Goal: Task Accomplishment & Management: Manage account settings

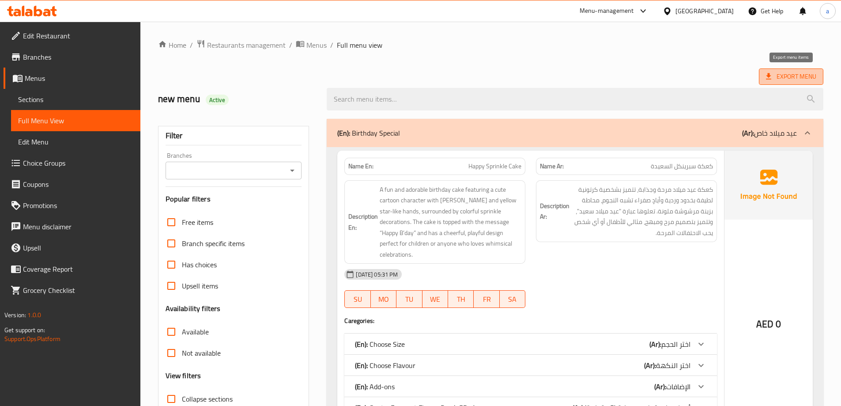
click at [771, 80] on icon at bounding box center [769, 76] width 9 height 9
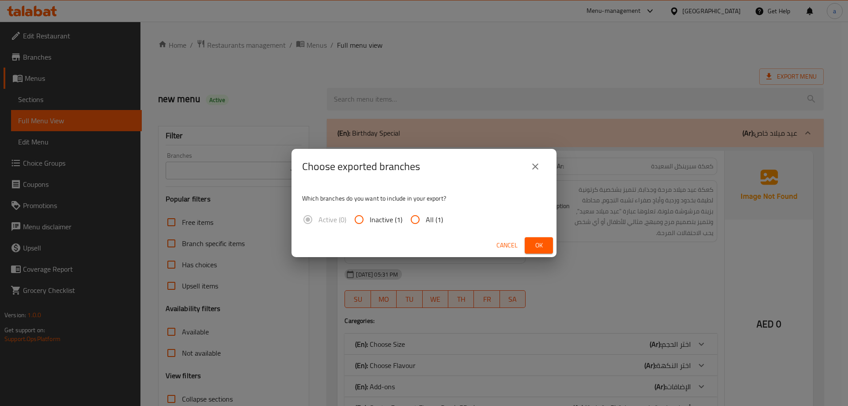
click at [424, 219] on input "All (1)" at bounding box center [415, 219] width 21 height 21
radio input "true"
click at [530, 168] on icon "close" at bounding box center [535, 166] width 11 height 11
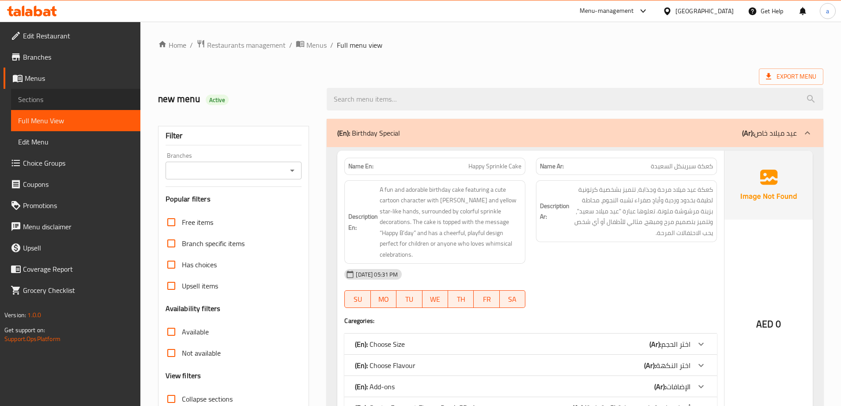
click at [39, 103] on span "Sections" at bounding box center [75, 99] width 115 height 11
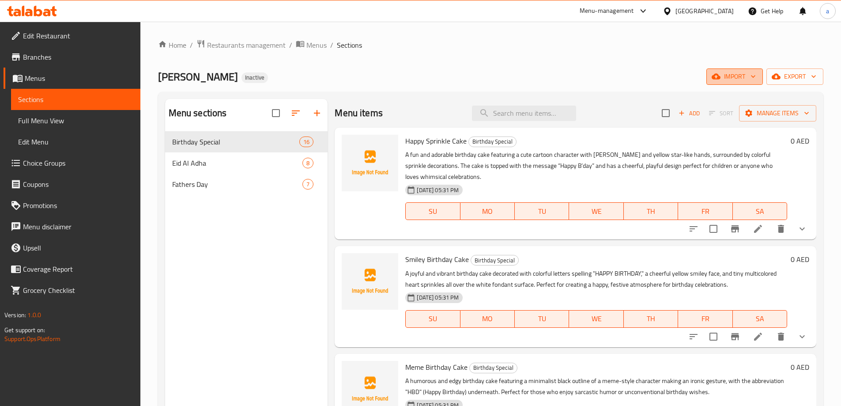
click at [731, 77] on span "import" at bounding box center [735, 76] width 42 height 11
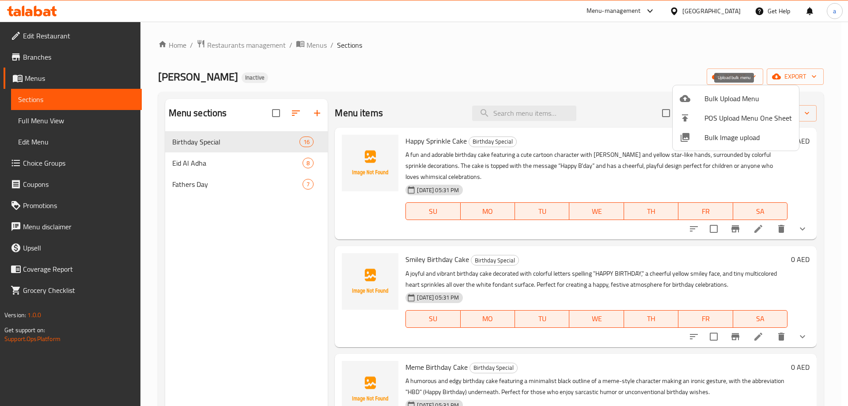
click at [713, 104] on span "Bulk Upload Menu" at bounding box center [747, 98] width 87 height 11
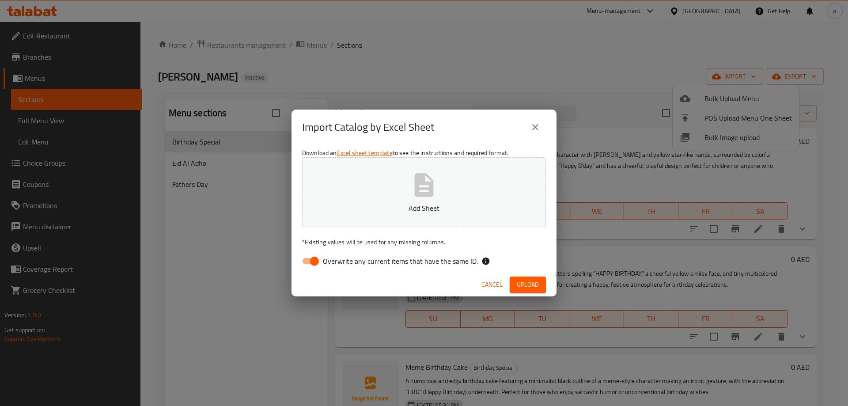
click at [308, 264] on input "Overwrite any current items that have the same ID." at bounding box center [314, 261] width 50 height 17
checkbox input "false"
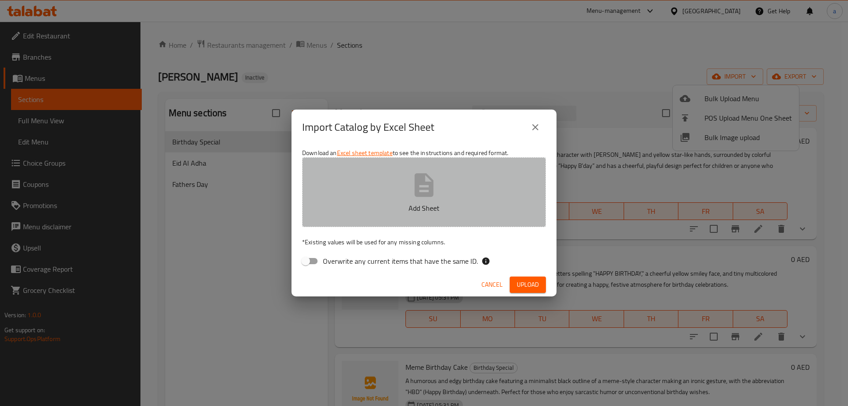
click at [418, 203] on p "Add Sheet" at bounding box center [424, 208] width 216 height 11
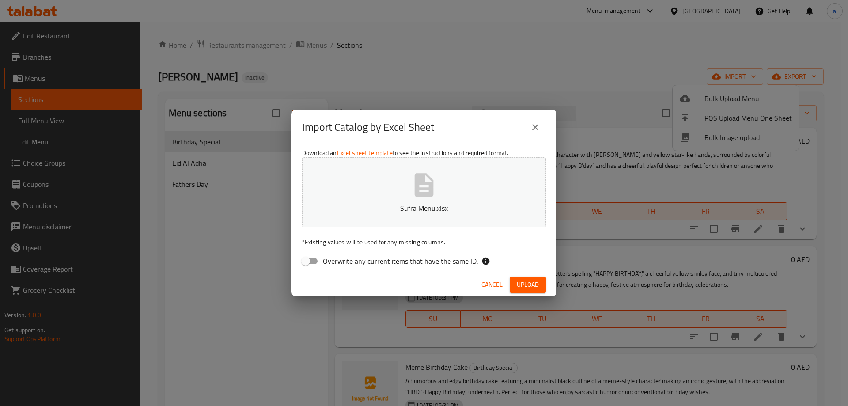
click at [521, 281] on span "Upload" at bounding box center [528, 284] width 22 height 11
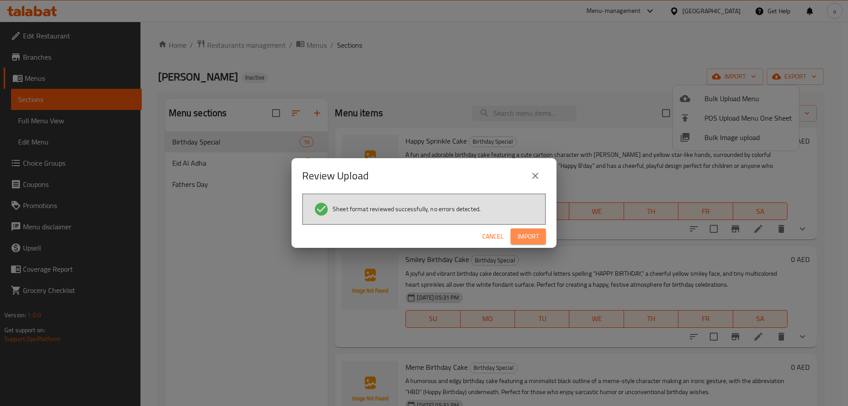
click at [533, 236] on span "Import" at bounding box center [528, 236] width 21 height 11
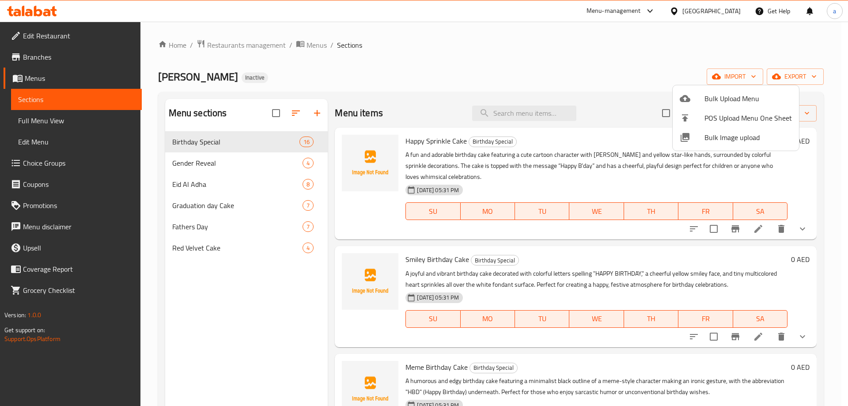
click at [60, 115] on div at bounding box center [424, 203] width 848 height 406
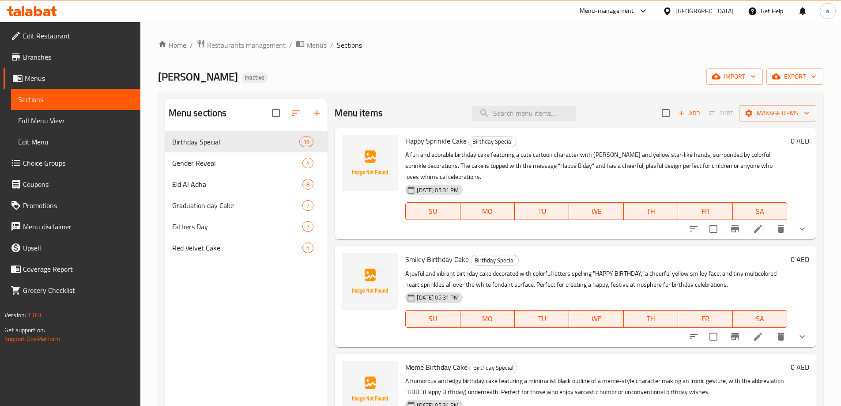
click at [67, 170] on link "Choice Groups" at bounding box center [72, 162] width 137 height 21
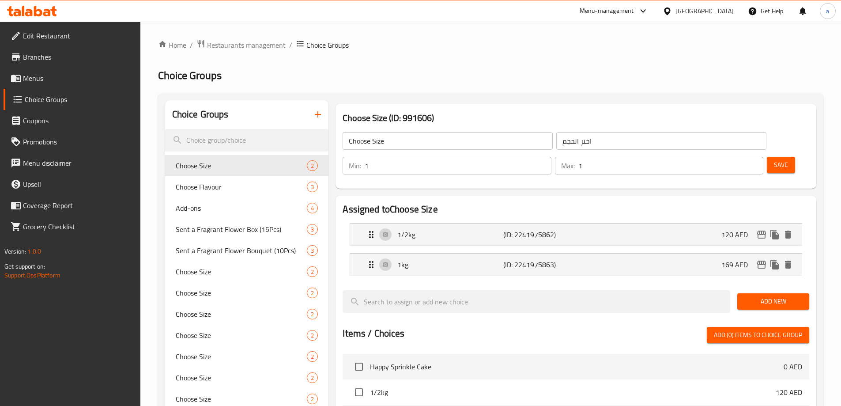
click at [320, 114] on icon "button" at bounding box center [318, 114] width 11 height 11
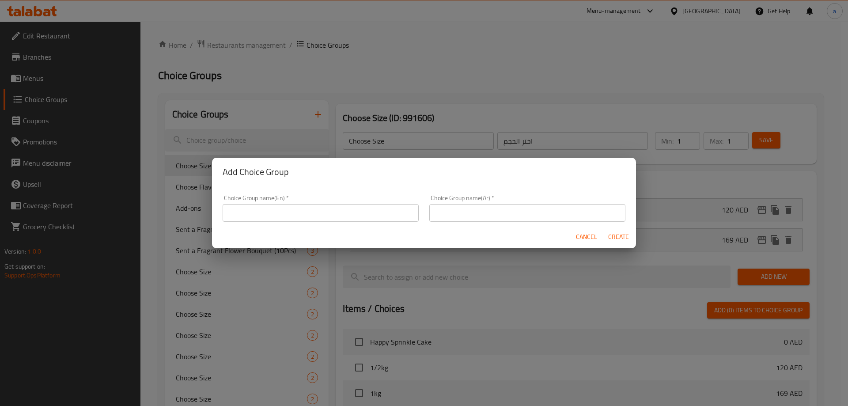
click at [314, 214] on input "text" at bounding box center [321, 213] width 196 height 18
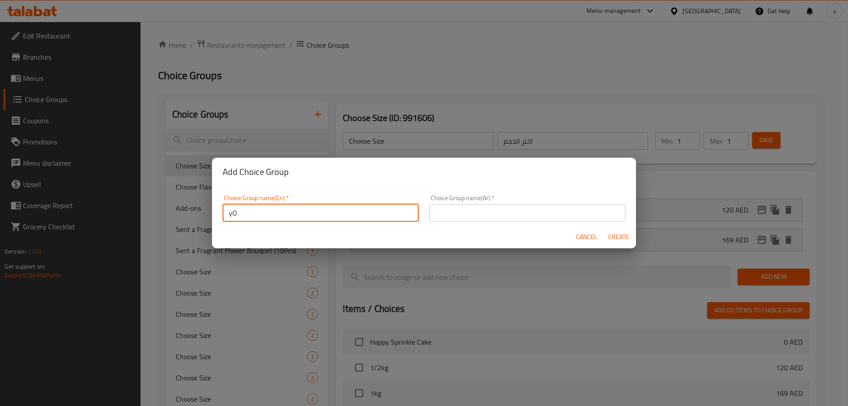
type input "y"
type input "Your Choice Of Blue Or Pink:"
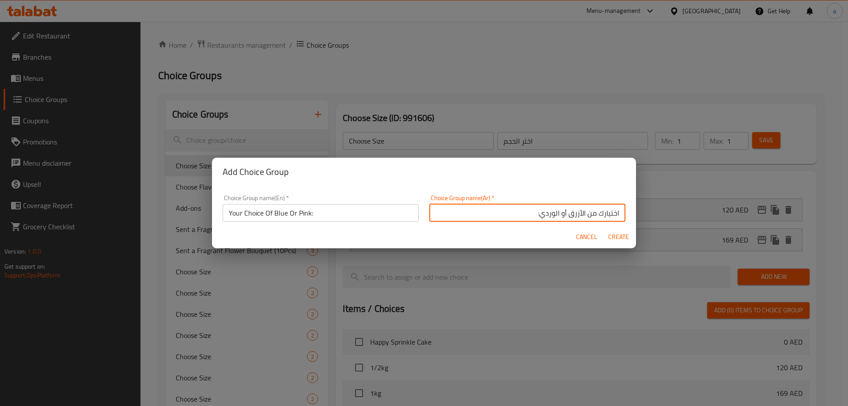
type input "اختيارك من الأزرق أو الوردي:"
click at [604, 229] on button "Create" at bounding box center [618, 237] width 28 height 16
type input "Your Choice Of Blue Or Pink:"
type input "اختيارك من الأزرق أو الوردي:"
type input "0"
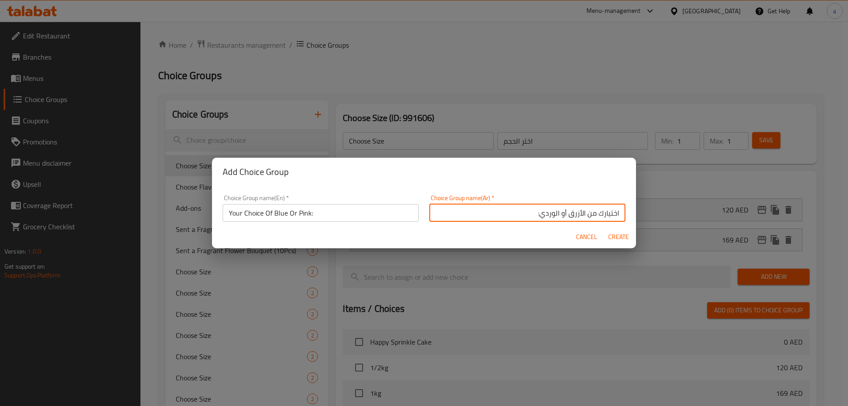
type input "0"
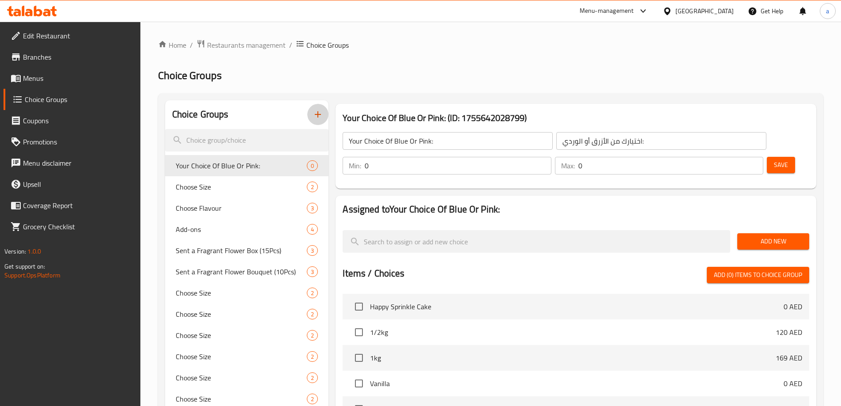
click at [762, 236] on span "Add New" at bounding box center [774, 241] width 58 height 11
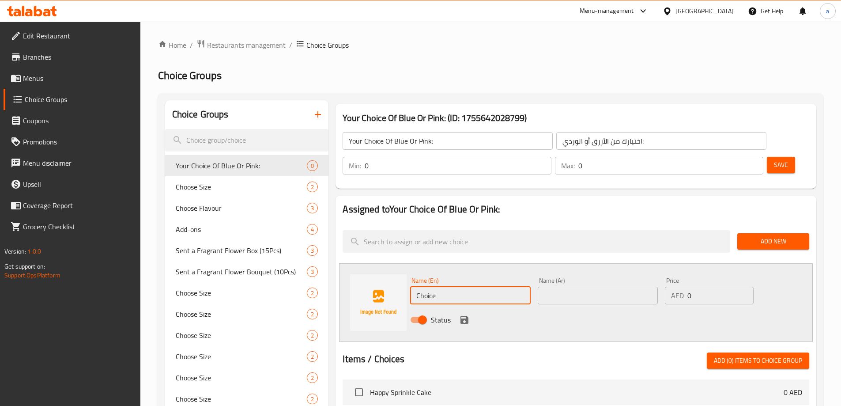
drag, startPoint x: 473, startPoint y: 273, endPoint x: 411, endPoint y: 270, distance: 62.3
click at [411, 287] on input "Choice" at bounding box center [470, 296] width 120 height 18
type input "ل"
type input "Blue"
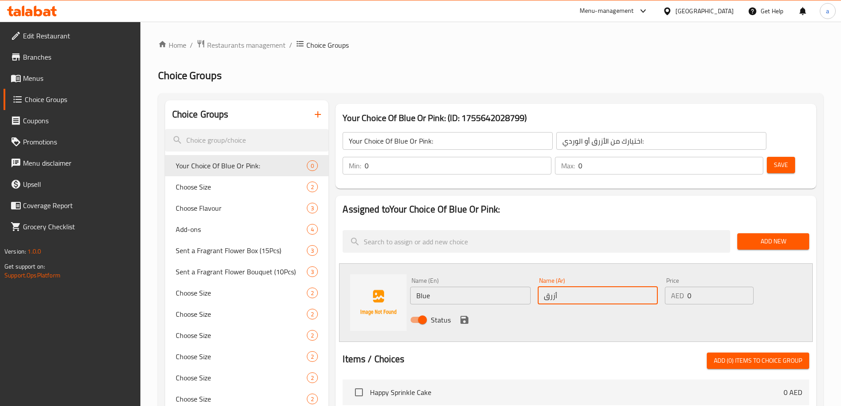
type input "أزرق"
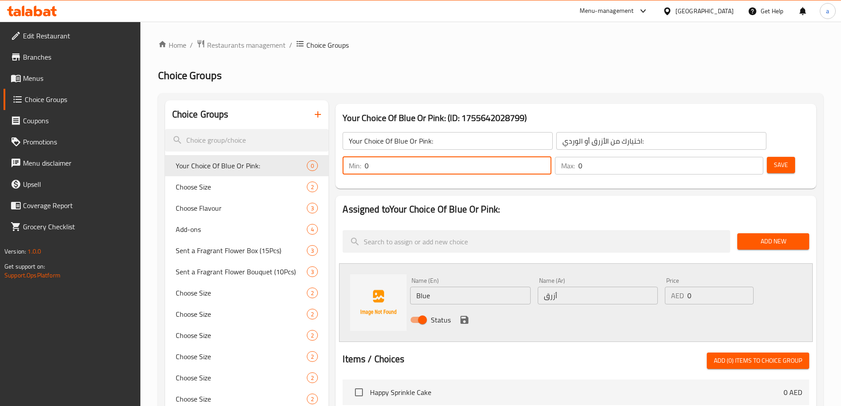
drag, startPoint x: 685, startPoint y: 144, endPoint x: 674, endPoint y: 142, distance: 11.6
click at [551, 157] on div "Min: 0 ​" at bounding box center [447, 166] width 208 height 18
type input "1"
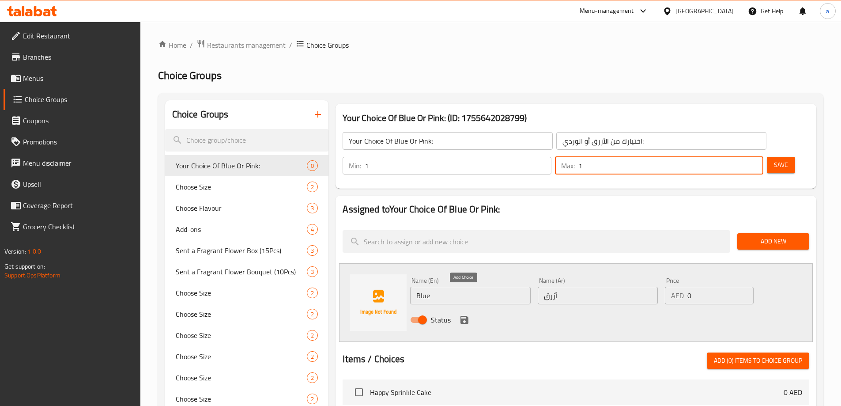
type input "1"
click at [466, 316] on icon "save" at bounding box center [465, 320] width 8 height 8
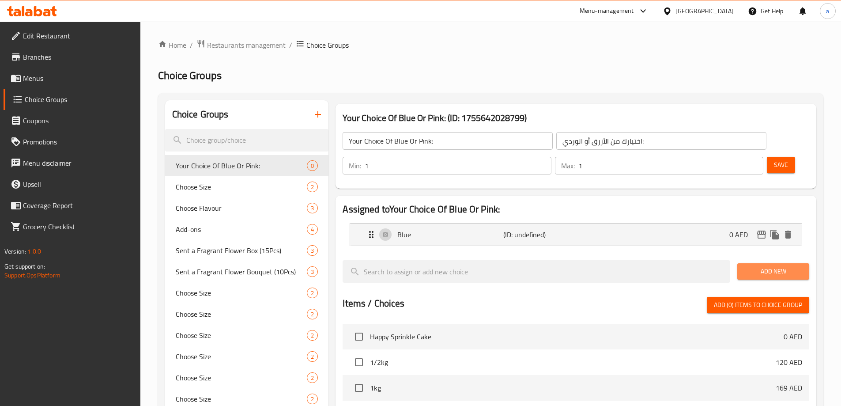
click at [751, 266] on span "Add New" at bounding box center [774, 271] width 58 height 11
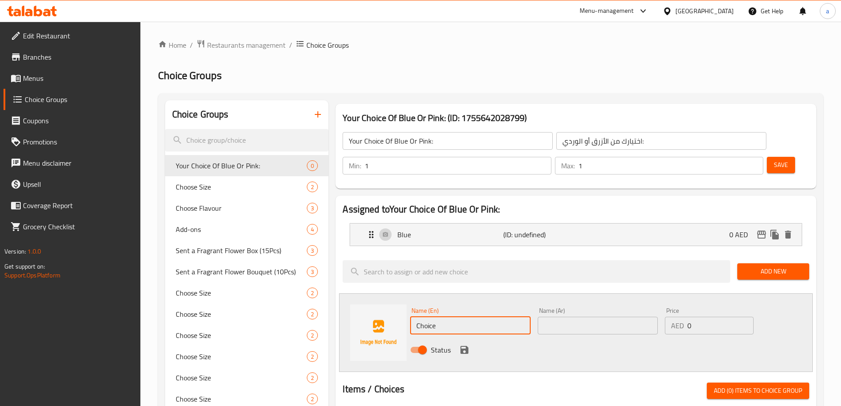
drag, startPoint x: 484, startPoint y: 297, endPoint x: 416, endPoint y: 305, distance: 68.4
click at [416, 317] on input "Choice" at bounding box center [470, 326] width 120 height 18
type input "ح"
type input "Pink"
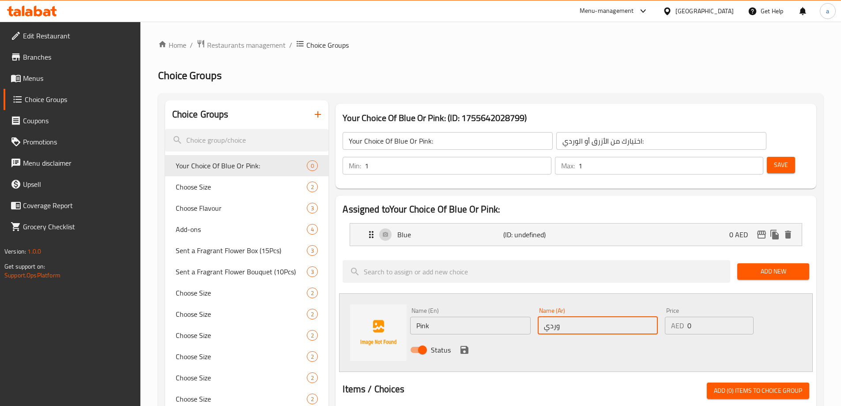
type input "وردي"
click at [465, 346] on icon "save" at bounding box center [465, 350] width 8 height 8
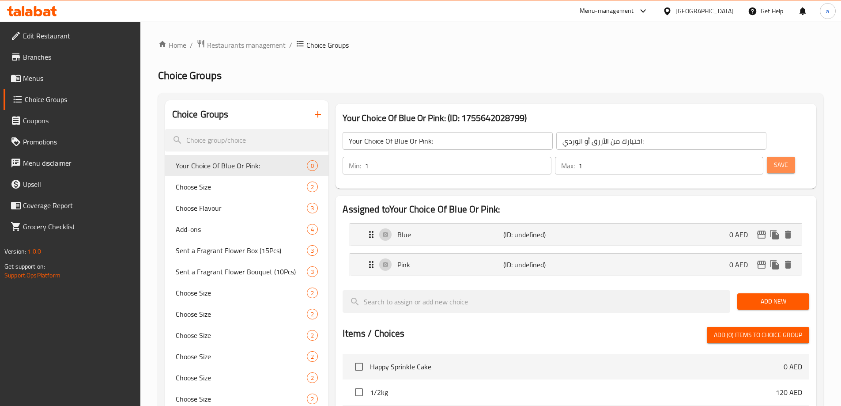
click at [774, 159] on span "Save" at bounding box center [781, 164] width 14 height 11
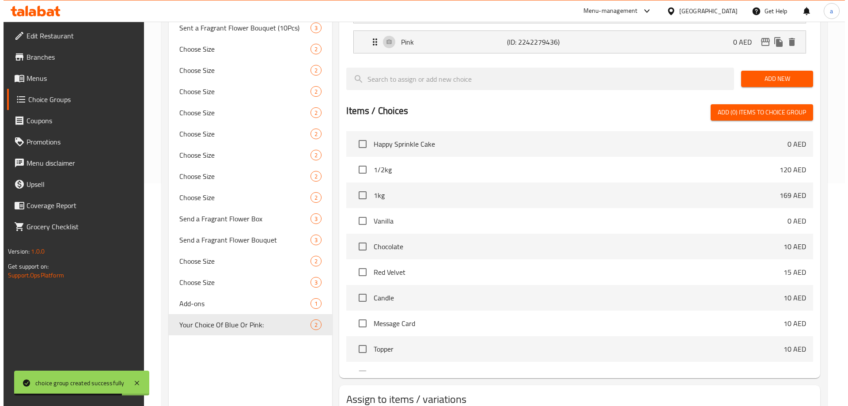
scroll to position [260, 0]
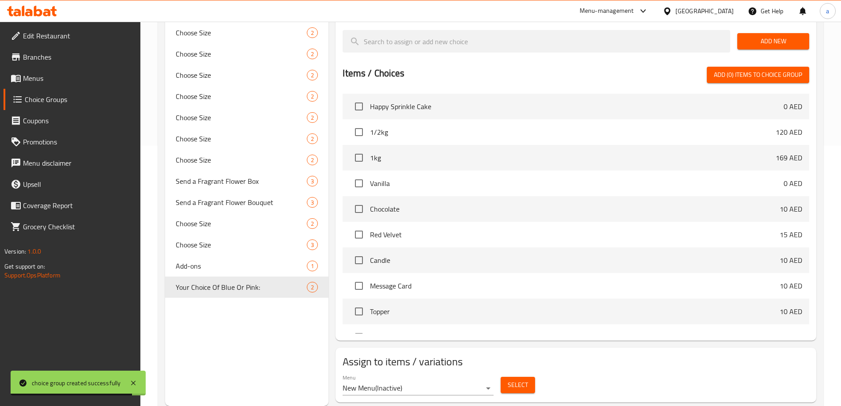
click at [515, 379] on span "Select" at bounding box center [518, 384] width 20 height 11
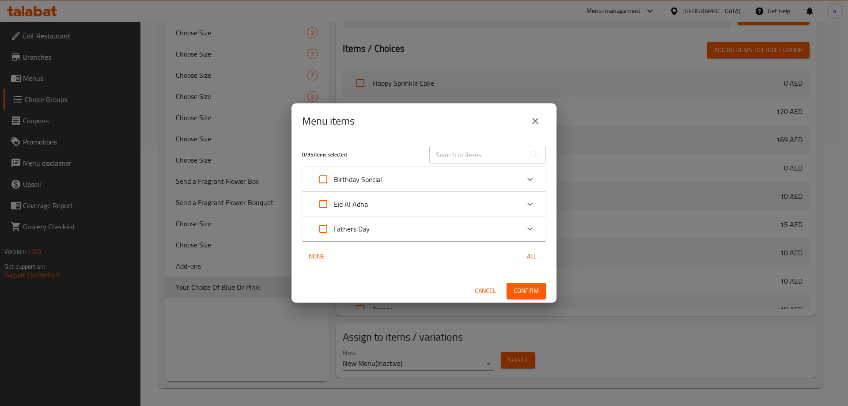
click at [451, 352] on div "Menu items 0 / 35 items selected ​ Birthday Special Happy Sprinkle Cake 0 AED C…" at bounding box center [424, 203] width 848 height 406
click at [451, 358] on div "Menu items 0 / 35 items selected ​ Birthday Special Happy Sprinkle Cake 0 AED C…" at bounding box center [424, 203] width 848 height 406
click at [493, 283] on button "Cancel" at bounding box center [485, 291] width 28 height 16
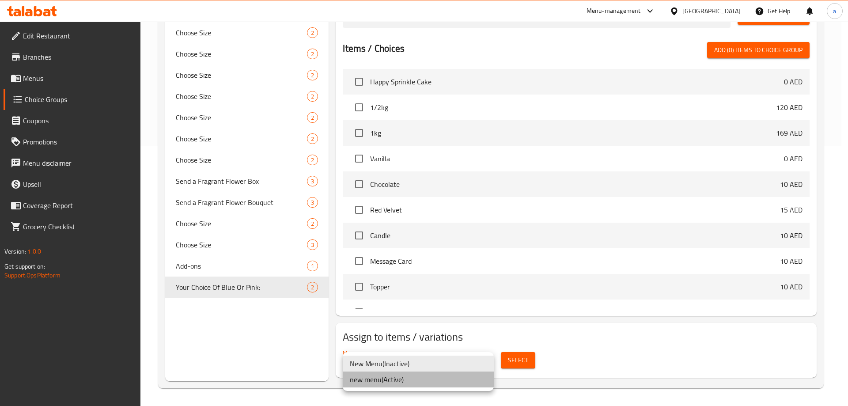
click at [417, 375] on li "new menu ( Active )" at bounding box center [418, 379] width 151 height 16
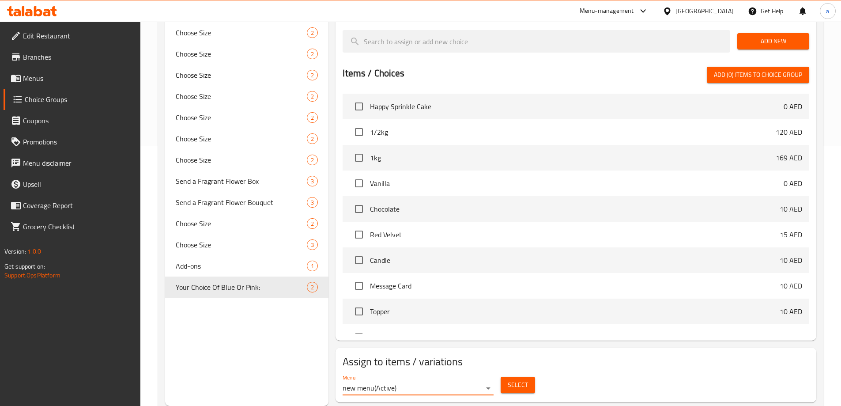
click at [517, 379] on span "Select" at bounding box center [518, 384] width 20 height 11
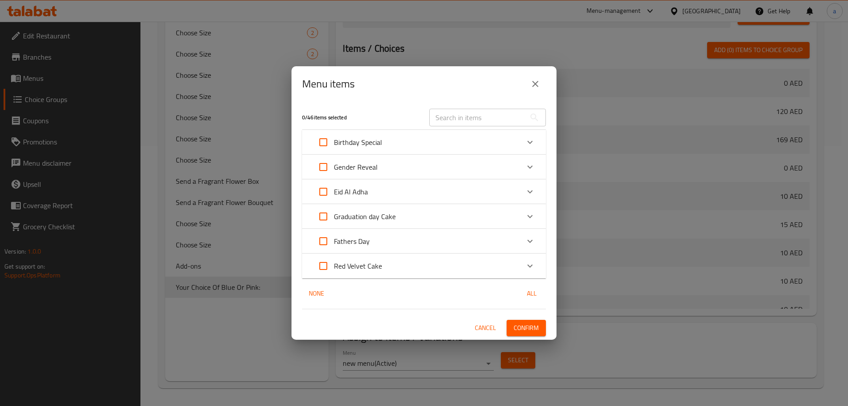
click at [526, 165] on icon "Expand" at bounding box center [530, 167] width 11 height 11
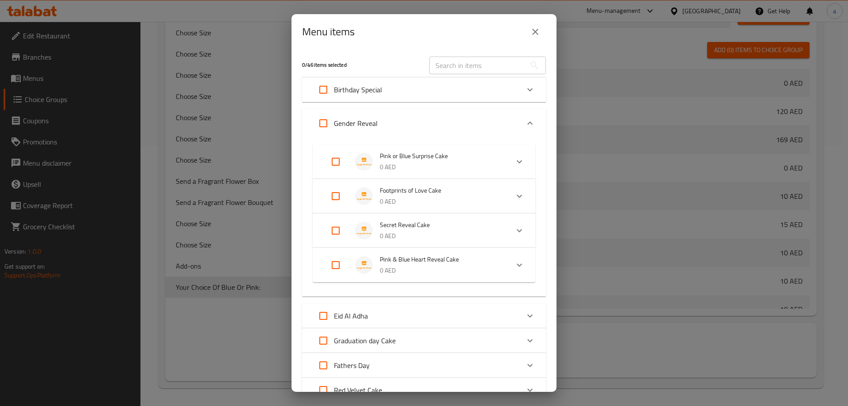
click at [335, 162] on input "Expand" at bounding box center [335, 161] width 21 height 21
checkbox input "true"
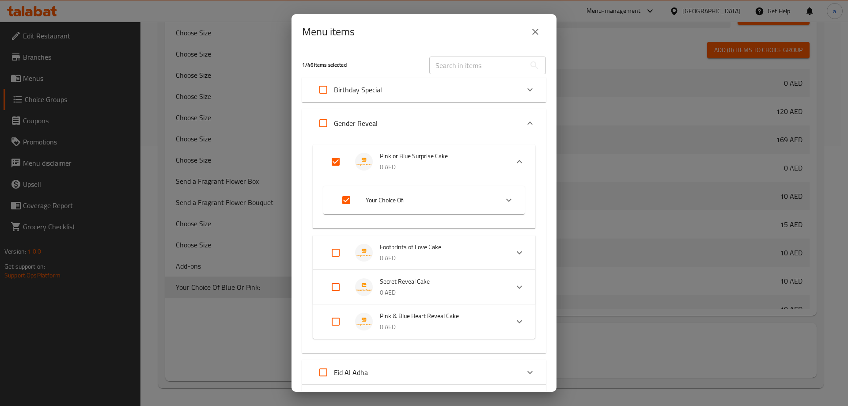
click at [340, 318] on input "Expand" at bounding box center [335, 321] width 21 height 21
checkbox input "true"
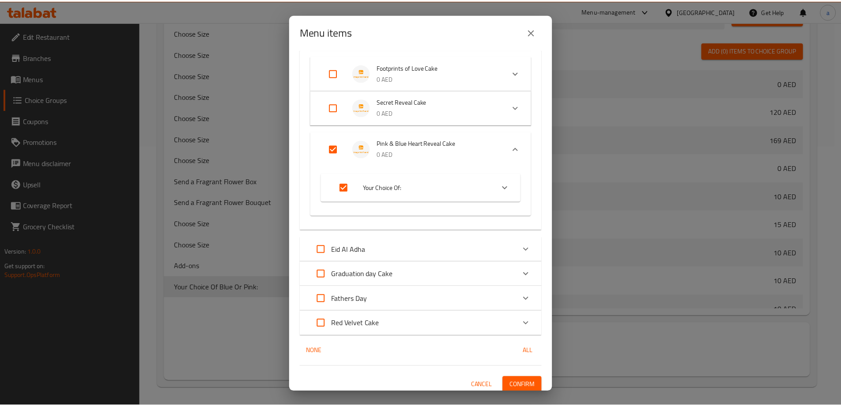
scroll to position [185, 0]
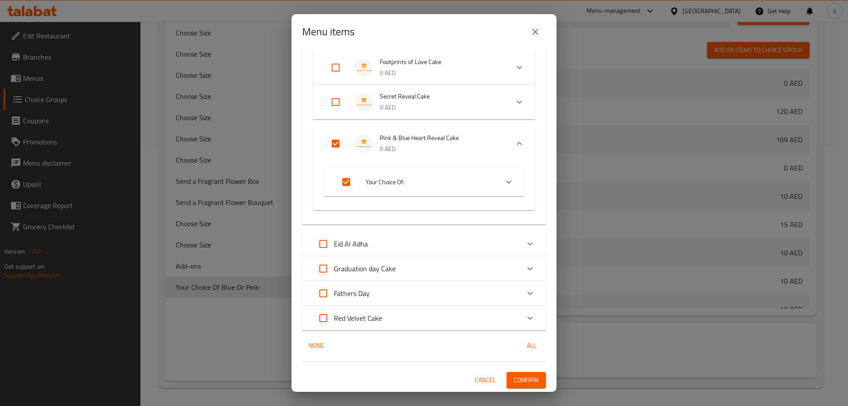
click at [520, 379] on span "Confirm" at bounding box center [526, 380] width 25 height 11
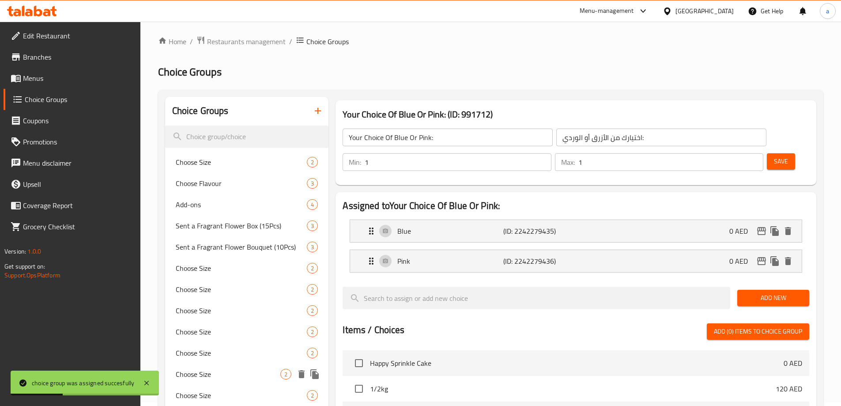
scroll to position [0, 0]
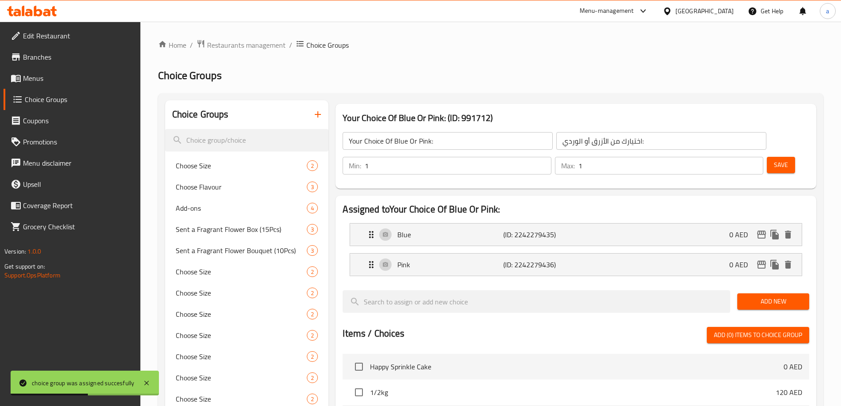
click at [42, 83] on span "Menus" at bounding box center [78, 78] width 110 height 11
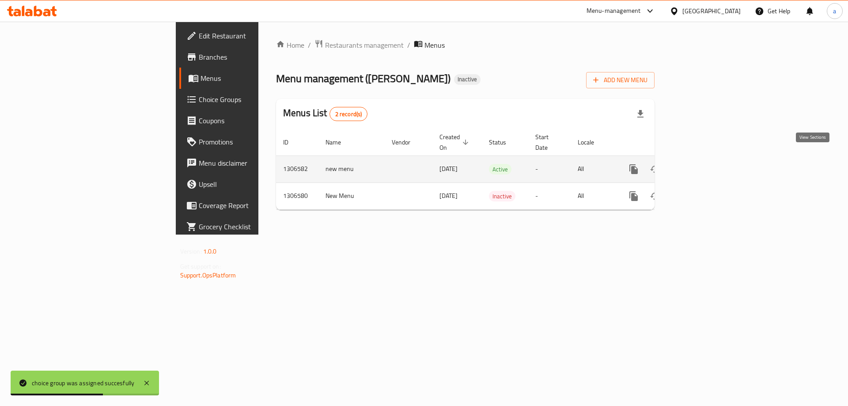
click at [701, 165] on icon "enhanced table" at bounding box center [697, 169] width 8 height 8
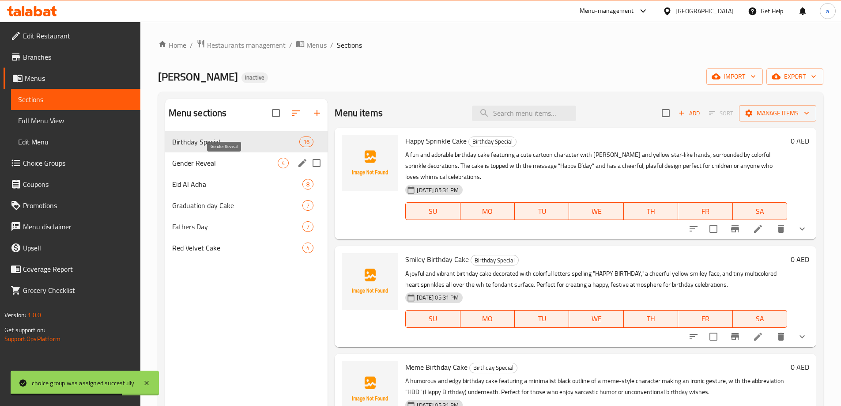
click at [229, 162] on span "Gender Reveal" at bounding box center [225, 163] width 106 height 11
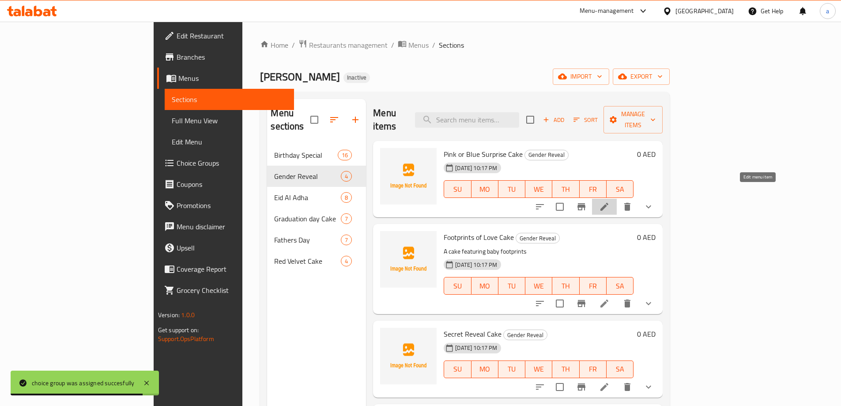
click at [610, 201] on icon at bounding box center [604, 206] width 11 height 11
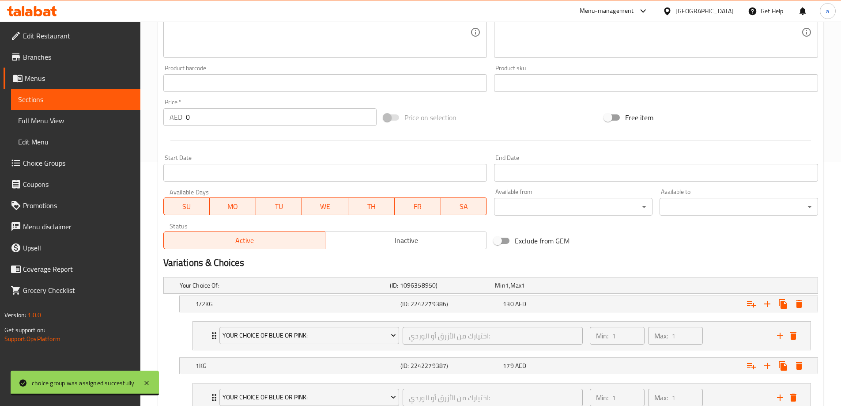
scroll to position [310, 0]
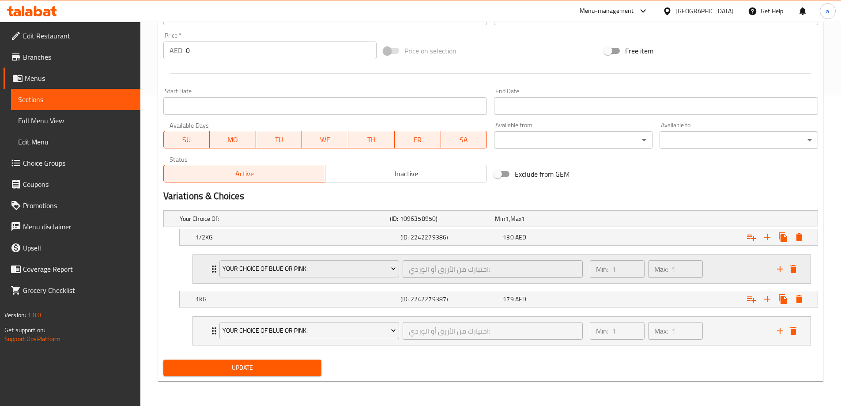
click at [211, 272] on icon "Expand" at bounding box center [214, 269] width 11 height 11
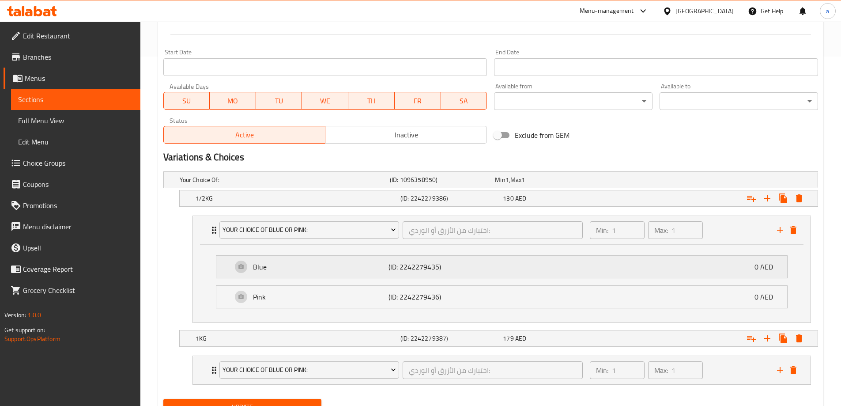
scroll to position [389, 0]
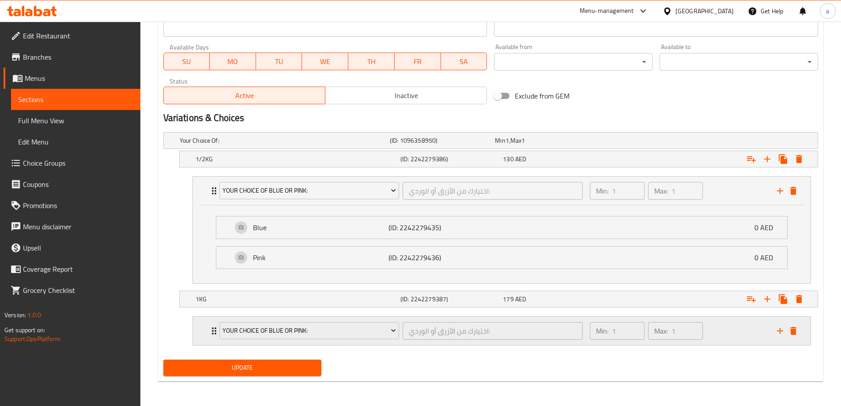
click at [201, 326] on div "Your Choice Of Blue Or Pink: اختيارك من الأزرق أو الوردي: ​ Min: 1 ​ Max: 1 ​" at bounding box center [502, 331] width 618 height 28
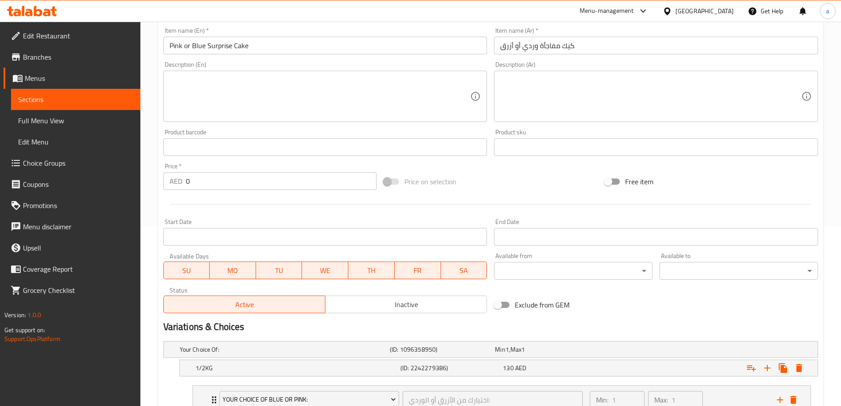
scroll to position [114, 0]
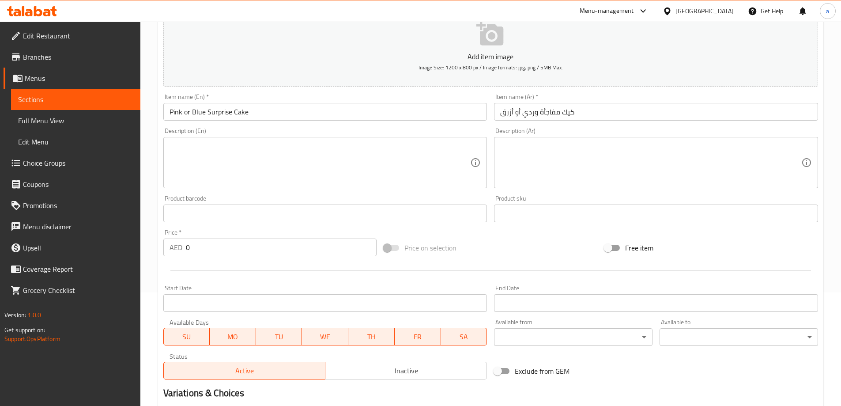
click at [46, 158] on span "Choice Groups" at bounding box center [78, 163] width 110 height 11
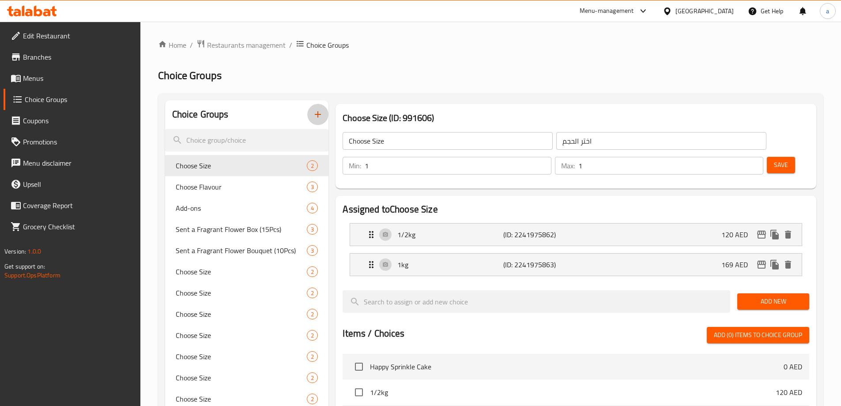
click at [313, 110] on icon "button" at bounding box center [318, 114] width 11 height 11
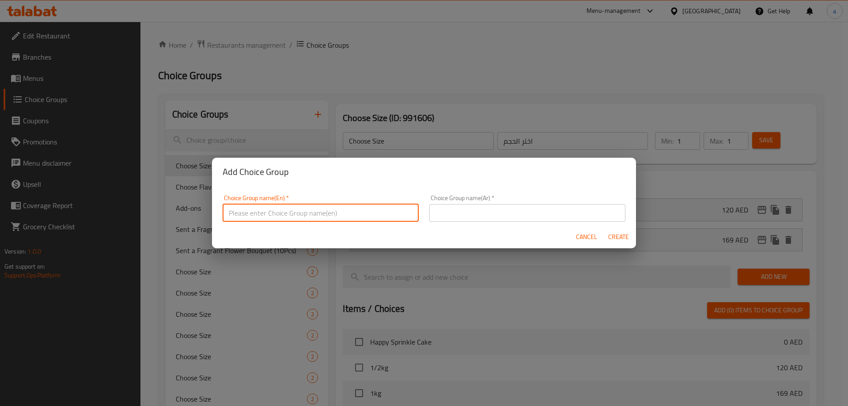
click at [335, 212] on input "text" at bounding box center [321, 213] width 196 height 18
type input "Flavor Add On's:"
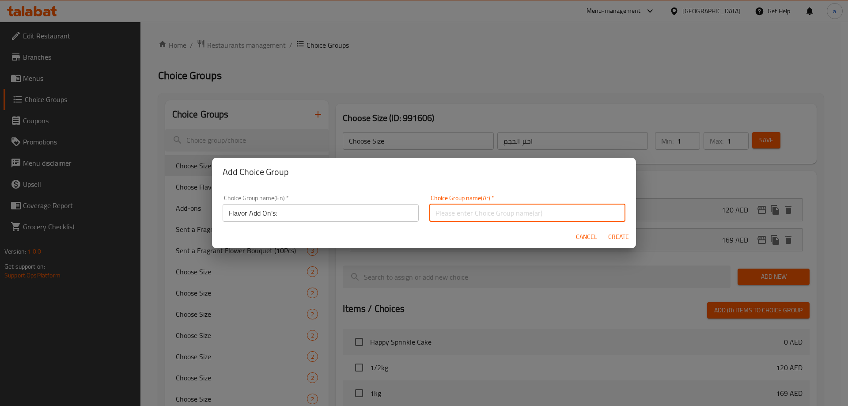
type input "أ"
type input "اضافات الطعم:"
click at [613, 238] on span "Create" at bounding box center [618, 236] width 21 height 11
type input "Flavor Add On's:"
type input "اضافات الطعم:"
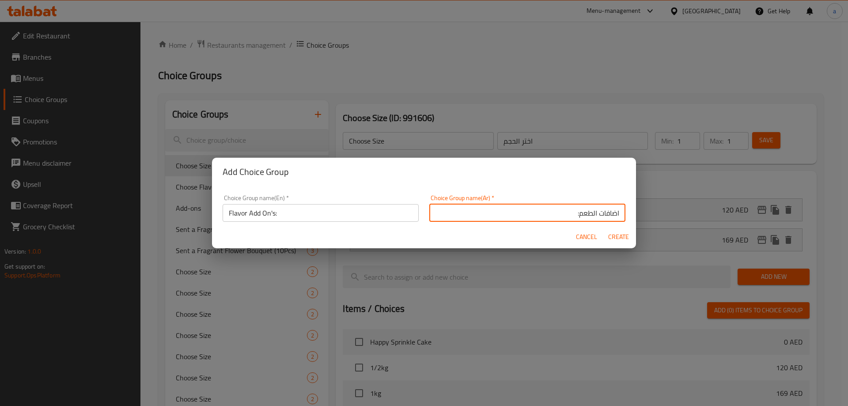
type input "0"
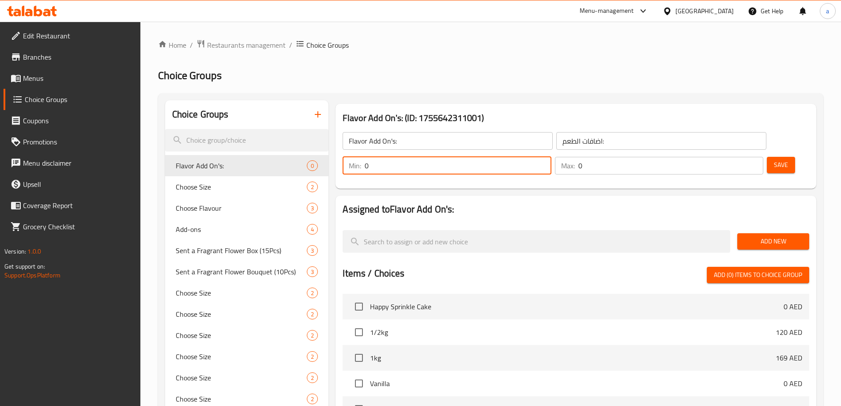
click at [551, 157] on input "0" at bounding box center [458, 166] width 186 height 18
type input "1"
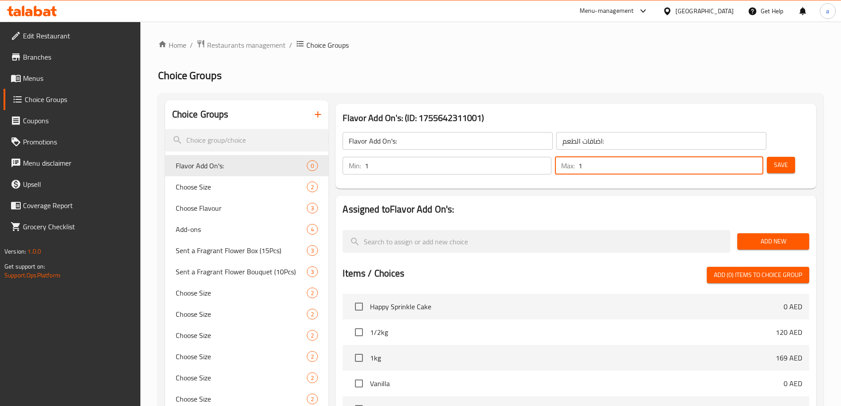
type input "1"
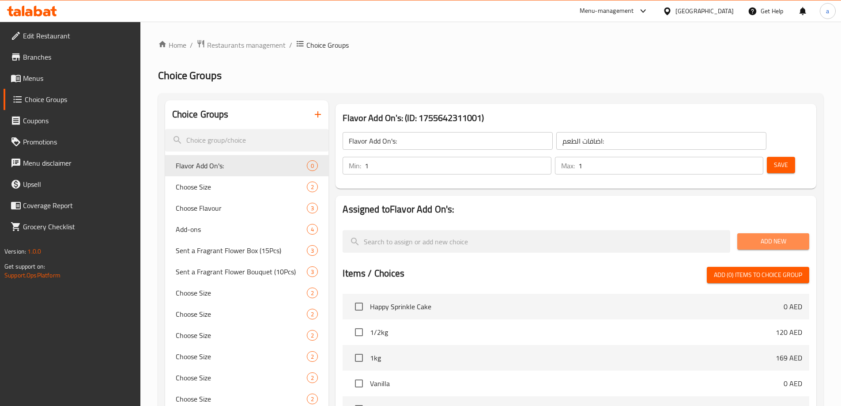
click at [779, 236] on span "Add New" at bounding box center [774, 241] width 58 height 11
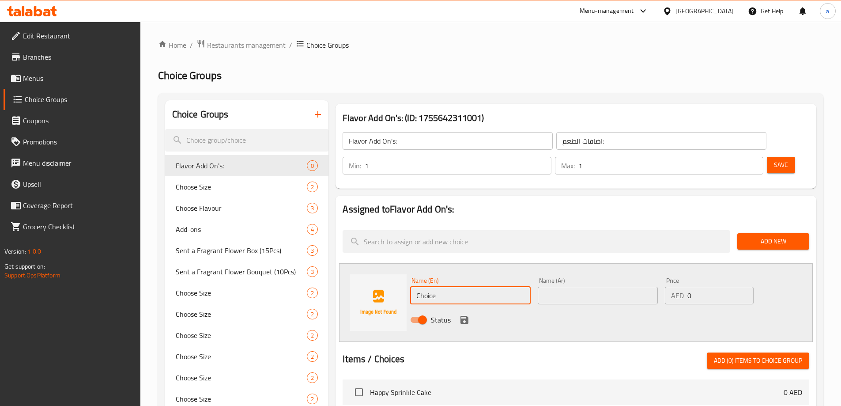
drag, startPoint x: 484, startPoint y: 272, endPoint x: 407, endPoint y: 276, distance: 76.5
click at [407, 276] on div "Name (En) Choice Name (En)" at bounding box center [470, 291] width 127 height 34
click at [467, 287] on input "Choice" at bounding box center [470, 296] width 120 height 18
paste input "Vanilla"
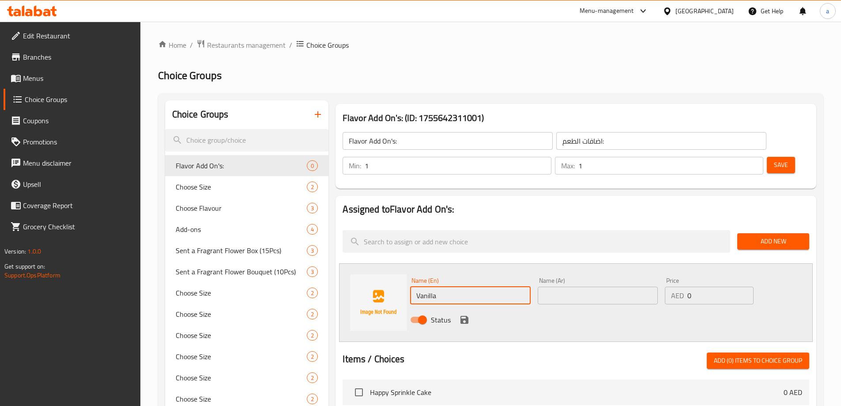
type input "Vanilla"
click at [774, 236] on span "Add New" at bounding box center [774, 241] width 58 height 11
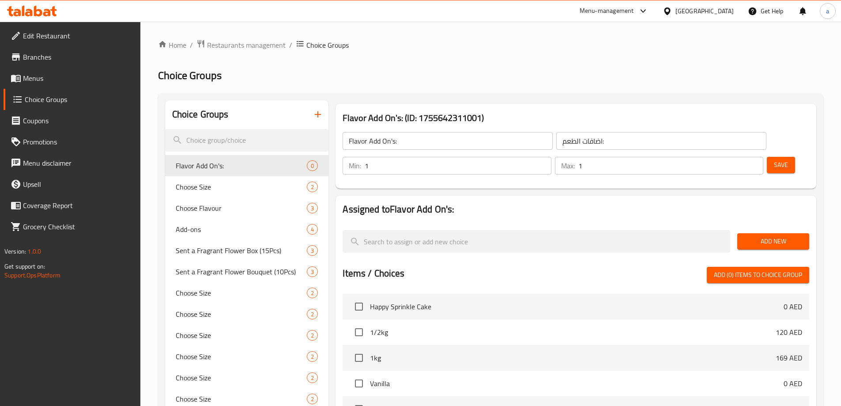
click at [771, 236] on span "Add New" at bounding box center [774, 241] width 58 height 11
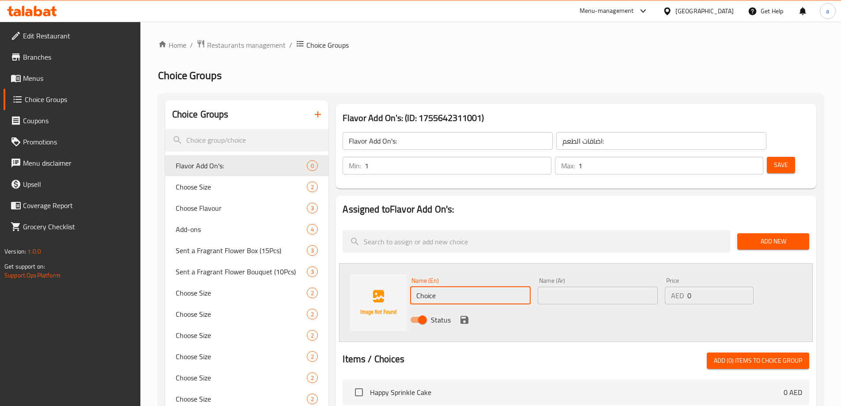
click at [477, 287] on input "Choice" at bounding box center [470, 296] width 120 height 18
paste input "Vanilla"
type input "Vanilla"
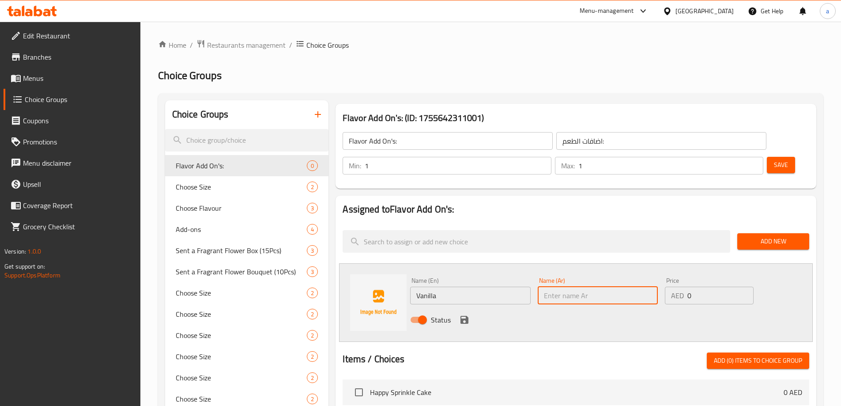
click at [543, 287] on input "text" at bounding box center [598, 296] width 120 height 18
type input "t"
type input "فانيليا"
click at [466, 316] on icon "save" at bounding box center [465, 320] width 8 height 8
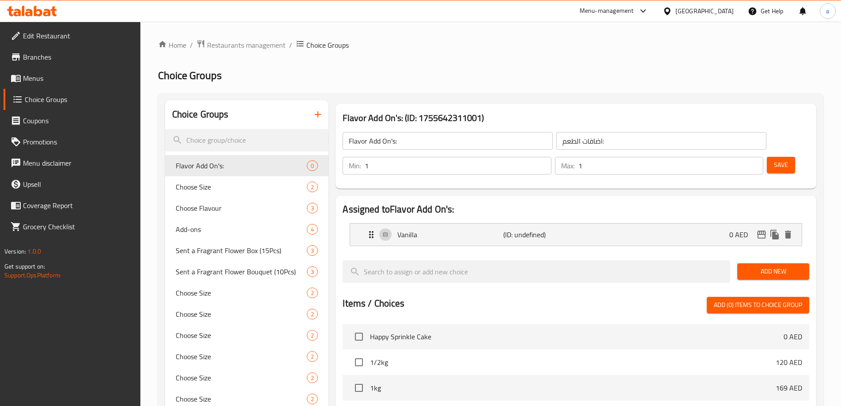
click at [781, 266] on span "Add New" at bounding box center [774, 271] width 58 height 11
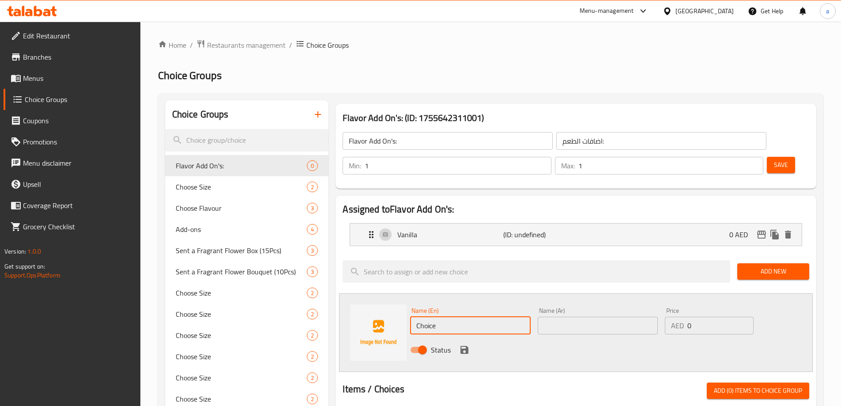
click at [447, 317] on input "Choice" at bounding box center [470, 326] width 120 height 18
type input "ؤ"
type input "Chocolate"
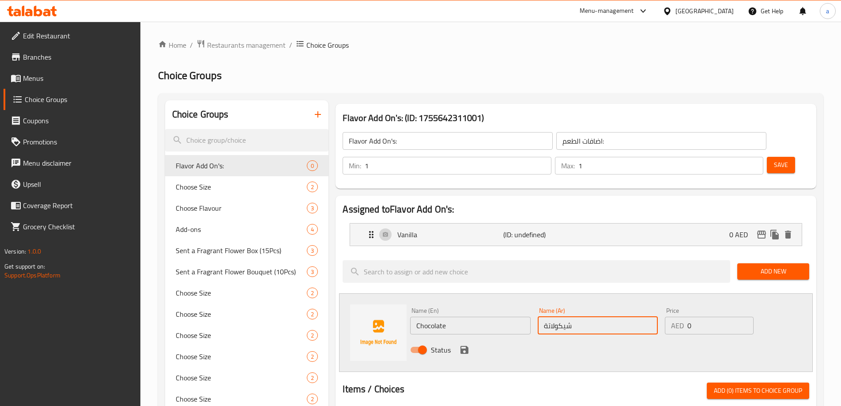
type input "شيكولاتة"
type input "10"
click at [463, 345] on icon "save" at bounding box center [464, 350] width 11 height 11
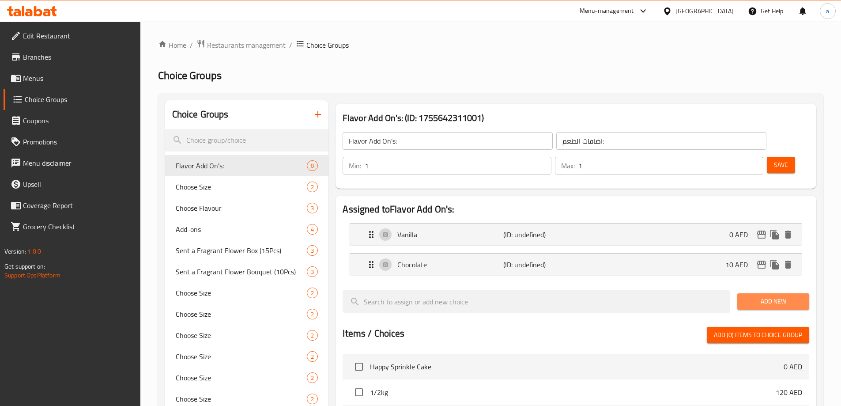
click at [779, 296] on span "Add New" at bounding box center [774, 301] width 58 height 11
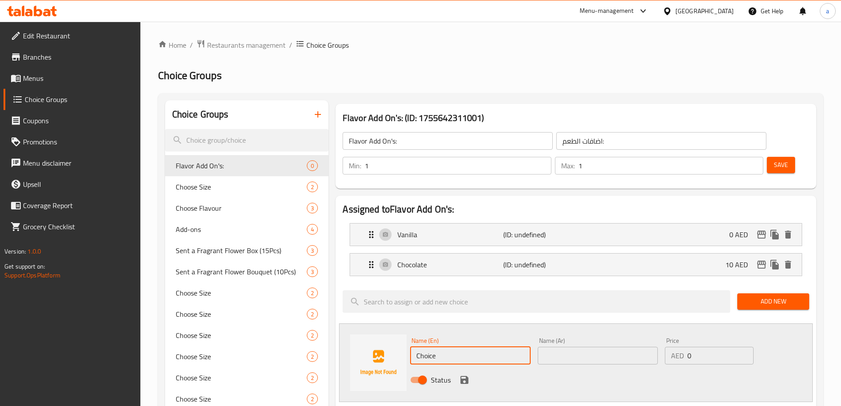
drag, startPoint x: 469, startPoint y: 336, endPoint x: 341, endPoint y: 334, distance: 128.5
click at [341, 334] on div "Name (En) Choice Name (En) Name (Ar) Name (Ar) Price AED 0 Price Status" at bounding box center [576, 362] width 474 height 79
type input "ق"
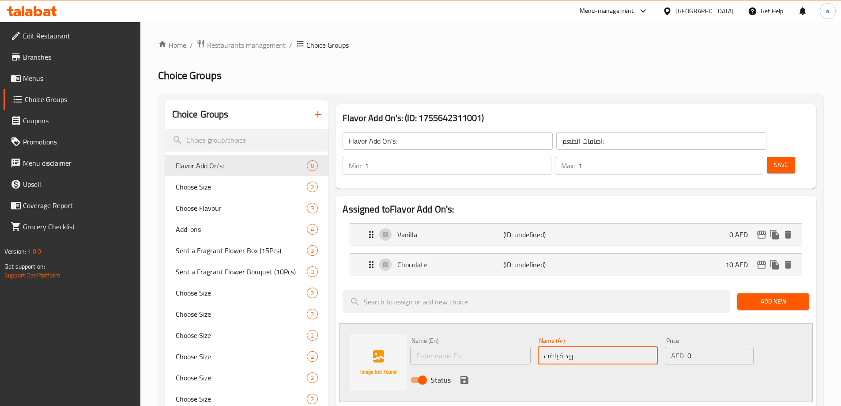
type input "ريد فيلفت"
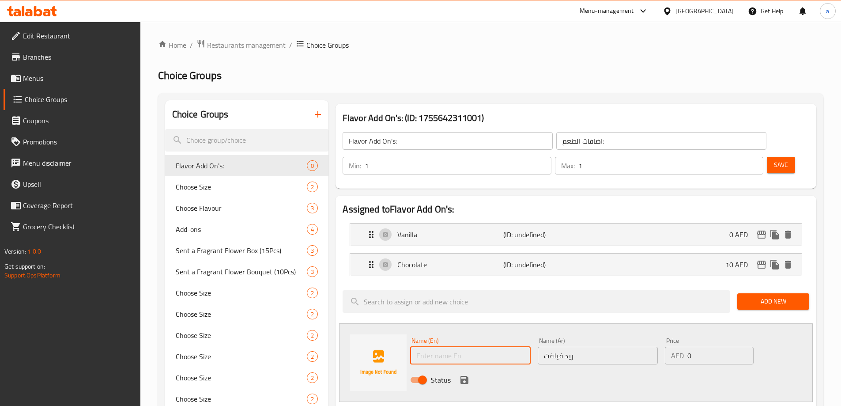
click at [446, 347] on input "text" at bounding box center [470, 356] width 120 height 18
type input "ق"
type input "Red Velvet"
type input "15"
click at [462, 376] on icon "save" at bounding box center [465, 380] width 8 height 8
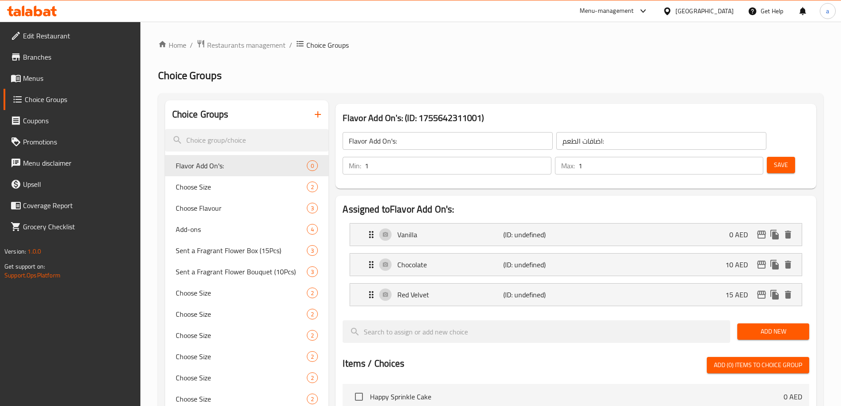
click at [765, 155] on div "Save" at bounding box center [784, 165] width 39 height 21
click at [767, 157] on button "Save" at bounding box center [781, 165] width 28 height 16
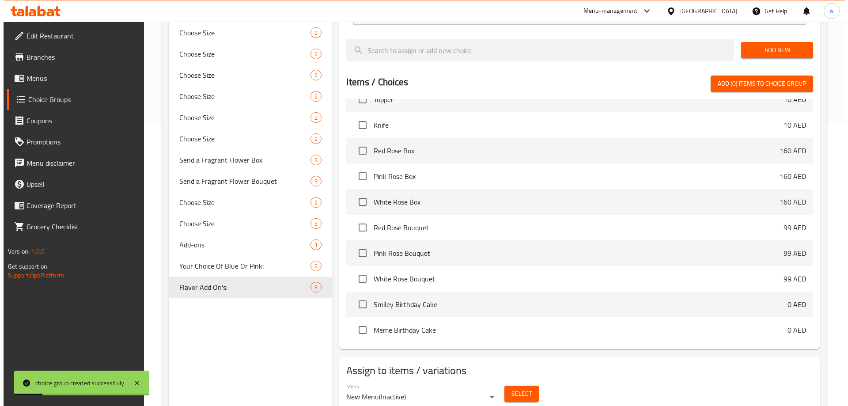
scroll to position [290, 0]
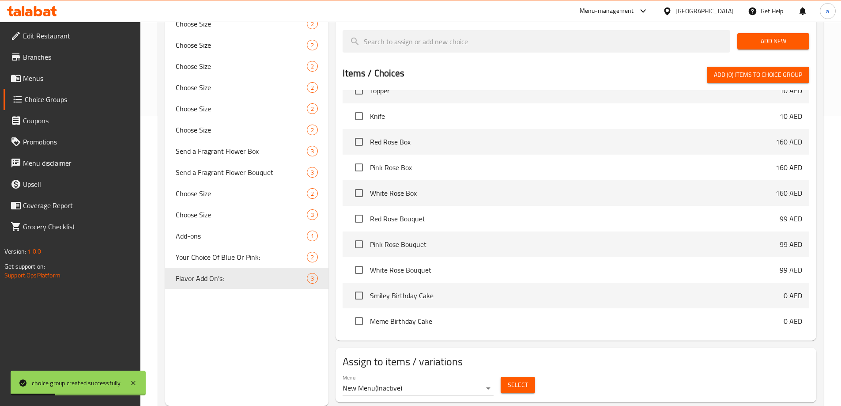
click at [520, 379] on span "Select" at bounding box center [518, 384] width 20 height 11
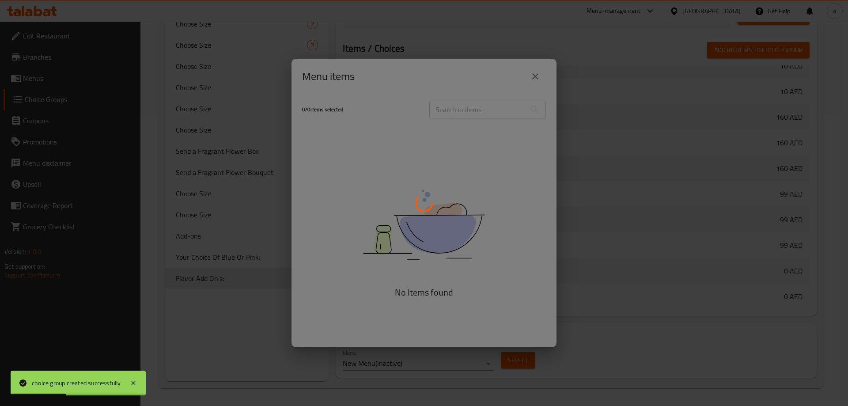
click at [432, 372] on div at bounding box center [424, 203] width 848 height 406
click at [437, 364] on div at bounding box center [424, 203] width 848 height 406
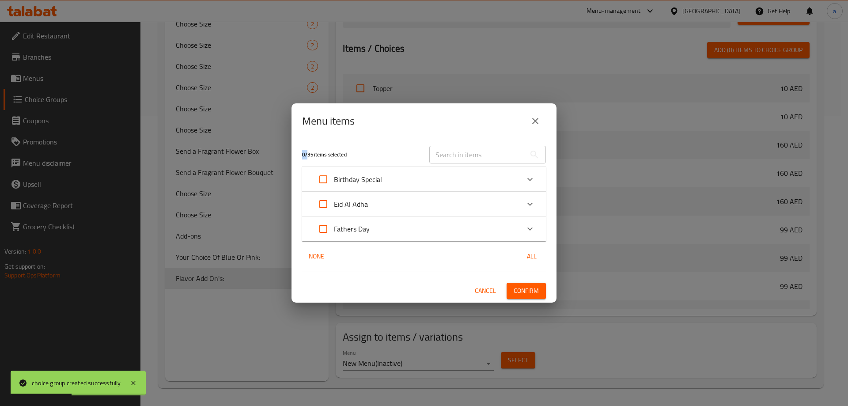
click at [437, 364] on div at bounding box center [424, 203] width 848 height 406
click at [437, 364] on div "Menu items 0 / 35 items selected ​ Birthday Special Happy Sprinkle Cake 0 AED C…" at bounding box center [424, 203] width 848 height 406
click at [473, 363] on div "Menu items 0 / 35 items selected ​ Birthday Special Happy Sprinkle Cake 0 AED C…" at bounding box center [424, 203] width 848 height 406
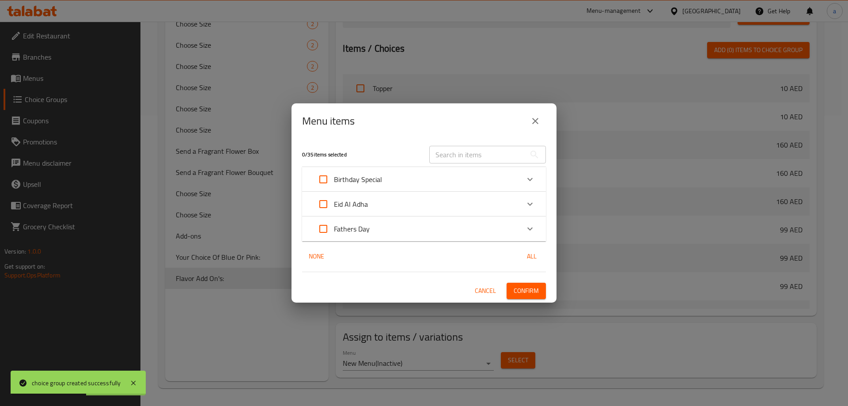
click at [491, 290] on span "Cancel" at bounding box center [485, 290] width 21 height 11
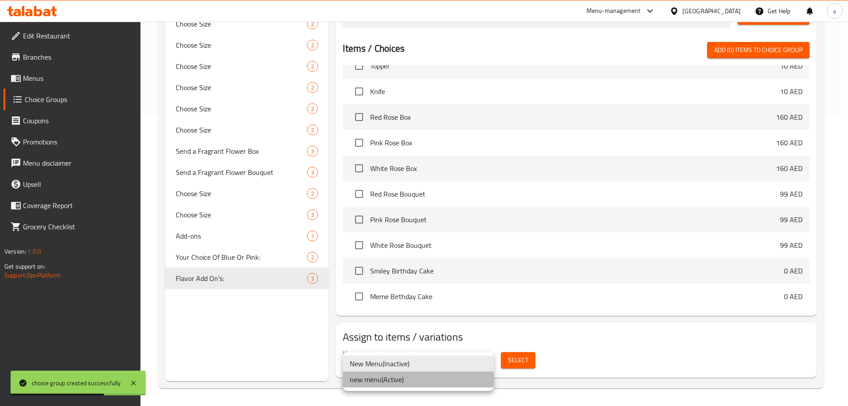
click at [428, 382] on li "new menu ( Active )" at bounding box center [418, 379] width 151 height 16
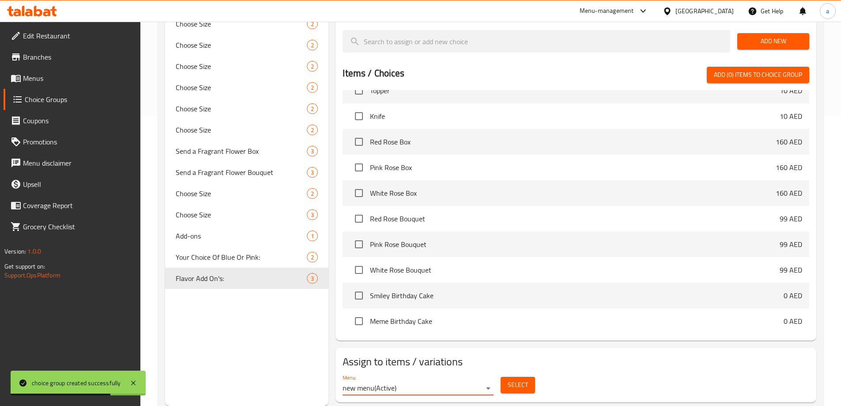
click at [518, 379] on span "Select" at bounding box center [518, 384] width 20 height 11
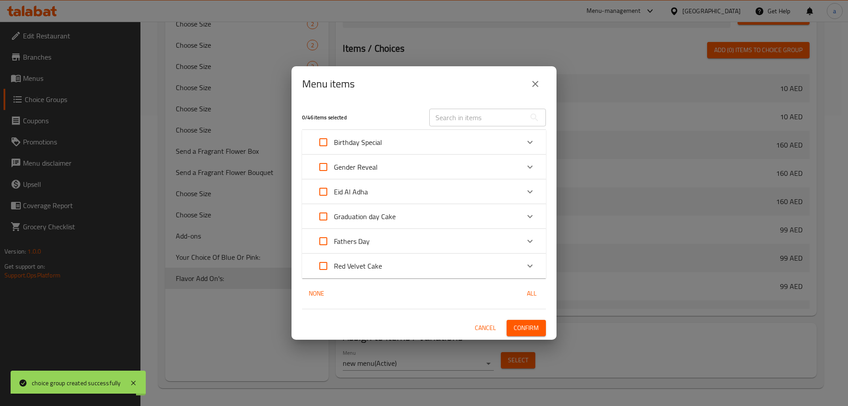
click at [367, 164] on p "Gender Reveal" at bounding box center [356, 167] width 44 height 11
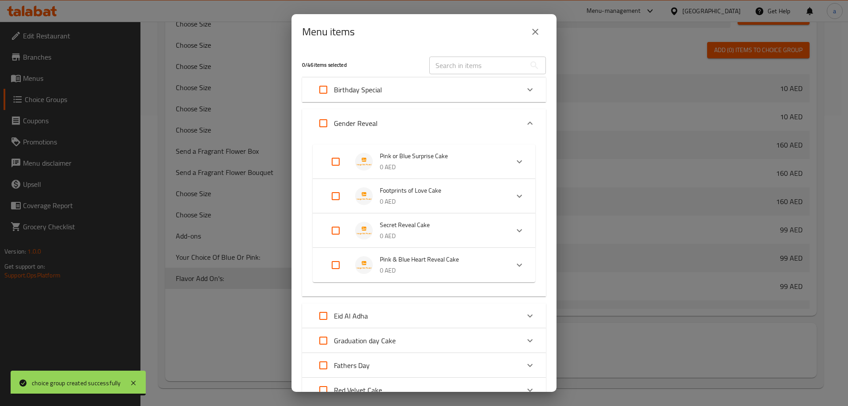
click at [326, 119] on input "Expand" at bounding box center [323, 123] width 21 height 21
checkbox input "true"
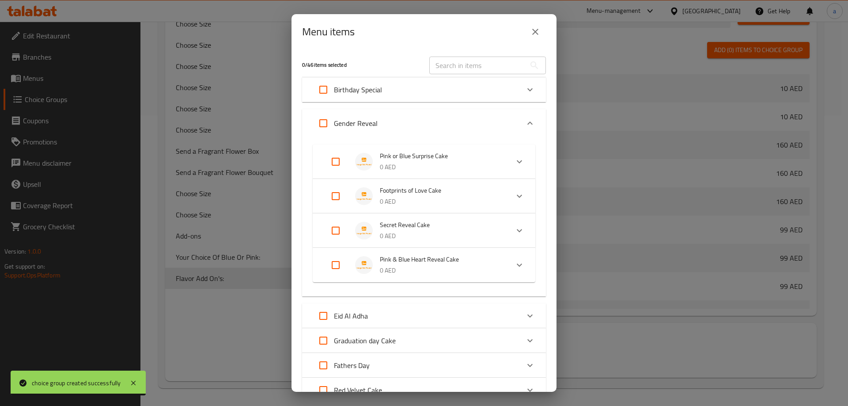
checkbox input "true"
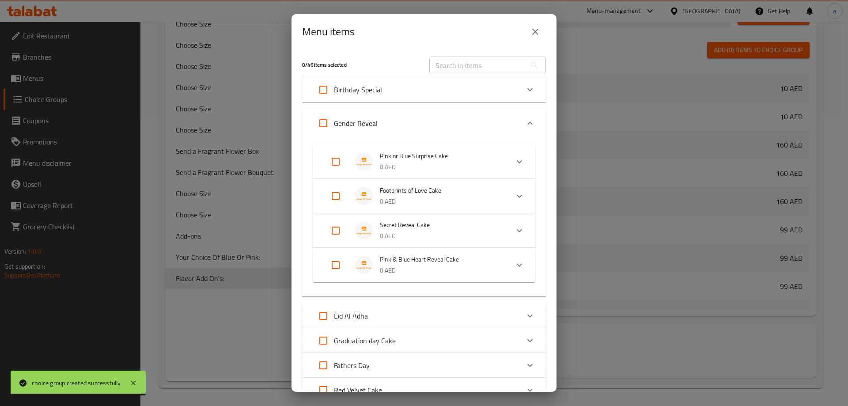
checkbox input "true"
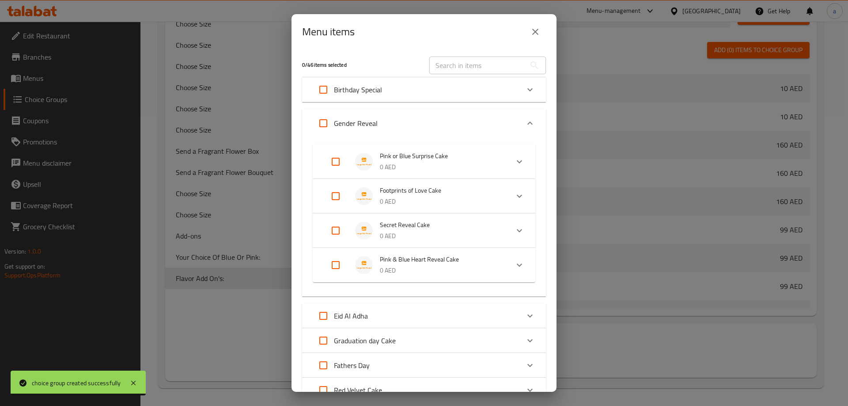
checkbox input "true"
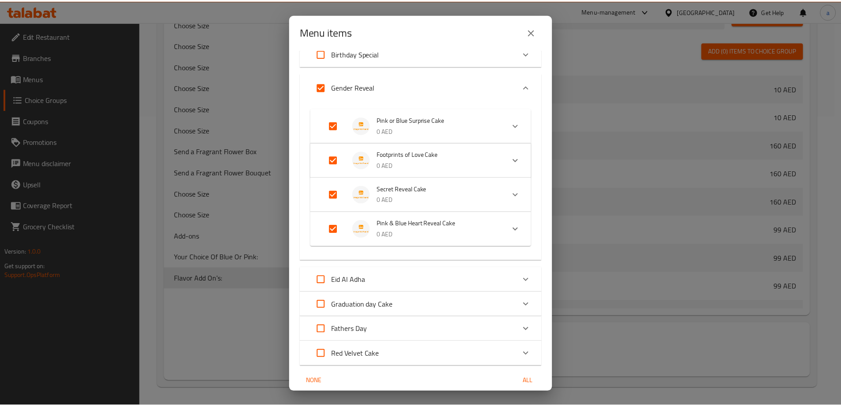
scroll to position [72, 0]
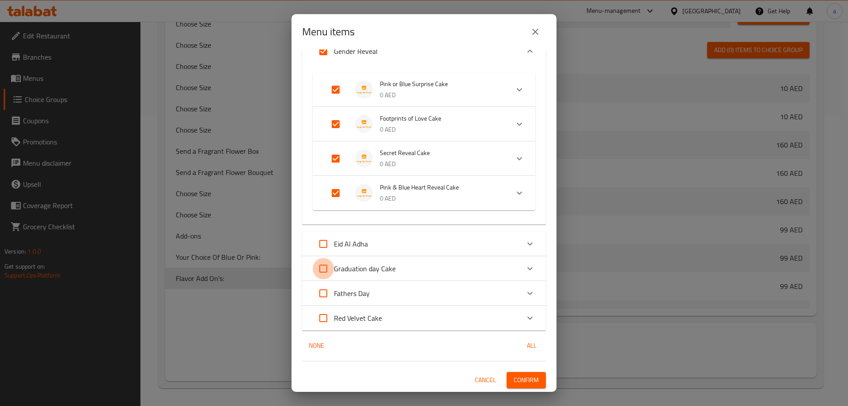
click at [324, 269] on input "Expand" at bounding box center [323, 268] width 21 height 21
checkbox input "true"
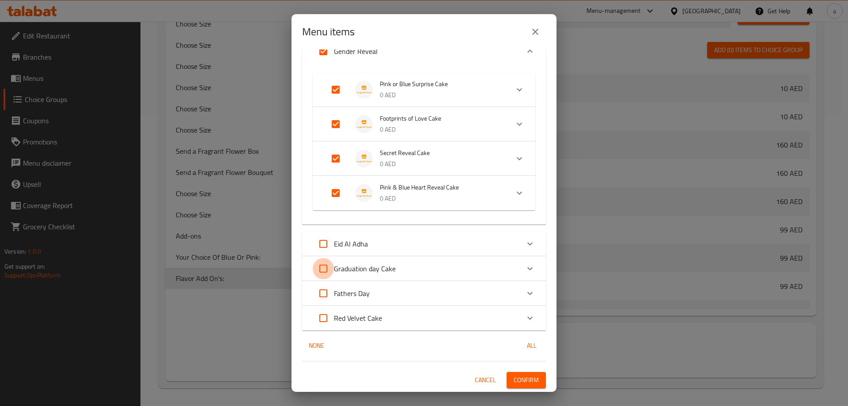
checkbox input "true"
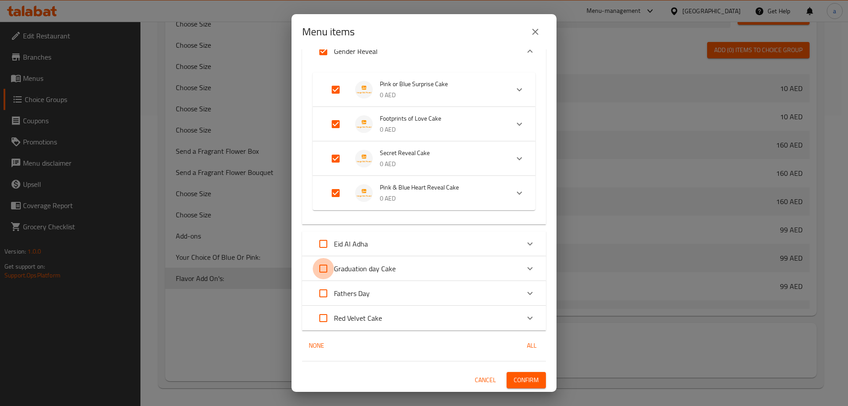
checkbox input "true"
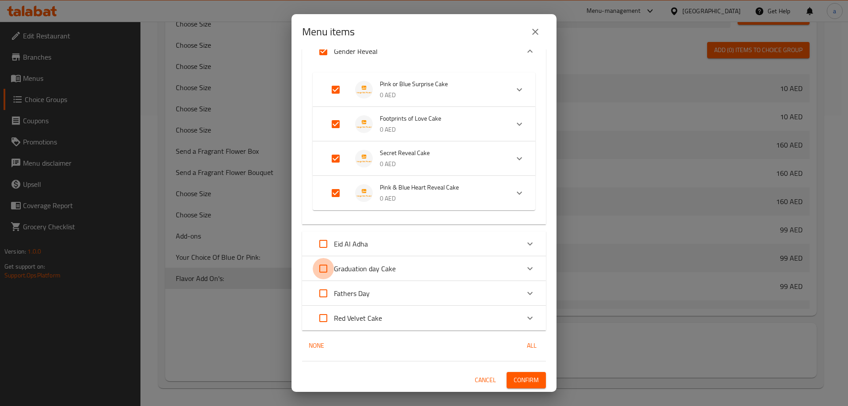
checkbox input "true"
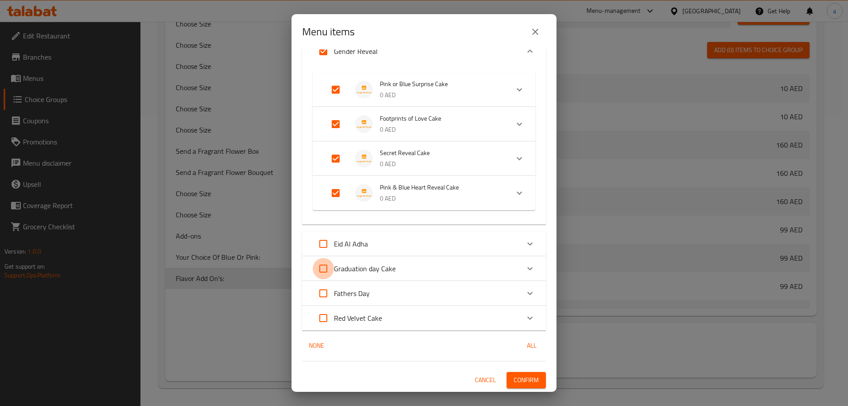
checkbox input "true"
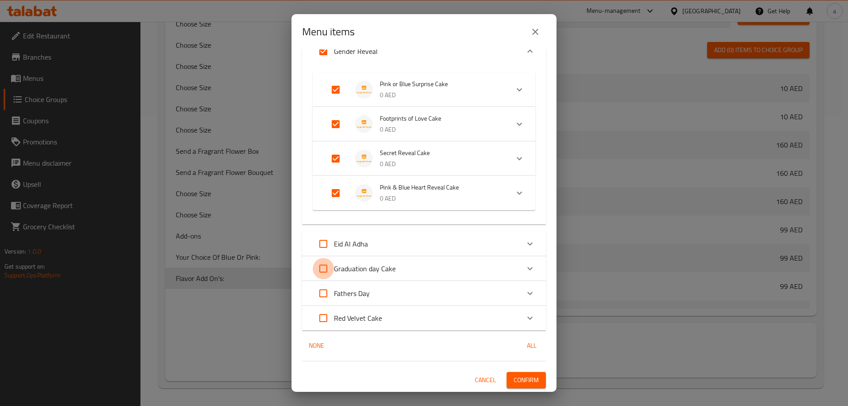
checkbox input "true"
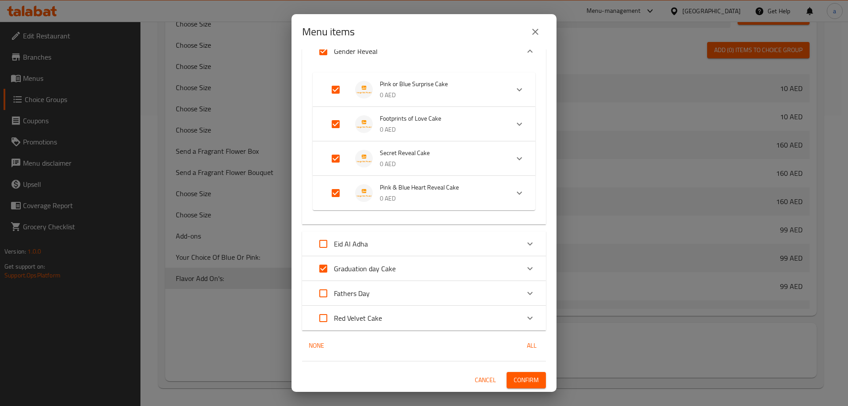
click at [324, 317] on input "Expand" at bounding box center [323, 317] width 21 height 21
checkbox input "true"
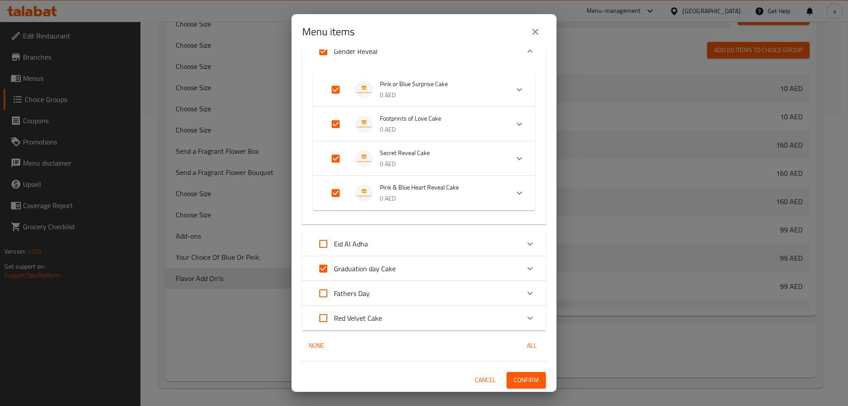
checkbox input "true"
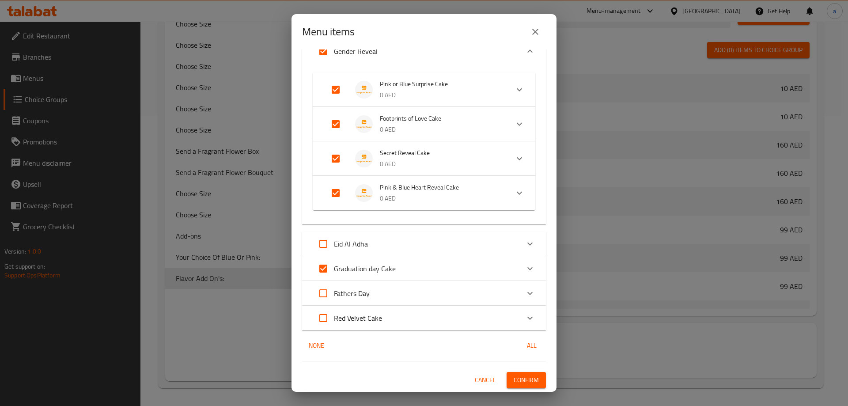
checkbox input "true"
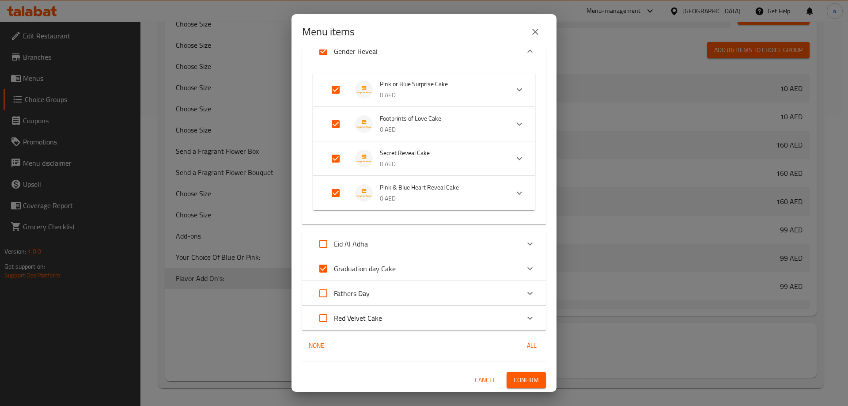
checkbox input "true"
click at [507, 376] on button "Confirm" at bounding box center [526, 380] width 39 height 16
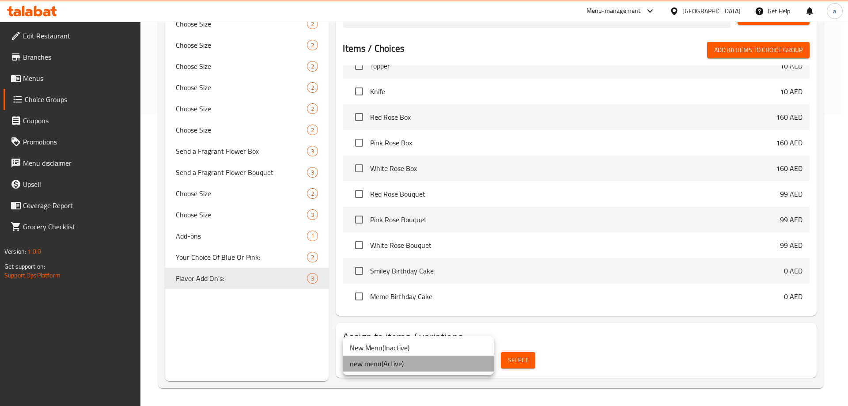
click at [439, 365] on li "new menu ( Active )" at bounding box center [418, 364] width 151 height 16
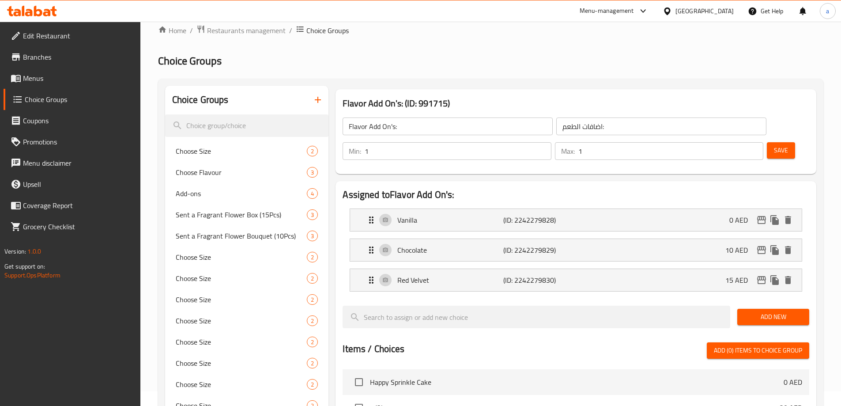
scroll to position [0, 0]
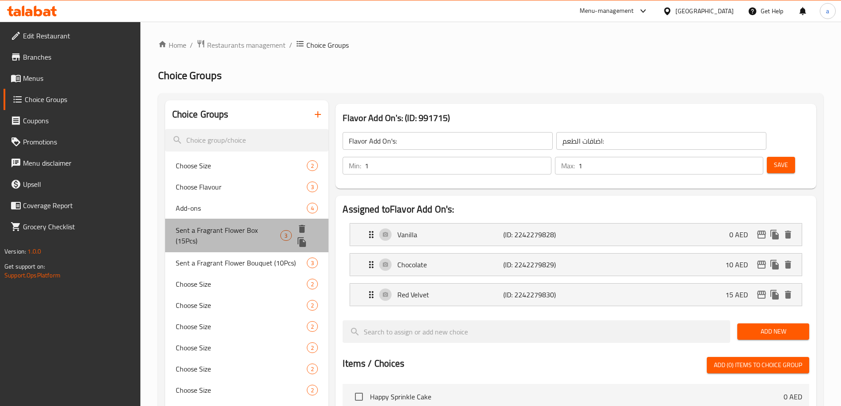
click at [252, 236] on div "Sent a Fragrant Flower Box (15Pcs) 3" at bounding box center [247, 236] width 164 height 34
type input "Sent a Fragrant Flower Box (15Pcs)"
type input "أرسل صندوق زهور عطرة (15 قطعة)"
type input "0"
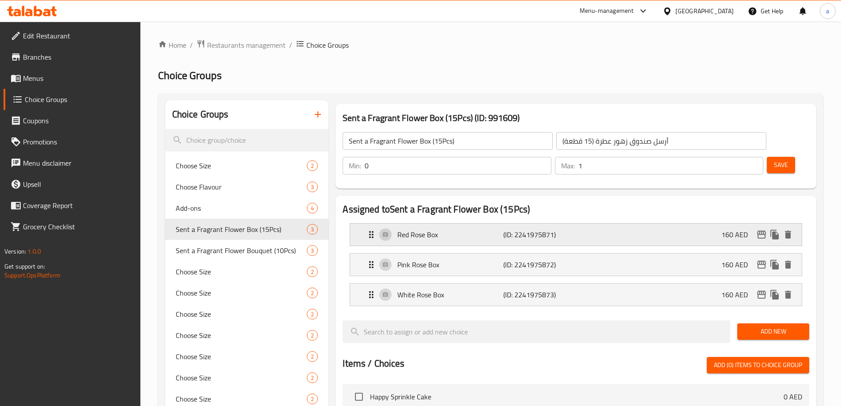
click at [613, 223] on div "Red Rose Box (ID: 2241975871) 160 AED" at bounding box center [578, 234] width 425 height 22
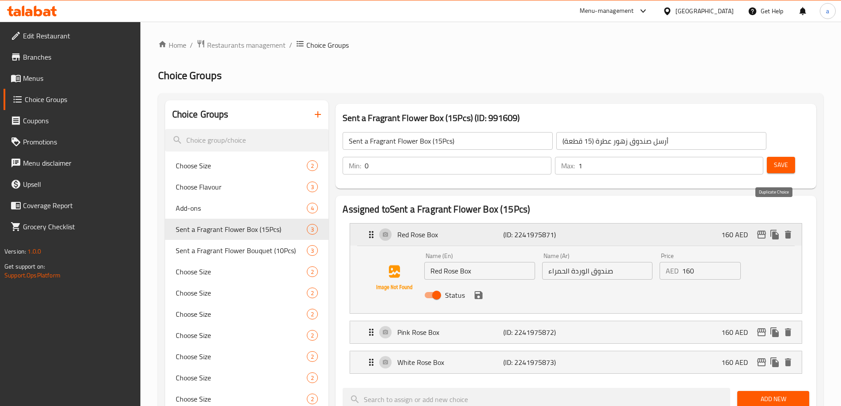
click at [779, 230] on icon "duplicate" at bounding box center [775, 235] width 8 height 10
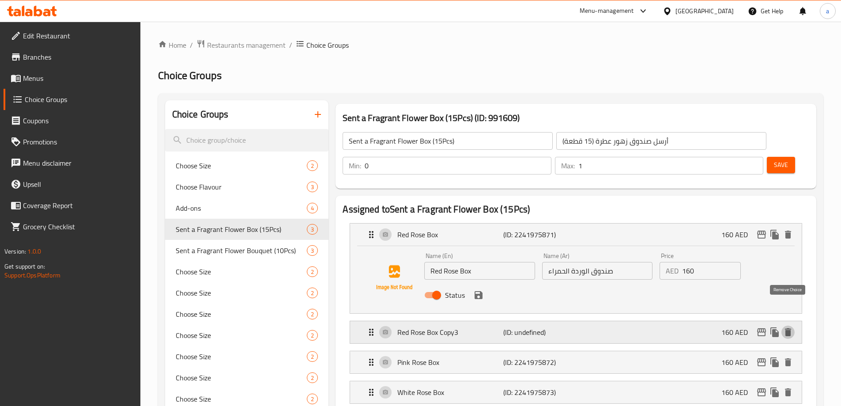
click at [789, 327] on icon "delete" at bounding box center [788, 332] width 11 height 11
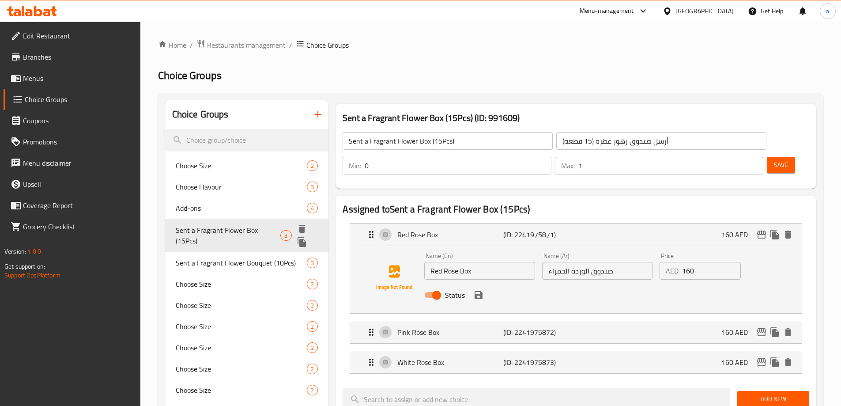
click at [306, 237] on icon "duplicate" at bounding box center [302, 242] width 8 height 10
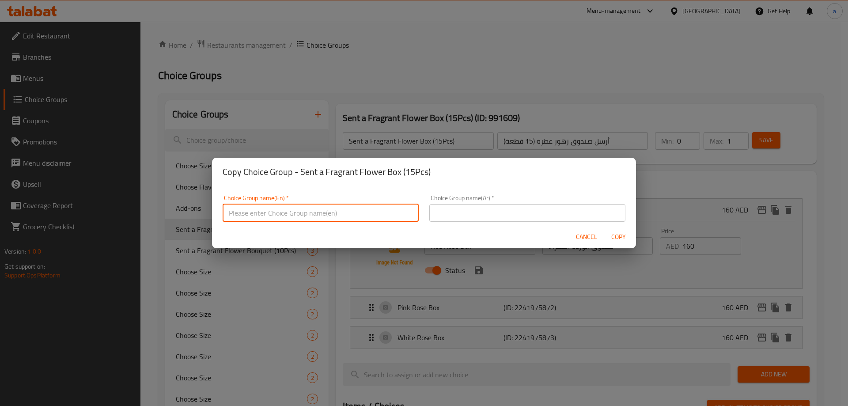
click at [328, 213] on input "text" at bounding box center [321, 213] width 196 height 18
type input "Flower Box Add On's:"
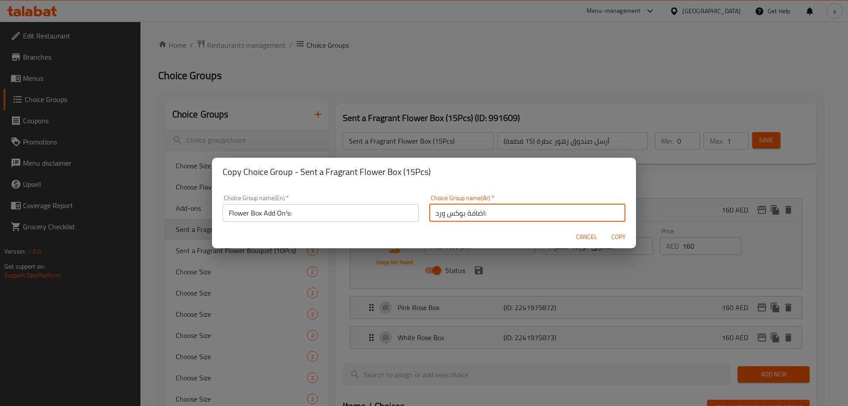
type input "اضافة بوكس ورد:"
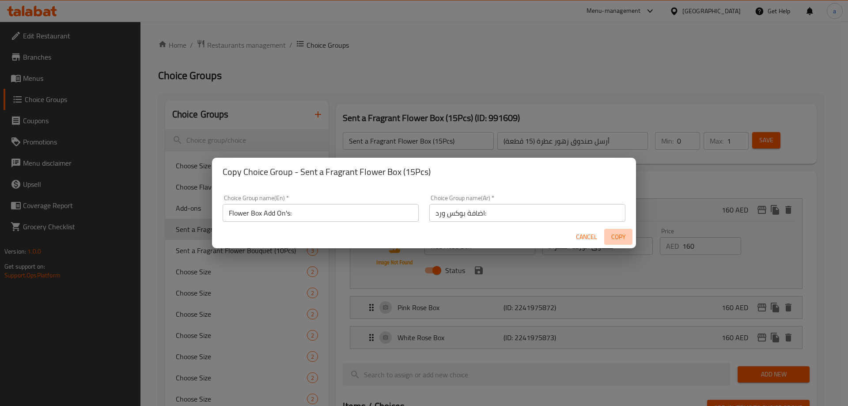
click at [617, 236] on span "Copy" at bounding box center [618, 236] width 21 height 11
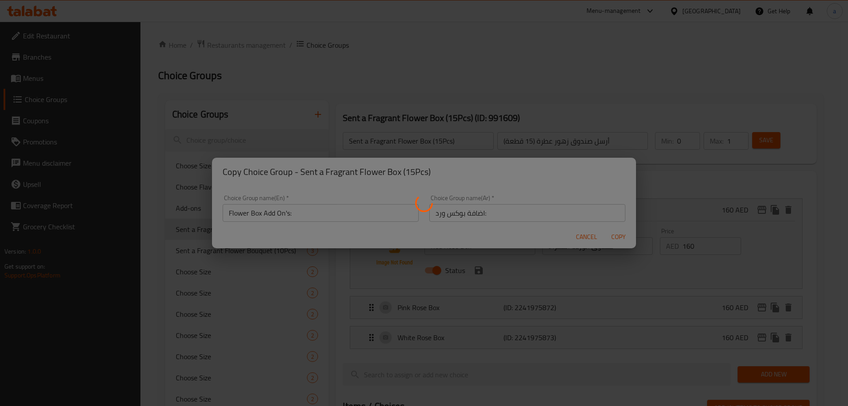
type input "Flower Box Add On's:"
type input "اضافة بوكس ورد:"
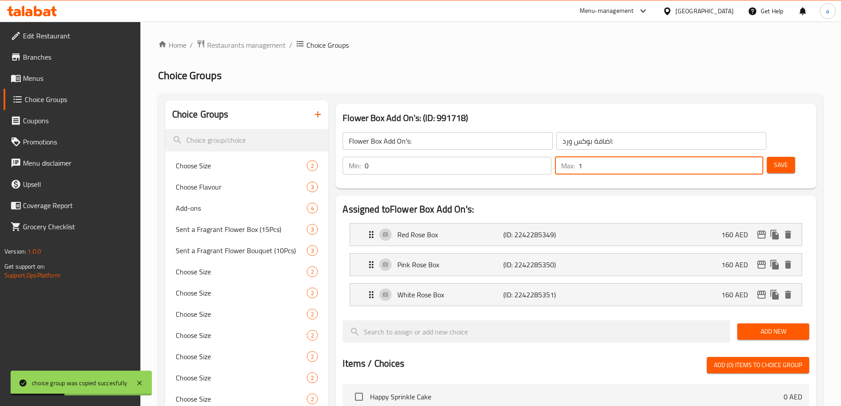
drag, startPoint x: 731, startPoint y: 140, endPoint x: 726, endPoint y: 141, distance: 4.9
click at [726, 157] on div "Max: 1 ​" at bounding box center [659, 166] width 208 height 18
click at [575, 223] on div "Red Rose Box (ID: 2242285349) 160 AED" at bounding box center [578, 234] width 425 height 22
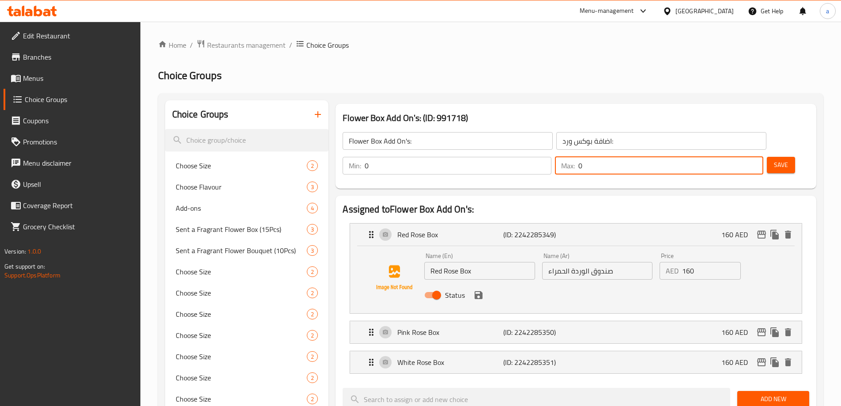
type input "0"
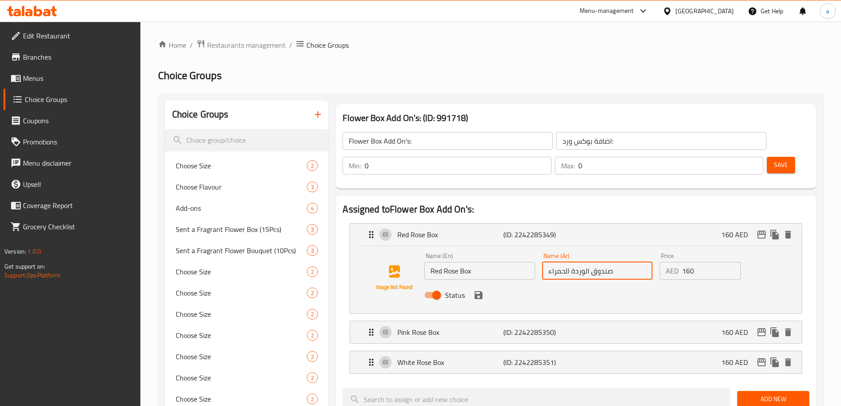
drag, startPoint x: 549, startPoint y: 250, endPoint x: 656, endPoint y: 246, distance: 107.0
click at [656, 249] on div "Name (En) Red Rose Box Name (En) Name (Ar) صندوق الوردة الحمراء Name (Ar) Price…" at bounding box center [597, 278] width 353 height 58
drag, startPoint x: 560, startPoint y: 248, endPoint x: 635, endPoint y: 246, distance: 74.7
click at [635, 262] on input "رد روز بوكس" at bounding box center [597, 271] width 110 height 18
drag, startPoint x: 564, startPoint y: 248, endPoint x: 609, endPoint y: 247, distance: 45.1
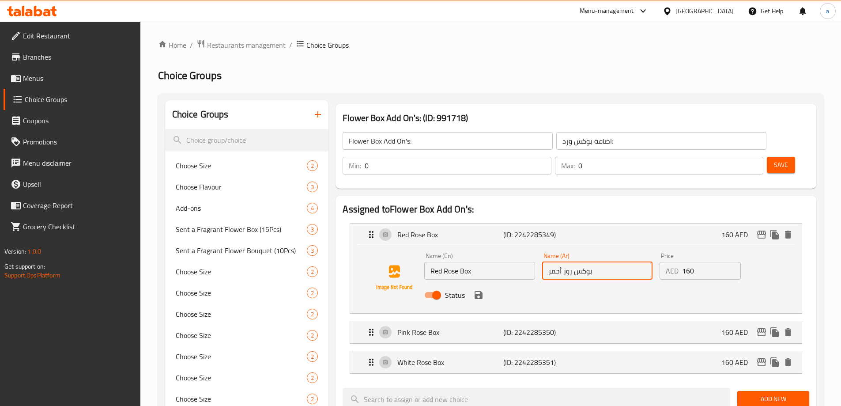
click at [609, 262] on input "بوكس روز أحمر" at bounding box center [597, 271] width 110 height 18
click at [482, 290] on icon "save" at bounding box center [478, 295] width 11 height 11
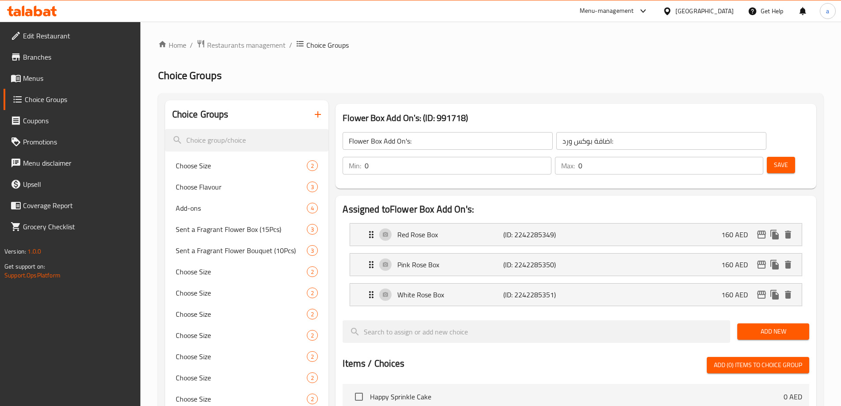
type input "بوكس روز أحمر"
click at [506, 229] on p "(ID: 2242285349)" at bounding box center [539, 234] width 71 height 11
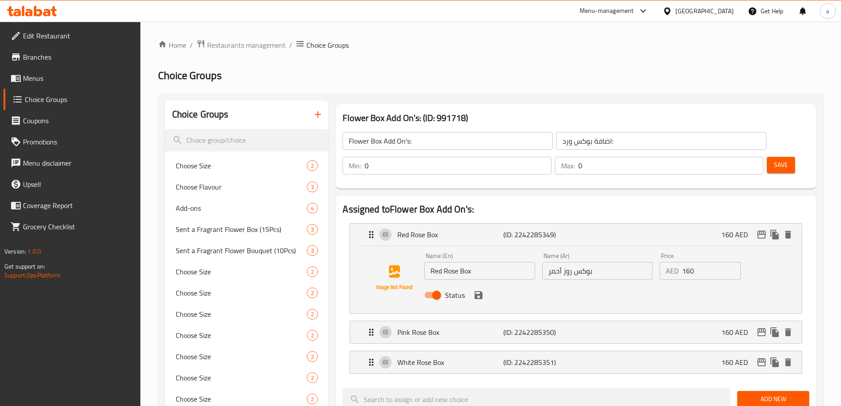
click at [478, 283] on div "Status" at bounding box center [597, 295] width 353 height 24
click at [480, 291] on icon "save" at bounding box center [479, 295] width 8 height 8
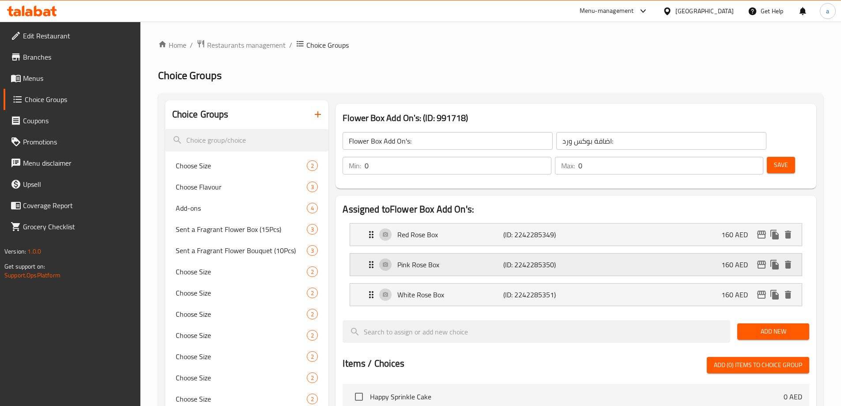
click at [508, 259] on p "(ID: 2242285350)" at bounding box center [539, 264] width 71 height 11
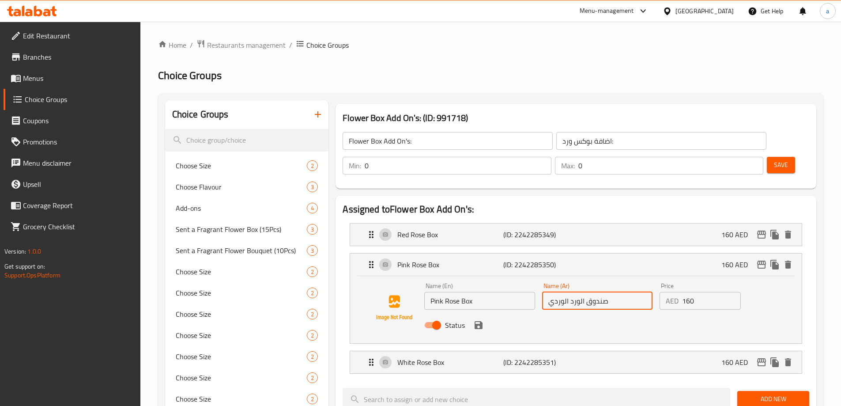
drag, startPoint x: 548, startPoint y: 278, endPoint x: 650, endPoint y: 276, distance: 102.0
click at [650, 292] on input "صندوق الورد الوردي" at bounding box center [597, 301] width 110 height 18
paste input "بوكس روز"
type input "ب"
paste input "بوكس روز"
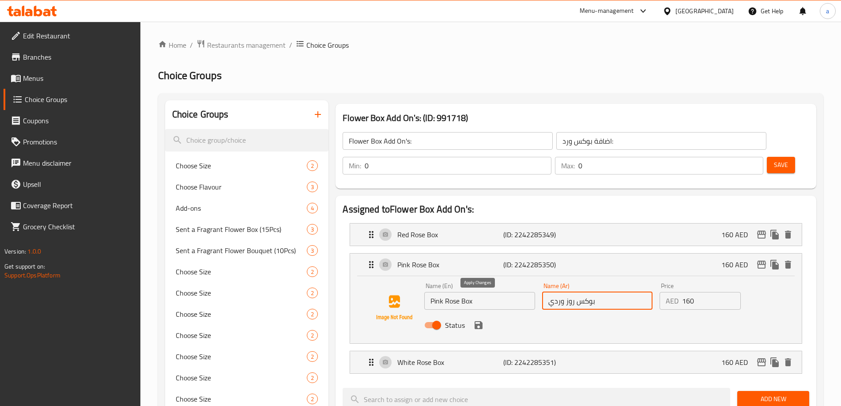
click at [480, 321] on icon "save" at bounding box center [479, 325] width 8 height 8
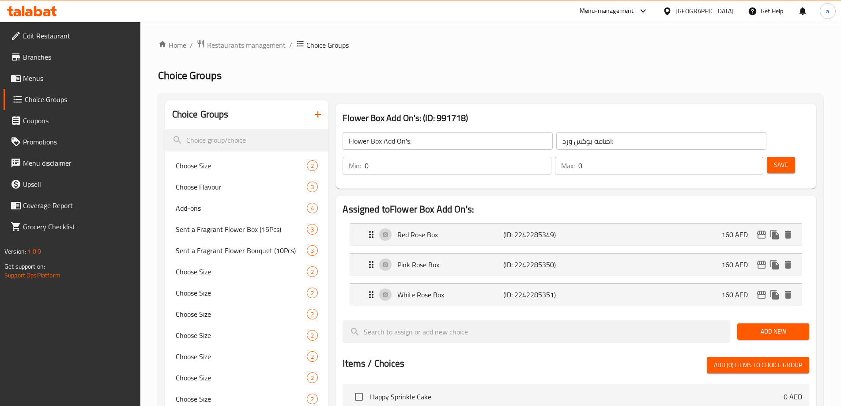
type input "بوكس روز وردي"
click at [561, 289] on p "(ID: 2242285351)" at bounding box center [539, 294] width 71 height 11
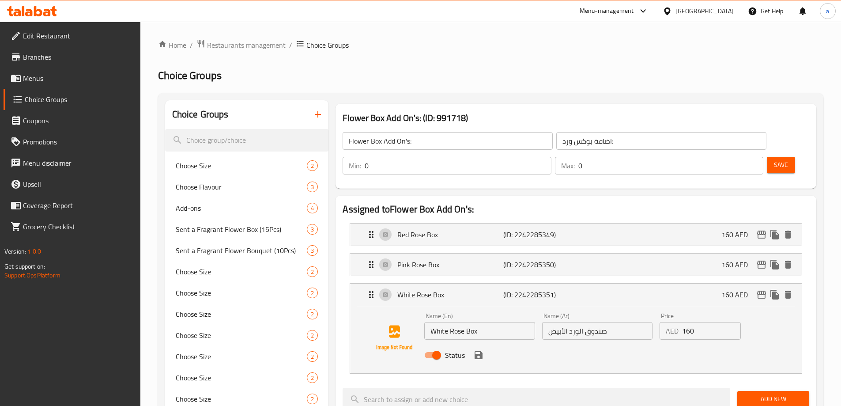
click at [612, 322] on input "صندوق الورد الأبيض" at bounding box center [597, 331] width 110 height 18
paste input "وكس روز"
click at [480, 351] on icon "save" at bounding box center [479, 355] width 8 height 8
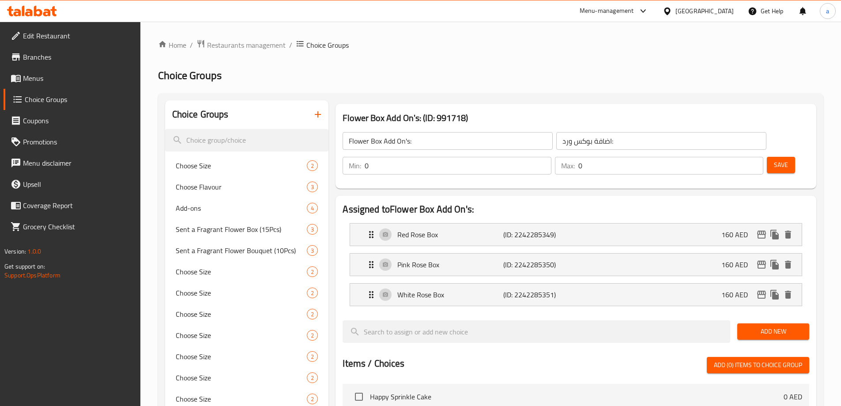
type input "بوكس روز أبيض"
click at [774, 159] on span "Save" at bounding box center [781, 164] width 14 height 11
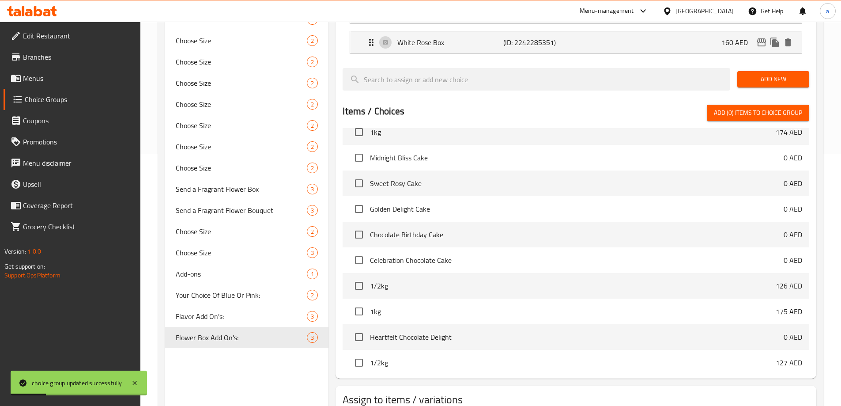
scroll to position [290, 0]
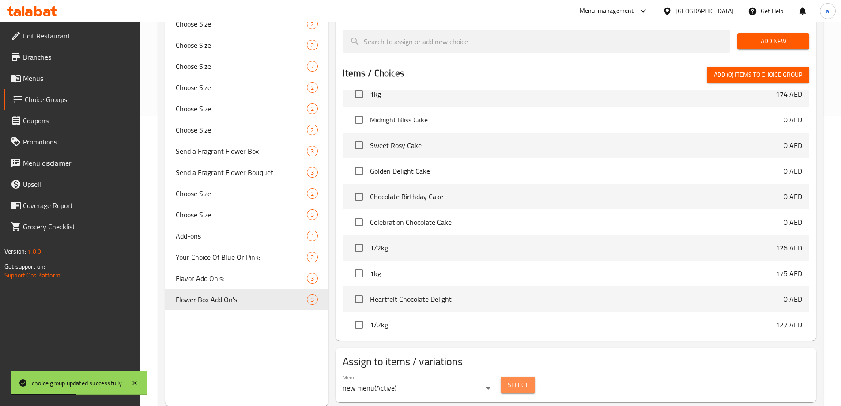
click at [523, 379] on span "Select" at bounding box center [518, 384] width 20 height 11
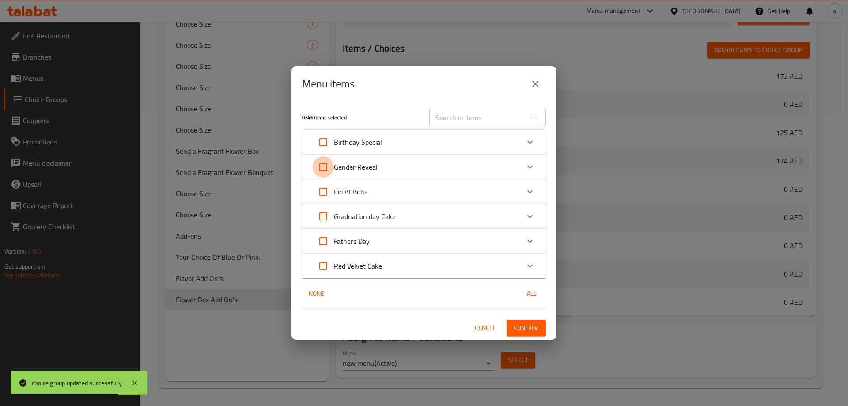
click at [327, 167] on input "Expand" at bounding box center [323, 166] width 21 height 21
checkbox input "true"
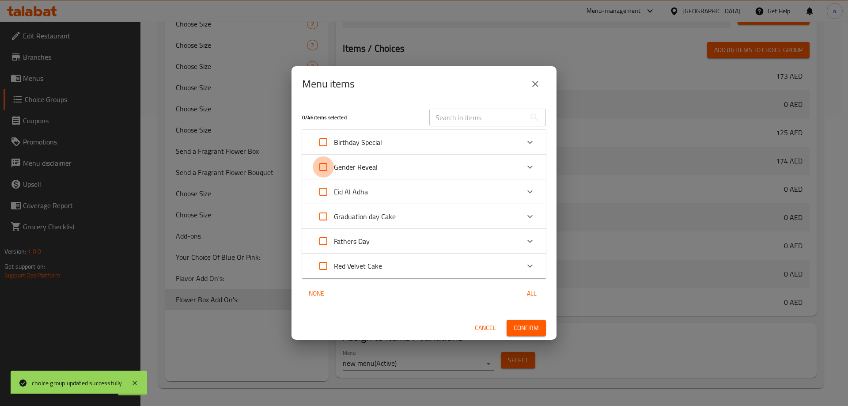
checkbox input "true"
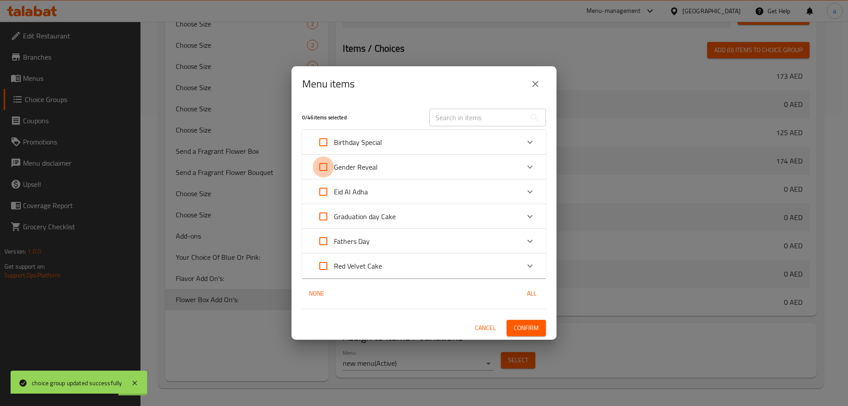
checkbox input "true"
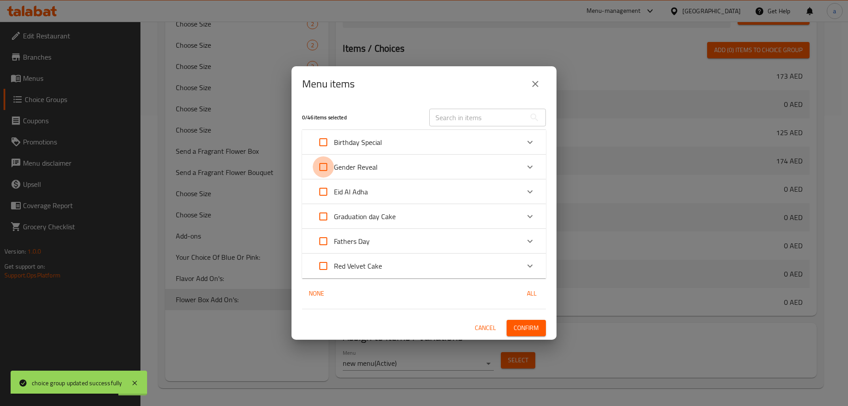
checkbox input "true"
click at [328, 217] on input "Expand" at bounding box center [323, 216] width 21 height 21
checkbox input "true"
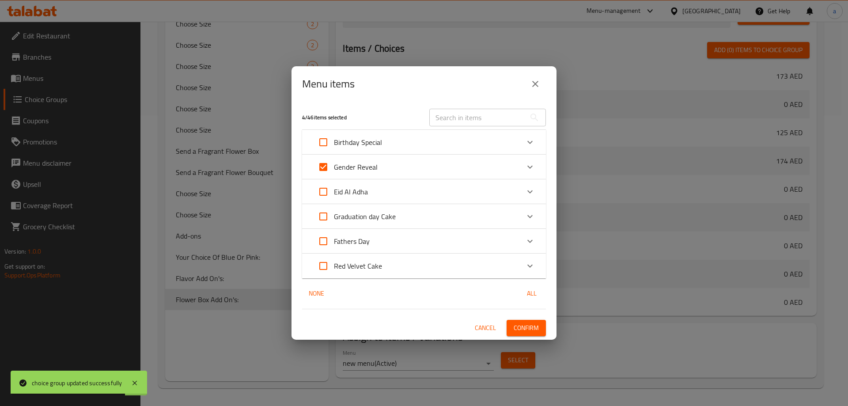
checkbox input "true"
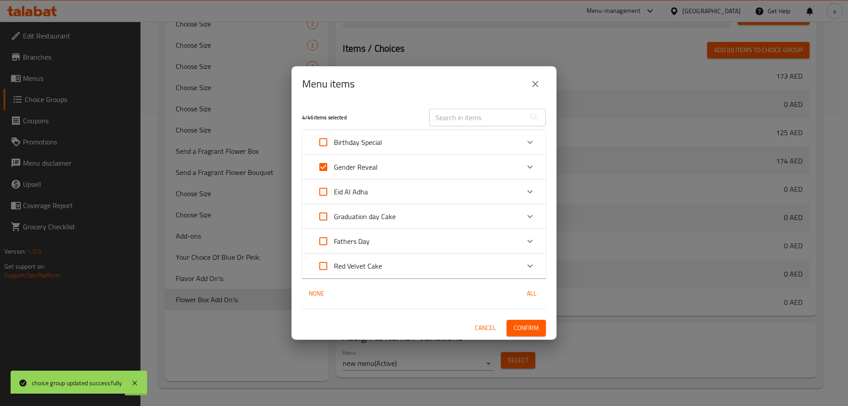
checkbox input "true"
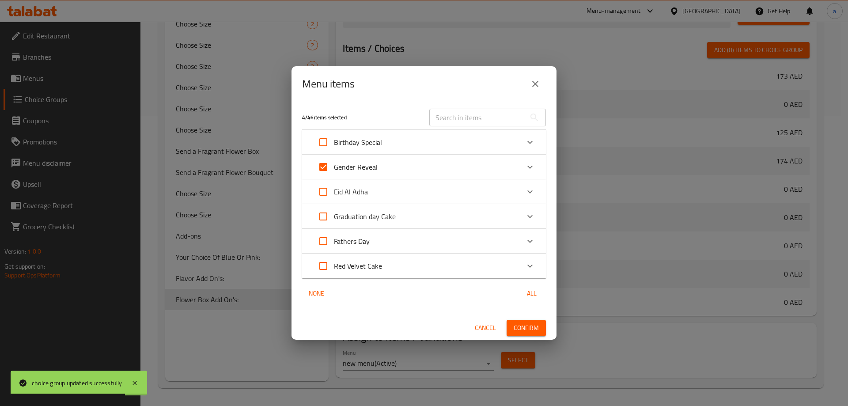
checkbox input "true"
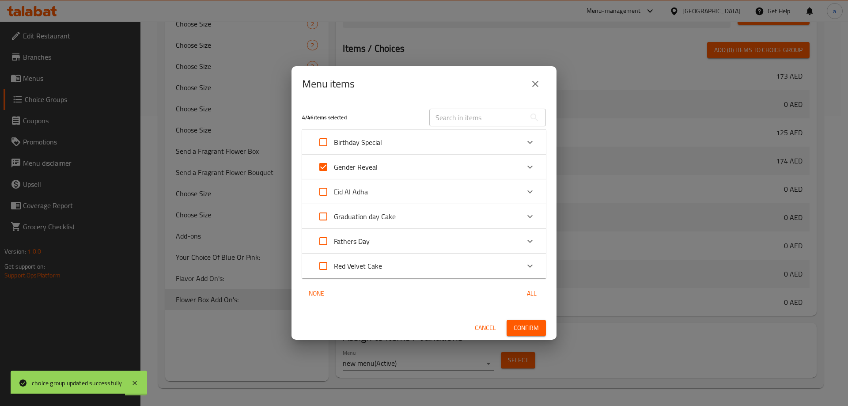
checkbox input "true"
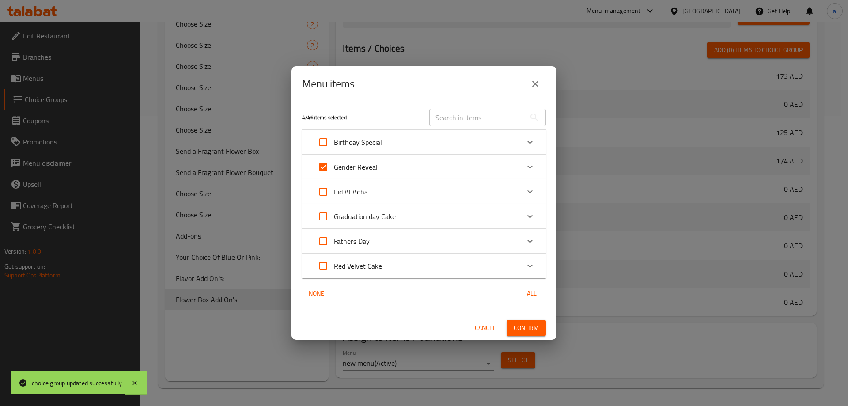
checkbox input "true"
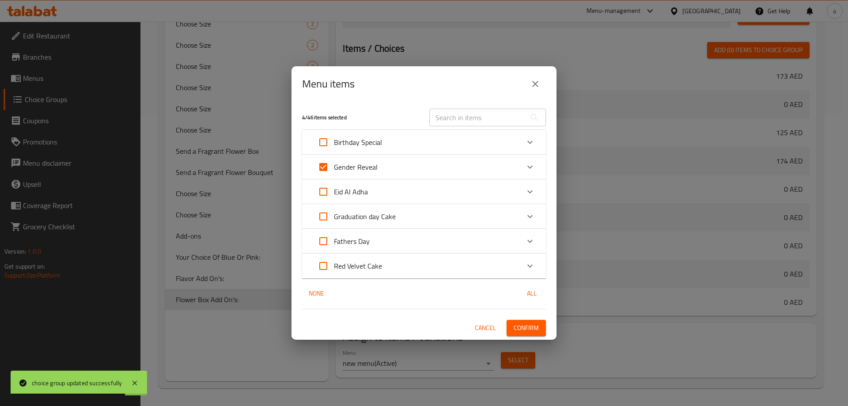
checkbox input "true"
click at [327, 265] on input "Expand" at bounding box center [323, 265] width 21 height 21
checkbox input "true"
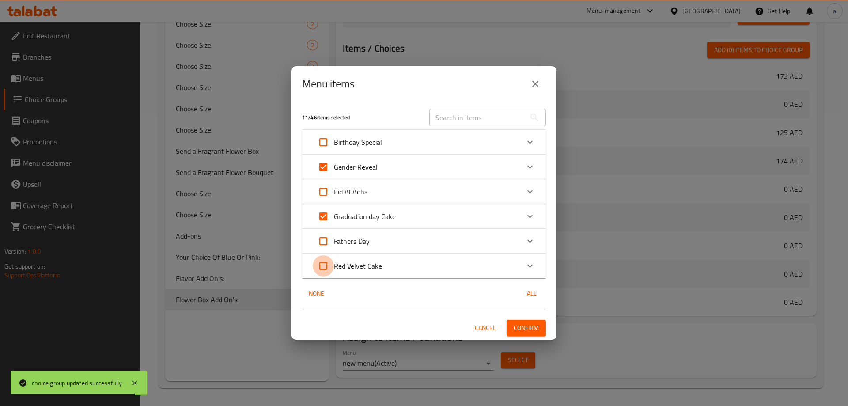
checkbox input "true"
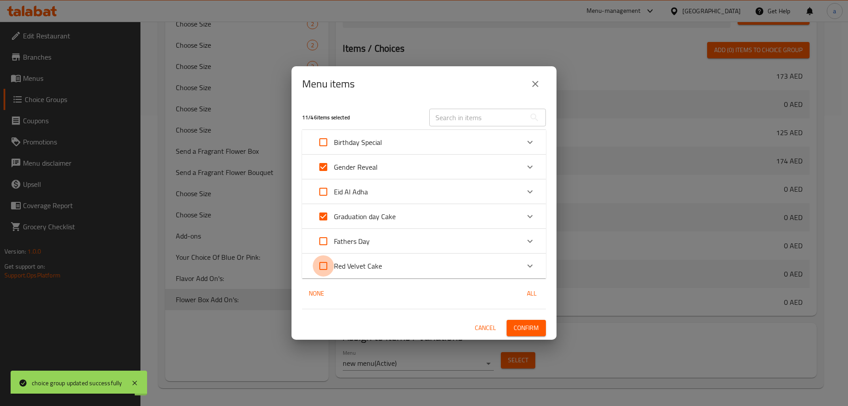
checkbox input "true"
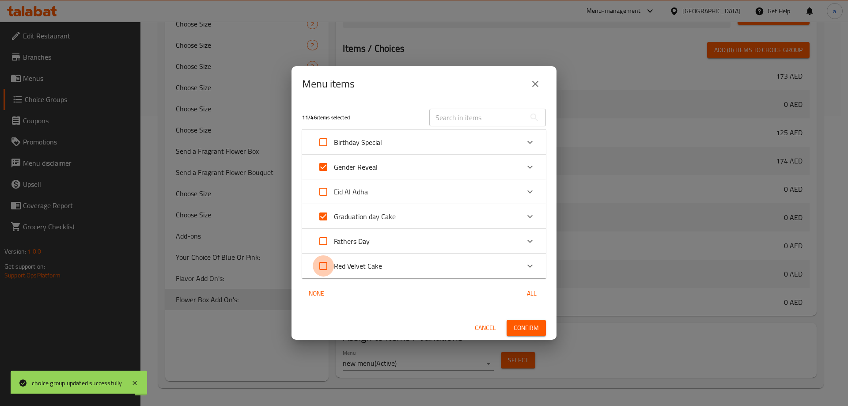
checkbox input "true"
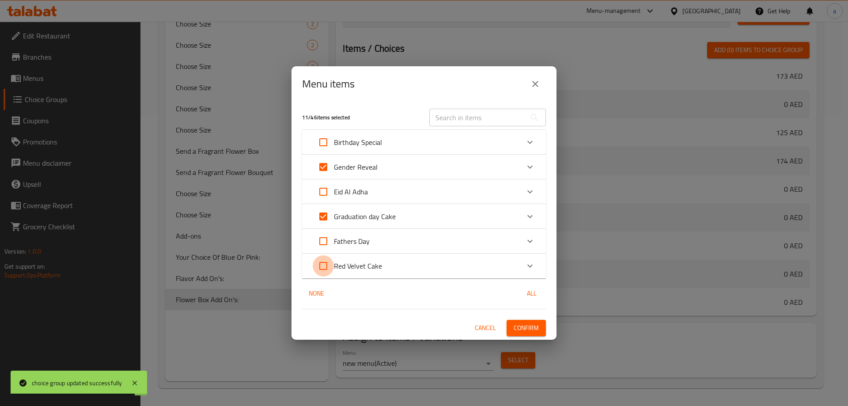
checkbox input "true"
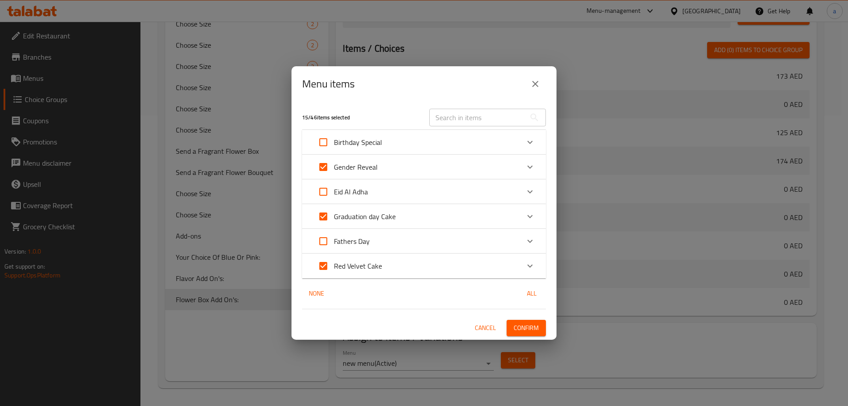
click at [538, 330] on span "Confirm" at bounding box center [526, 327] width 25 height 11
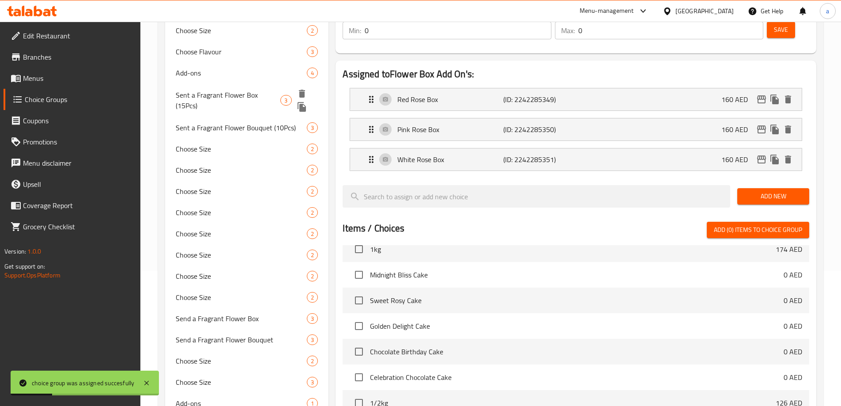
scroll to position [88, 0]
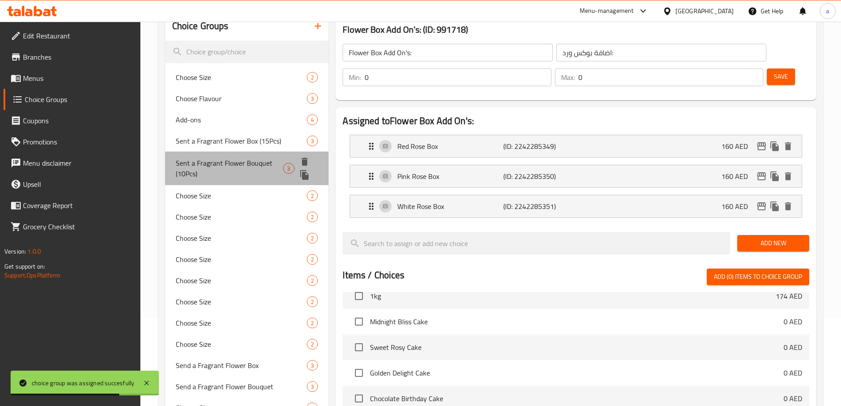
click at [241, 166] on span "Sent a Fragrant Flower Bouquet (10Pcs)" at bounding box center [230, 168] width 108 height 21
type input "Sent a Fragrant Flower Bouquet (10Pcs)"
type input "أرسل باقة زهور عطرة (10 قطع)"
type input "1"
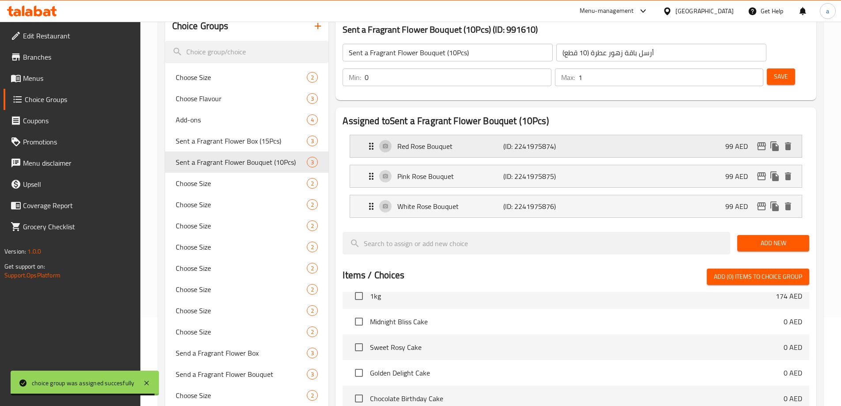
click at [560, 141] on p "(ID: 2241975874)" at bounding box center [539, 146] width 71 height 11
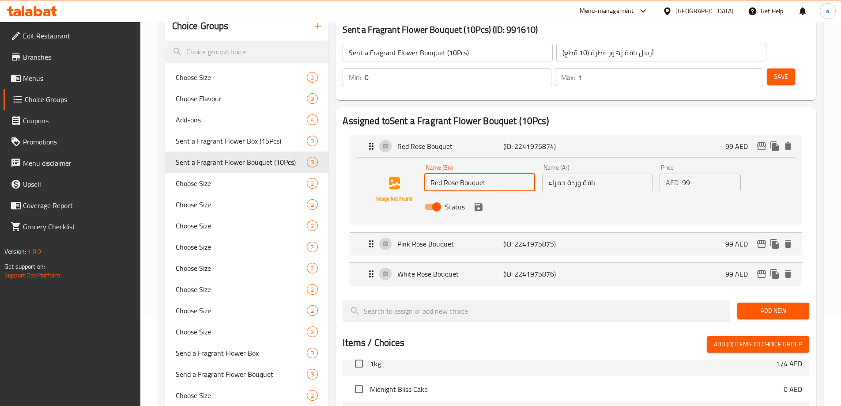
drag, startPoint x: 488, startPoint y: 159, endPoint x: 460, endPoint y: 161, distance: 28.0
click at [460, 174] on input "Red Rose Bouquet" at bounding box center [479, 183] width 110 height 18
click at [583, 195] on div "Status" at bounding box center [597, 207] width 353 height 24
click at [571, 174] on input "باقة وردة حمراء" at bounding box center [597, 183] width 110 height 18
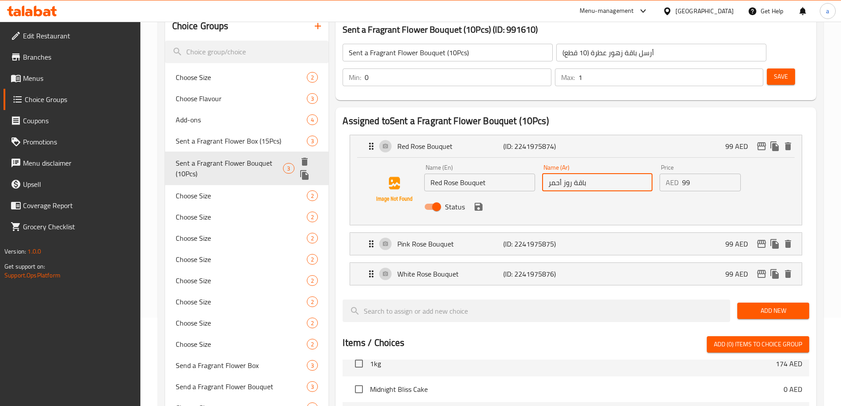
type input "باقة روز أحمر"
click at [305, 175] on icon "duplicate" at bounding box center [304, 175] width 8 height 10
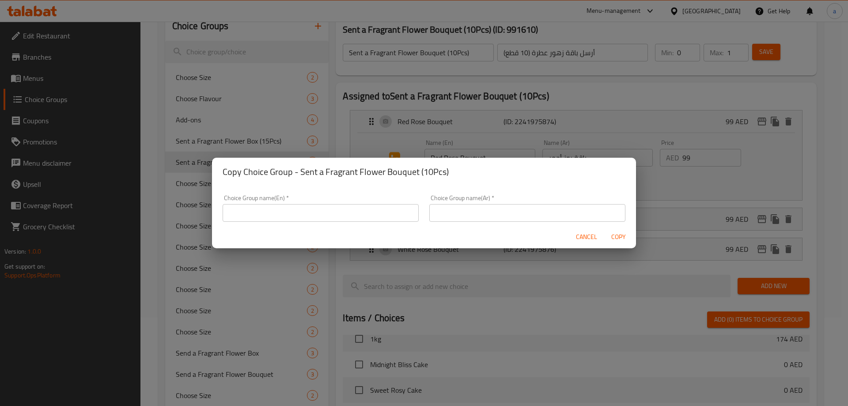
click at [496, 151] on div "Copy Choice Group - Sent a Fragrant Flower Bouquet (10Pcs) Choice Group name(En…" at bounding box center [424, 203] width 848 height 406
click at [351, 216] on input "text" at bounding box center [321, 213] width 196 height 18
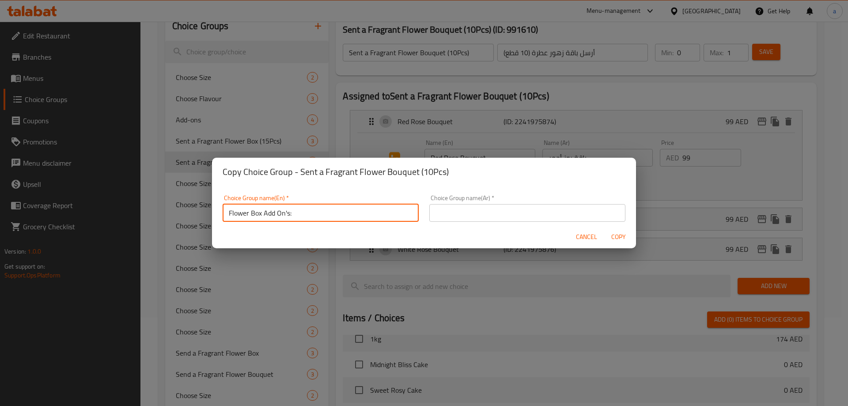
drag, startPoint x: 262, startPoint y: 215, endPoint x: 255, endPoint y: 212, distance: 7.4
click at [255, 212] on input "Flower Box Add On's:" at bounding box center [321, 213] width 196 height 18
click at [260, 215] on input "Flower Box Add On's:" at bounding box center [321, 213] width 196 height 18
click at [261, 215] on input "Flower Box Add On's:" at bounding box center [321, 213] width 196 height 18
type input "Flower Bouquet Add On's:"
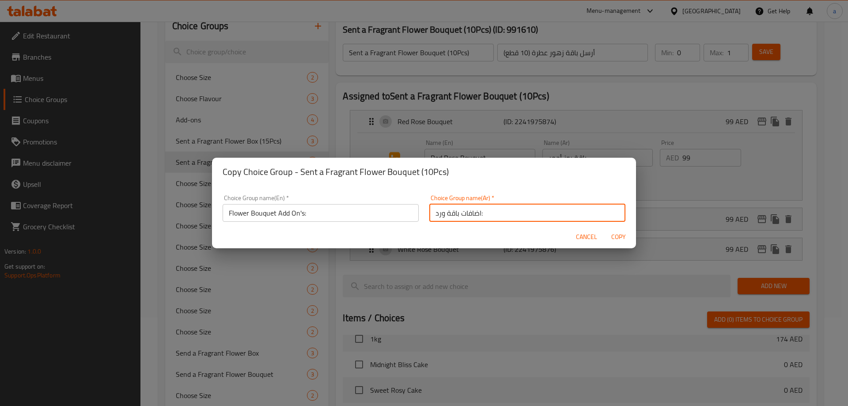
type input "اضافات باقة ورد:"
click at [604, 229] on button "Copy" at bounding box center [618, 237] width 28 height 16
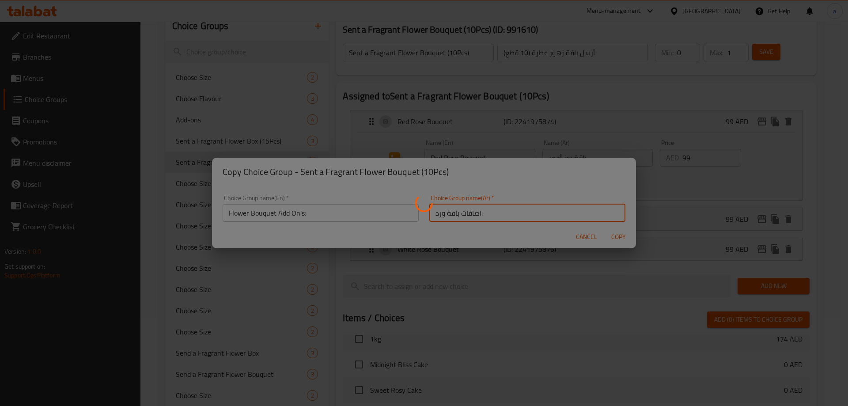
type input "Flower Bouquet Add On's:"
type input "اضافات باقة ورد:"
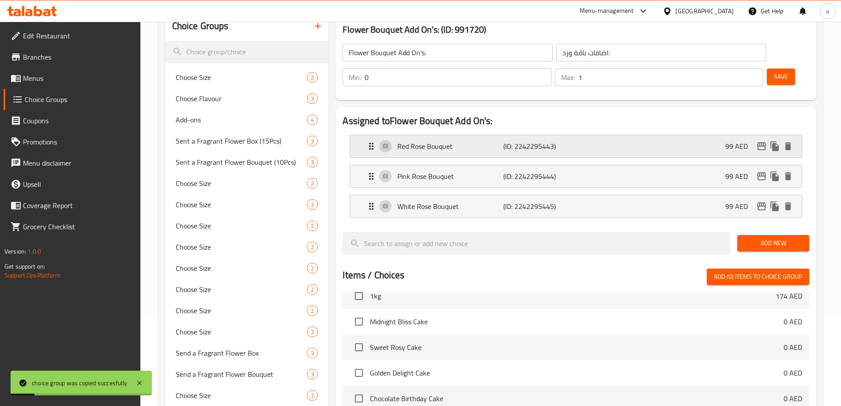
click at [496, 141] on p "Red Rose Bouquet" at bounding box center [451, 146] width 106 height 11
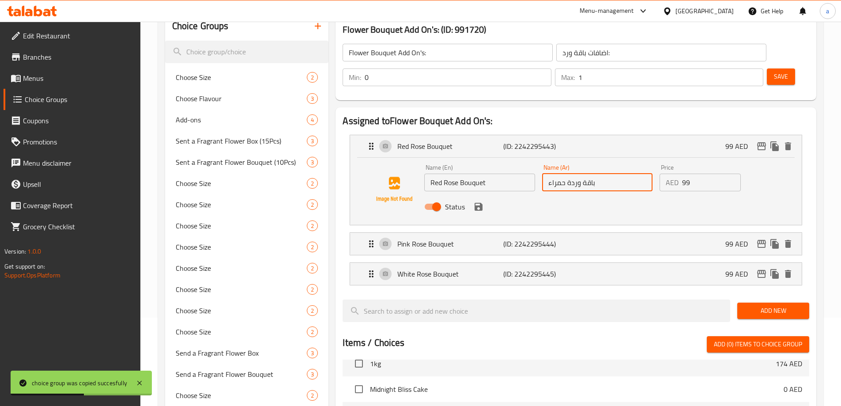
drag, startPoint x: 580, startPoint y: 159, endPoint x: 567, endPoint y: 163, distance: 14.0
click at [567, 174] on input "باقة وردة حمراء" at bounding box center [597, 183] width 110 height 18
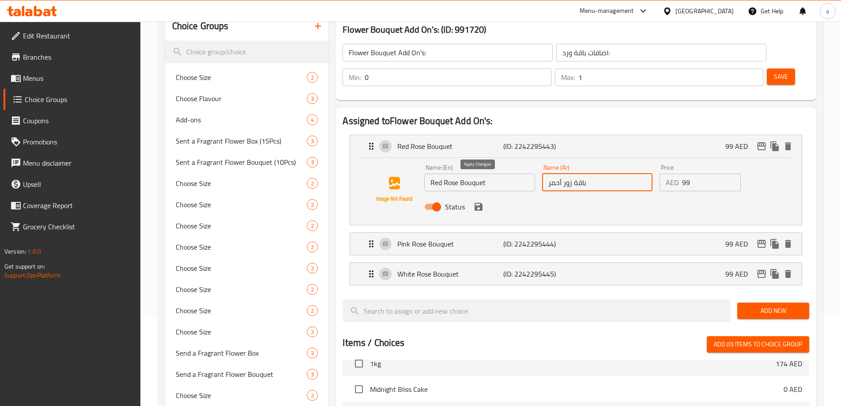
click at [478, 201] on icon "save" at bounding box center [478, 206] width 11 height 11
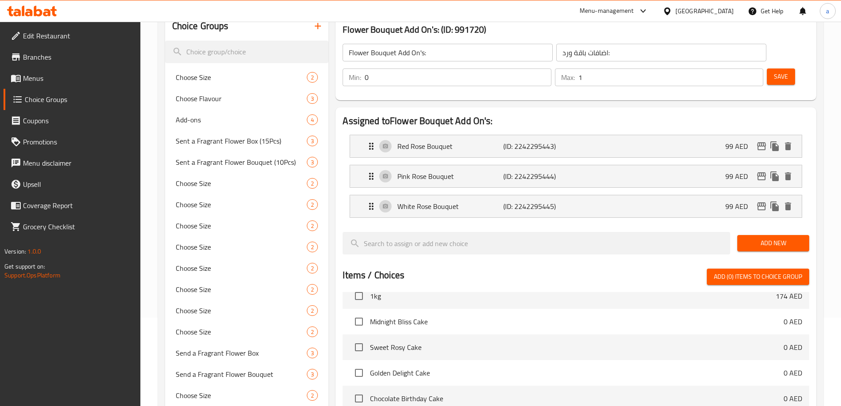
type input "باقة زور أحمر"
click at [556, 165] on div "Pink Rose Bouquet (ID: 2242295444) 99 AED" at bounding box center [578, 176] width 425 height 22
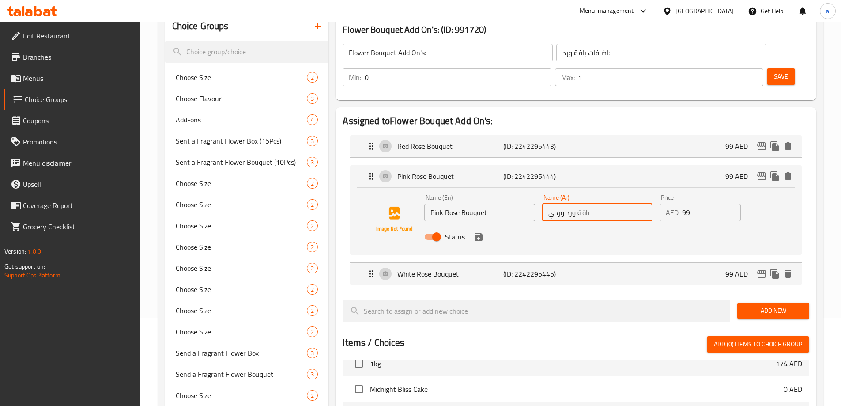
drag, startPoint x: 575, startPoint y: 189, endPoint x: 566, endPoint y: 189, distance: 8.4
click at [566, 204] on input "باقة ورد وردي" at bounding box center [597, 213] width 110 height 18
click at [482, 233] on icon "save" at bounding box center [479, 237] width 8 height 8
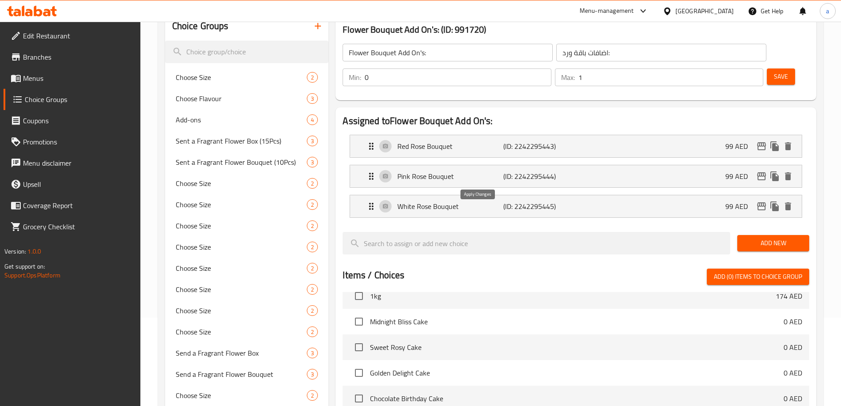
type input "باقة روز وردي"
click at [564, 133] on li "Red Rose Bouquet (ID: 2242295443) 99 AED Name (En) Red Rose Bouquet Name (En) N…" at bounding box center [576, 146] width 467 height 30
click at [567, 135] on div "Red Rose Bouquet (ID: 2242295443) 99 AED" at bounding box center [578, 146] width 425 height 22
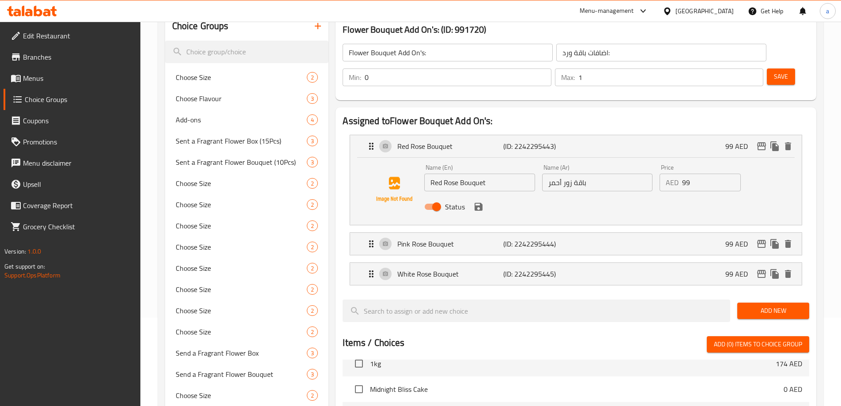
click at [568, 174] on input "باقة زور أحمر" at bounding box center [597, 183] width 110 height 18
type input "باقة روز أحمر"
click at [474, 201] on icon "save" at bounding box center [478, 206] width 11 height 11
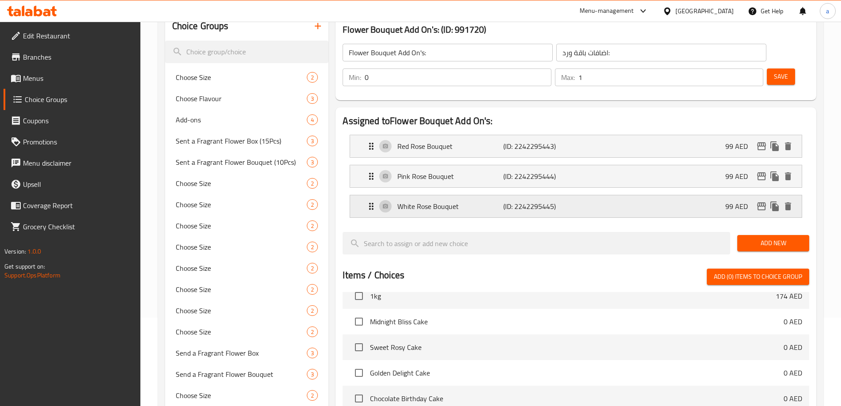
click at [532, 201] on p "(ID: 2242295445)" at bounding box center [539, 206] width 71 height 11
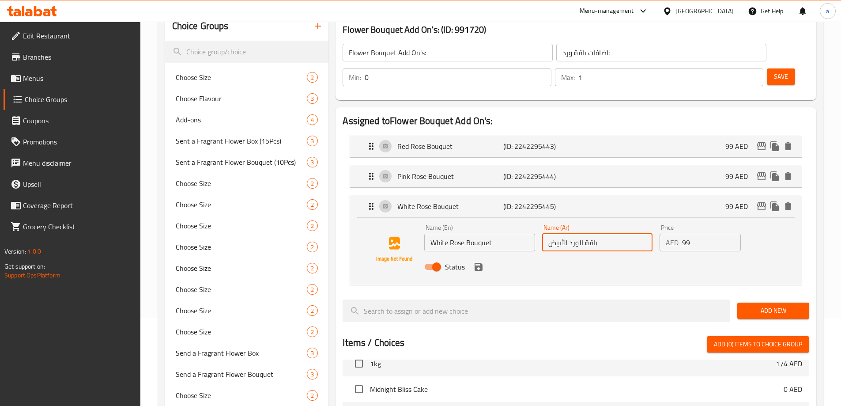
drag, startPoint x: 569, startPoint y: 218, endPoint x: 583, endPoint y: 223, distance: 14.3
click at [583, 234] on input "باقة الورد الأبيض" at bounding box center [597, 243] width 110 height 18
click at [481, 263] on icon "save" at bounding box center [479, 267] width 8 height 8
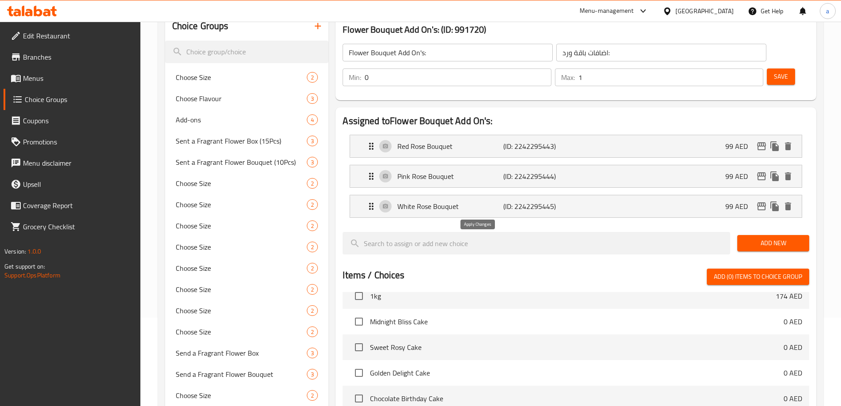
type input "باقة روز أبيض"
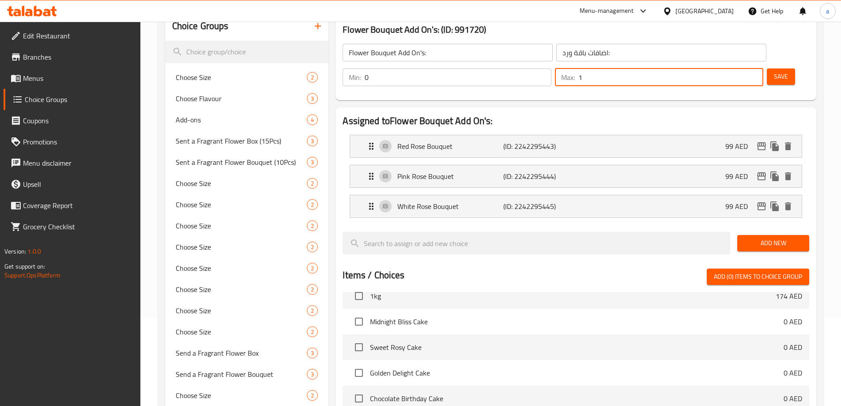
drag, startPoint x: 734, startPoint y: 51, endPoint x: 722, endPoint y: 51, distance: 11.5
click at [722, 68] on div "Max: 1 ​" at bounding box center [659, 77] width 208 height 18
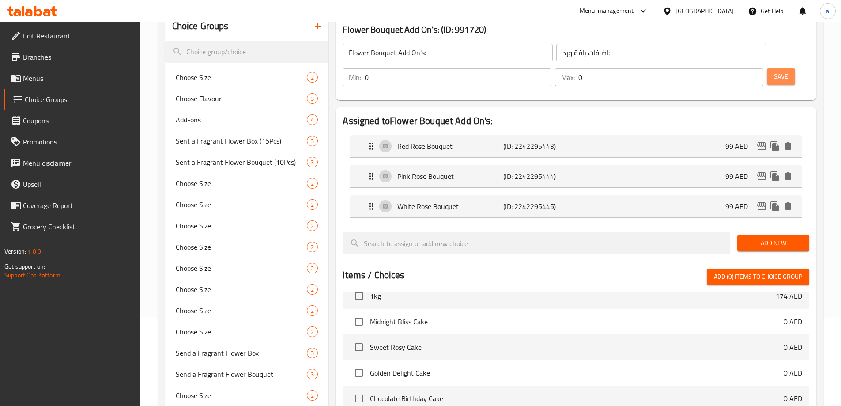
click at [774, 71] on span "Save" at bounding box center [781, 76] width 14 height 11
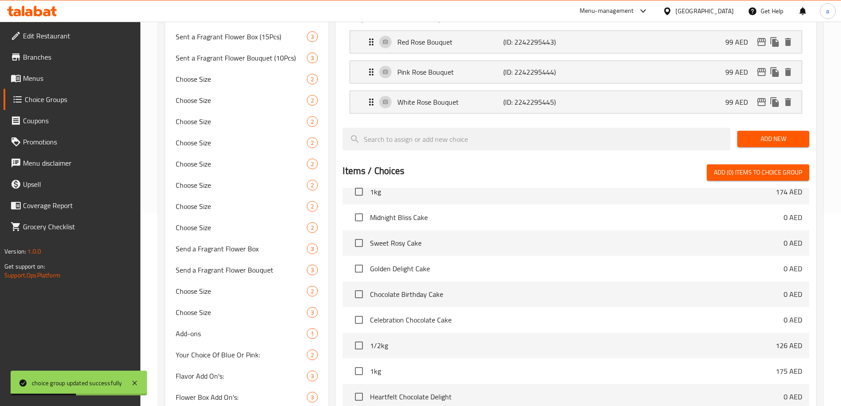
scroll to position [290, 0]
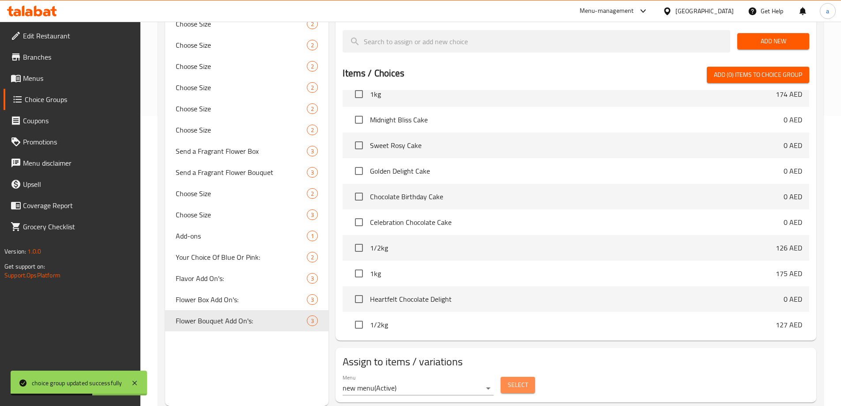
click at [503, 377] on button "Select" at bounding box center [518, 385] width 34 height 16
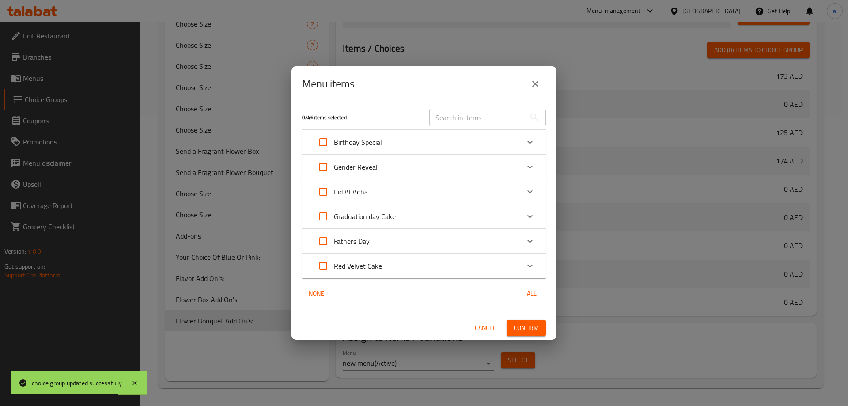
click at [321, 166] on input "Expand" at bounding box center [323, 166] width 21 height 21
click at [321, 216] on input "Expand" at bounding box center [323, 216] width 21 height 21
click at [324, 267] on input "Expand" at bounding box center [323, 265] width 21 height 21
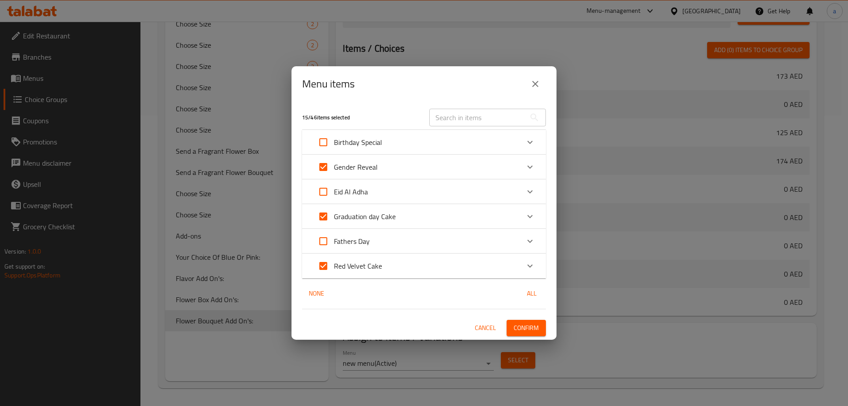
click at [532, 327] on span "Confirm" at bounding box center [526, 327] width 25 height 11
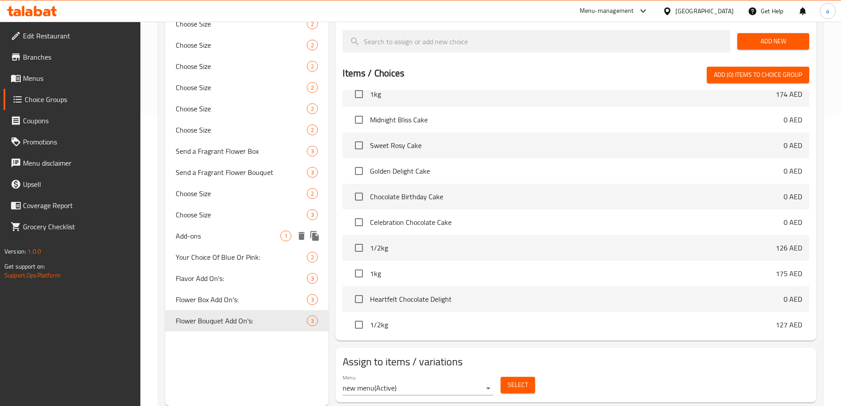
click at [206, 239] on span "Add-ons" at bounding box center [228, 236] width 105 height 11
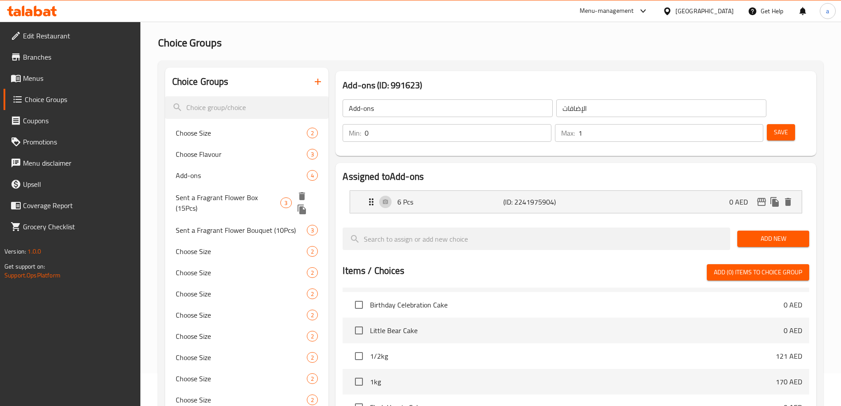
scroll to position [0, 0]
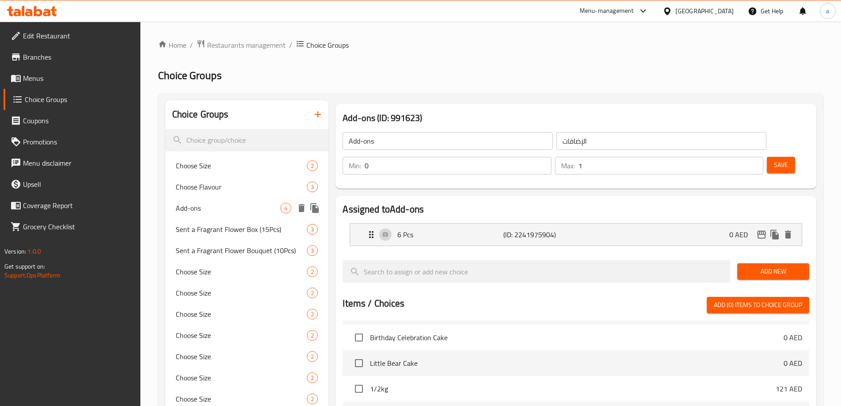
click at [210, 204] on span "Add-ons" at bounding box center [228, 208] width 105 height 11
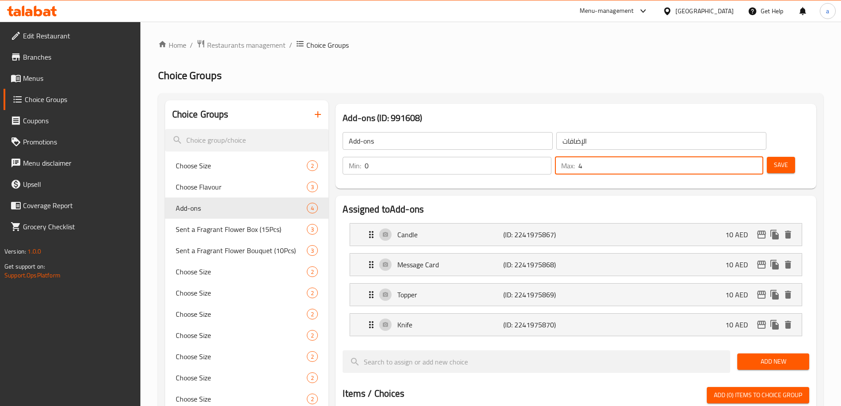
drag, startPoint x: 732, startPoint y: 141, endPoint x: 723, endPoint y: 142, distance: 9.4
click at [723, 157] on div "Max: 4 ​" at bounding box center [659, 166] width 208 height 18
click at [674, 203] on h2 "Assigned to Add-ons" at bounding box center [576, 209] width 467 height 13
click at [495, 223] on div "Candle (ID: 2241975867) 10 AED" at bounding box center [578, 234] width 425 height 22
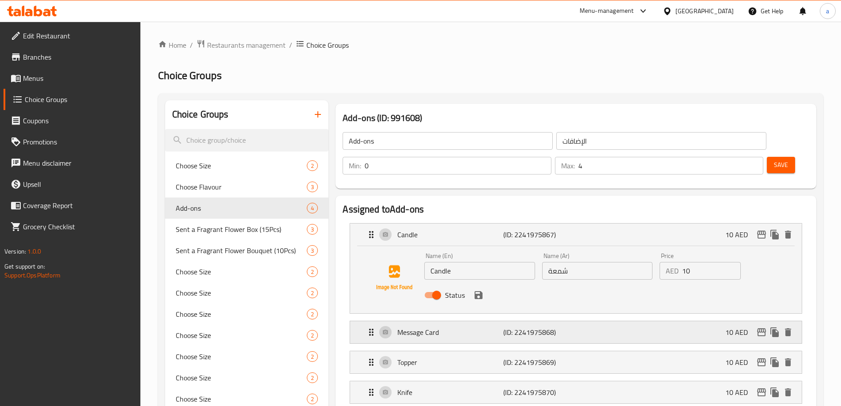
click at [462, 327] on p "Message Card" at bounding box center [451, 332] width 106 height 11
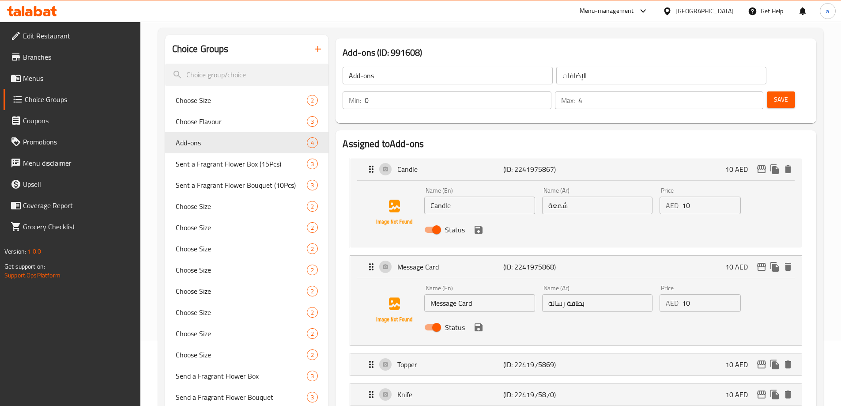
scroll to position [88, 0]
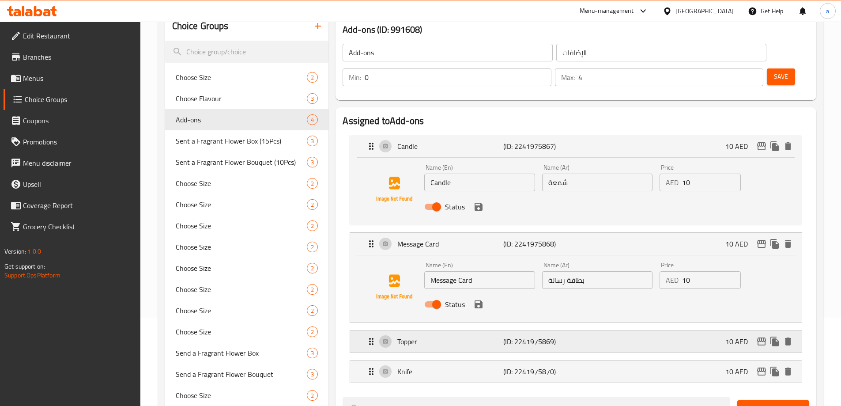
click at [473, 330] on div "Topper (ID: 2241975869) 10 AED" at bounding box center [578, 341] width 425 height 22
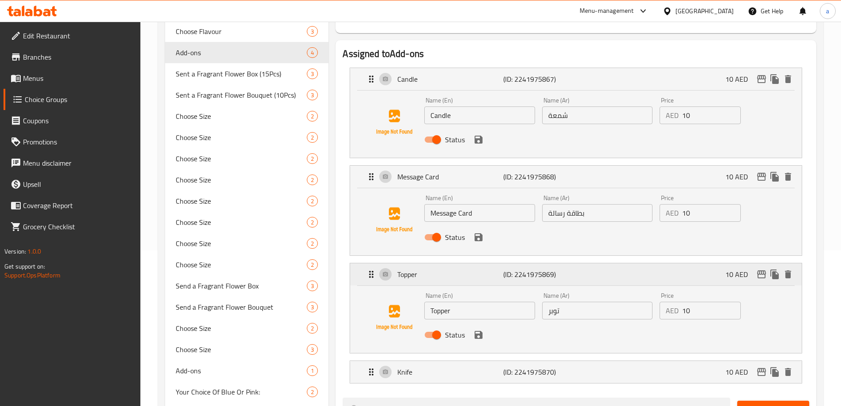
scroll to position [177, 0]
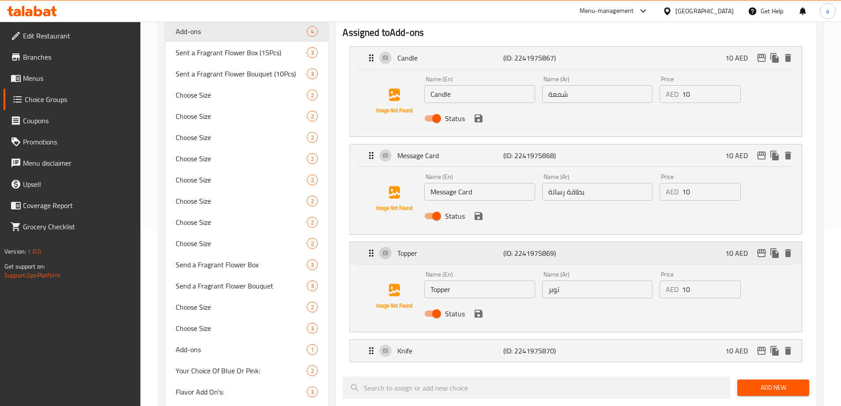
click at [472, 345] on p "Knife" at bounding box center [451, 350] width 106 height 11
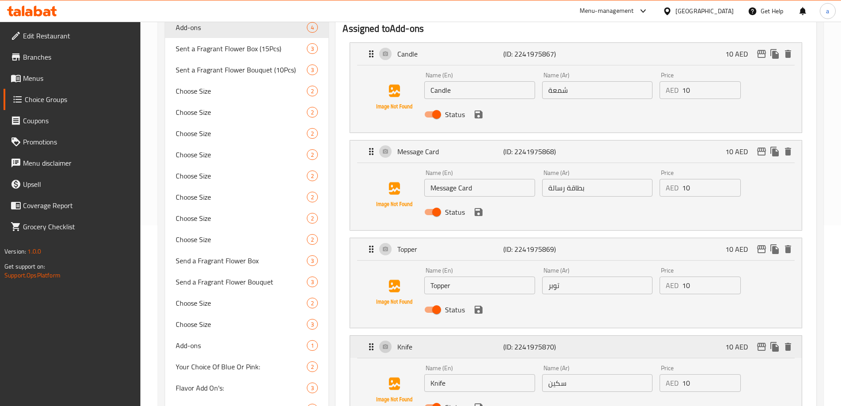
scroll to position [133, 0]
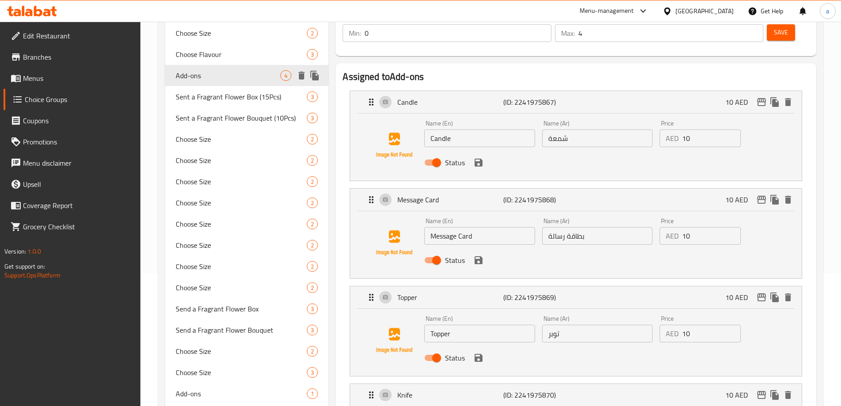
click at [316, 76] on icon "duplicate" at bounding box center [314, 76] width 8 height 10
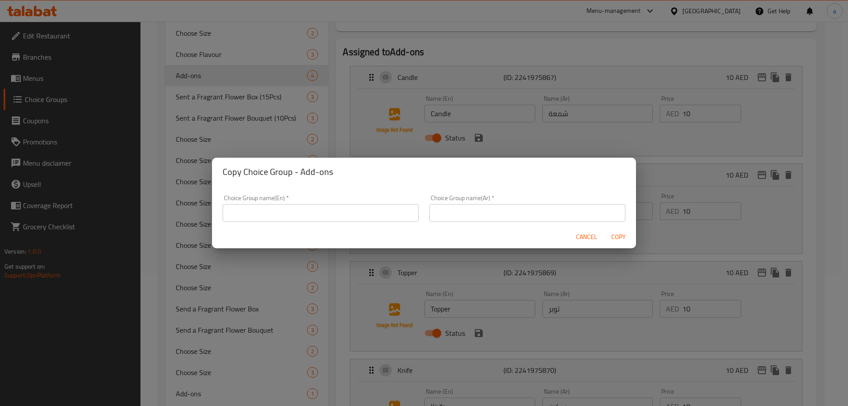
click at [329, 208] on input "text" at bounding box center [321, 213] width 196 height 18
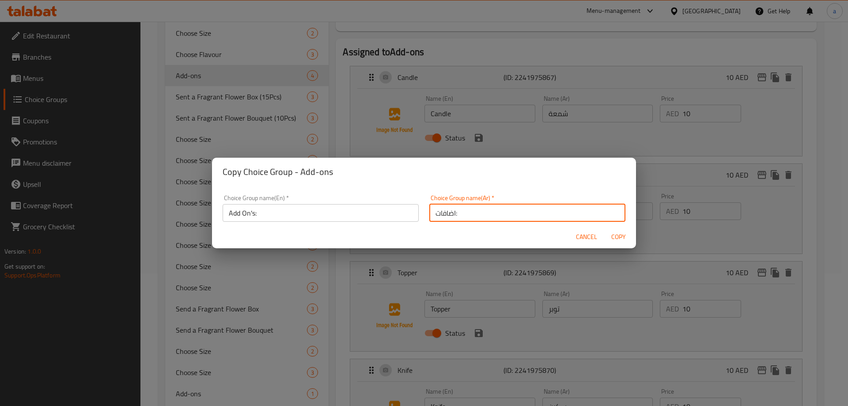
click at [616, 234] on span "Copy" at bounding box center [618, 236] width 21 height 11
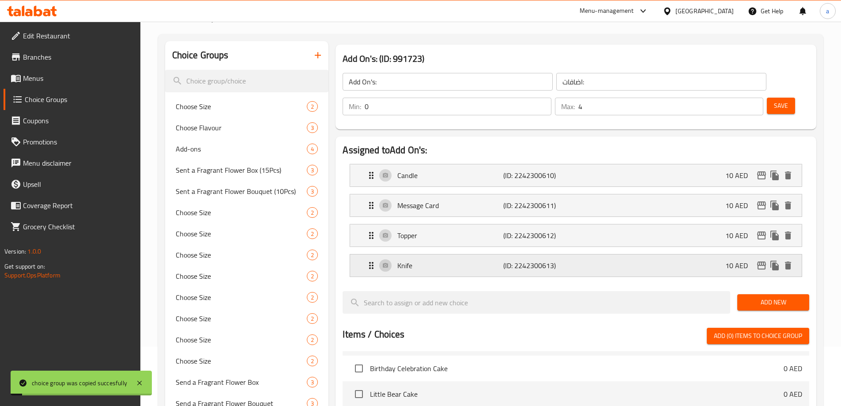
scroll to position [0, 0]
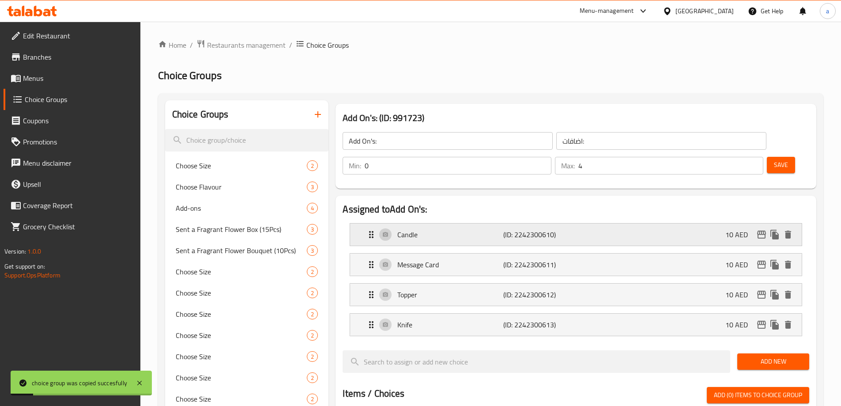
click at [637, 223] on div "Candle (ID: 2242300610) 10 AED" at bounding box center [578, 234] width 425 height 22
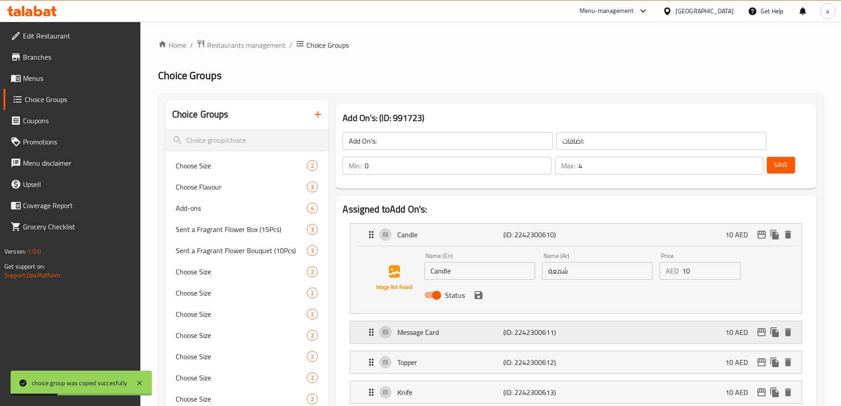
click at [575, 321] on div "Message Card (ID: 2242300611) 10 AED" at bounding box center [578, 332] width 425 height 22
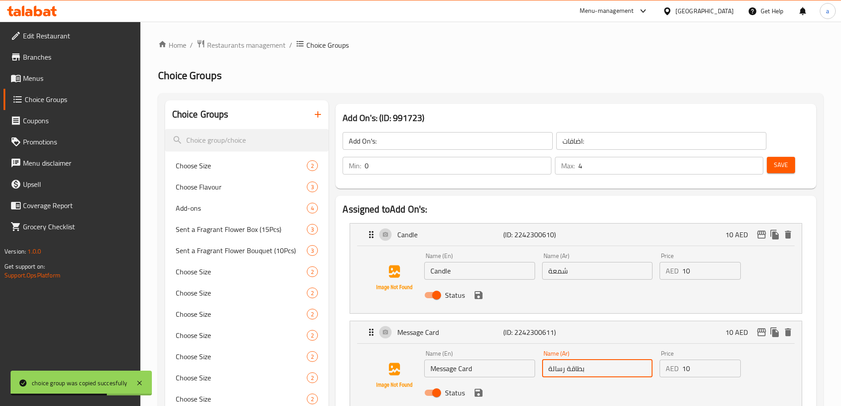
drag, startPoint x: 590, startPoint y: 348, endPoint x: 566, endPoint y: 349, distance: 23.5
click at [566, 360] on input "بطاقة رسالة" at bounding box center [597, 369] width 110 height 18
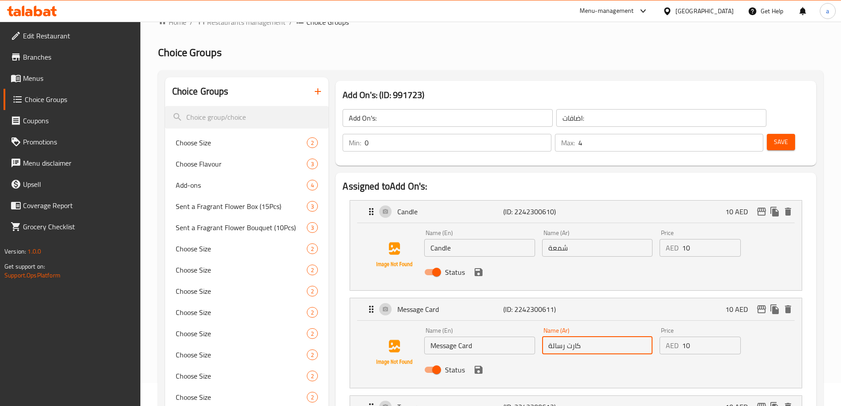
scroll to position [44, 0]
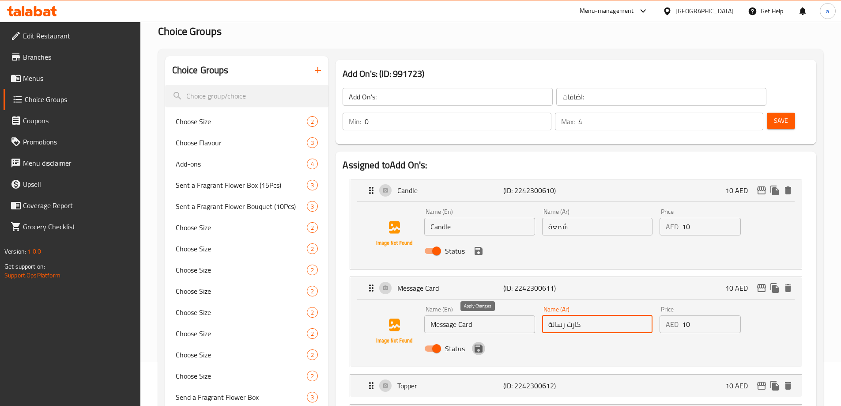
click at [479, 343] on icon "save" at bounding box center [478, 348] width 11 height 11
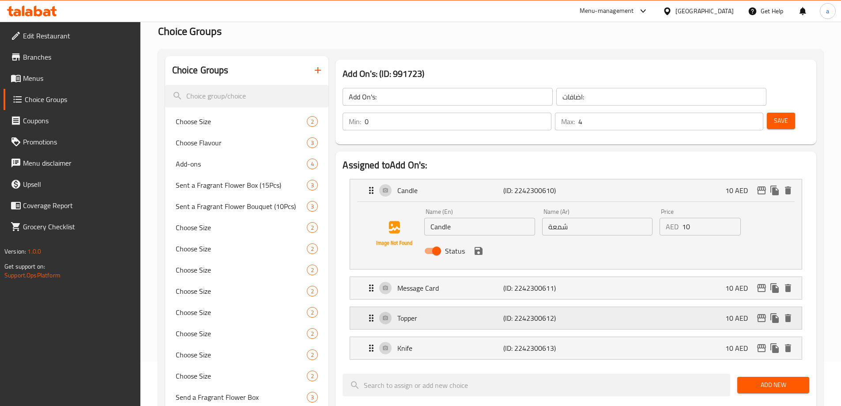
click at [543, 307] on div "Topper (ID: 2242300612) 10 AED" at bounding box center [578, 318] width 425 height 22
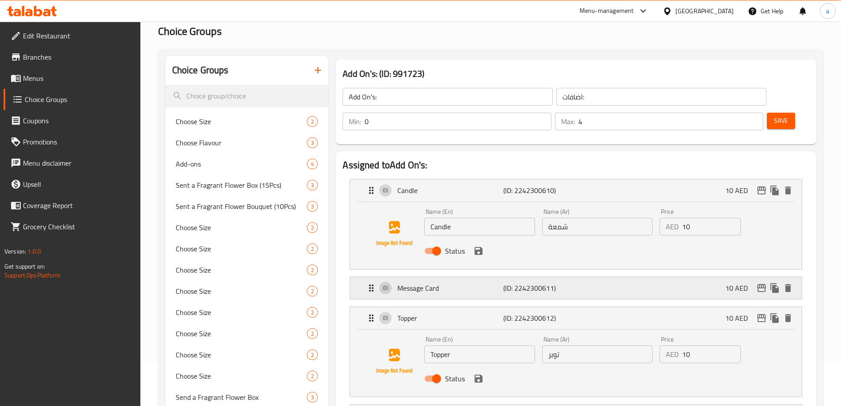
click at [569, 283] on p "(ID: 2242300611)" at bounding box center [539, 288] width 71 height 11
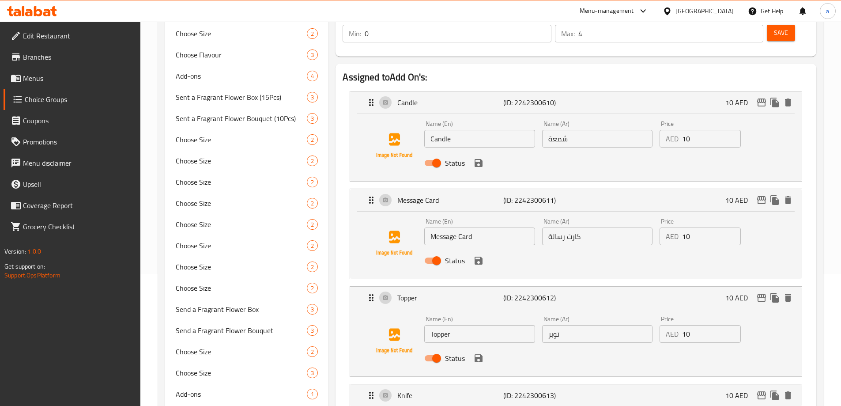
scroll to position [133, 0]
drag, startPoint x: 488, startPoint y: 308, endPoint x: 362, endPoint y: 308, distance: 125.4
click at [371, 310] on div "Name (En) Topper Name (En) Name (Ar) توبر Name (Ar) Price AED 10 Price Status" at bounding box center [576, 340] width 424 height 60
click at [584, 384] on div "Knife (ID: 2242300613) 10 AED" at bounding box center [578, 395] width 425 height 22
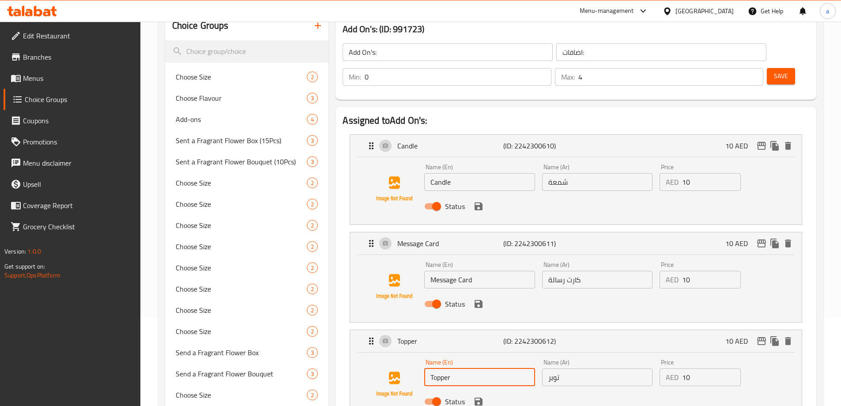
scroll to position [88, 0]
click at [774, 71] on span "Save" at bounding box center [781, 76] width 14 height 11
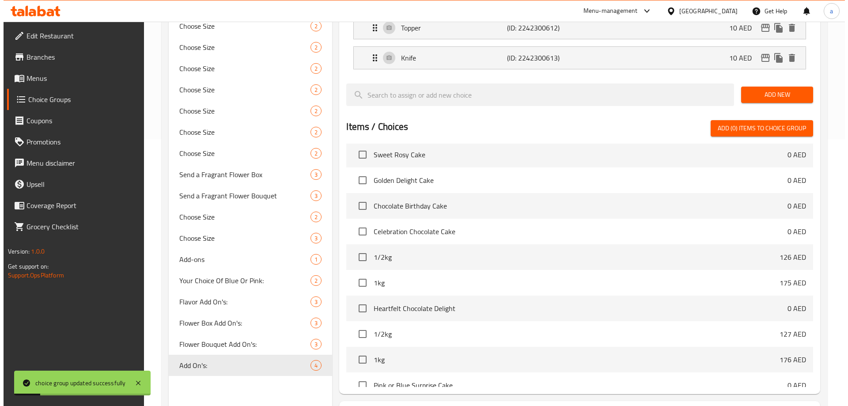
scroll to position [320, 0]
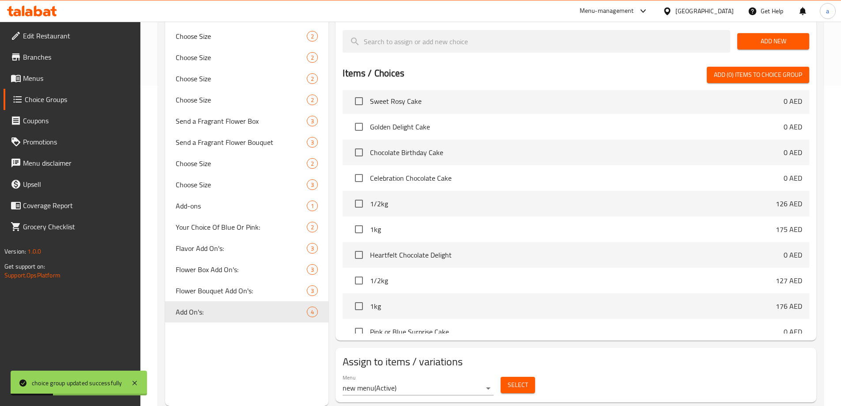
click at [514, 379] on span "Select" at bounding box center [518, 384] width 20 height 11
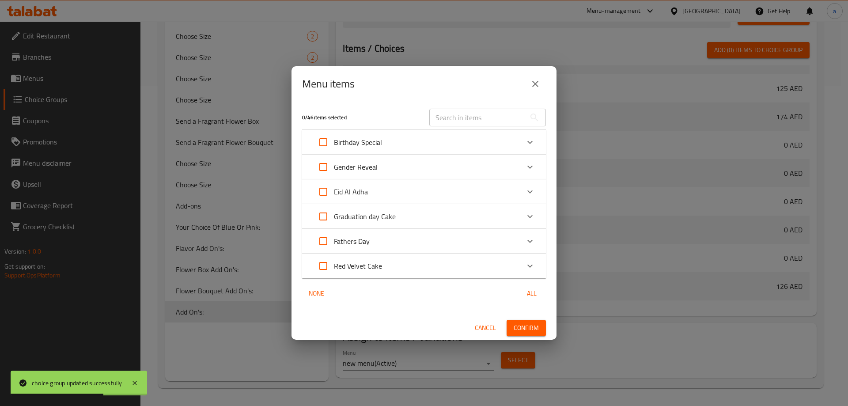
click at [533, 167] on icon "Expand" at bounding box center [530, 167] width 11 height 11
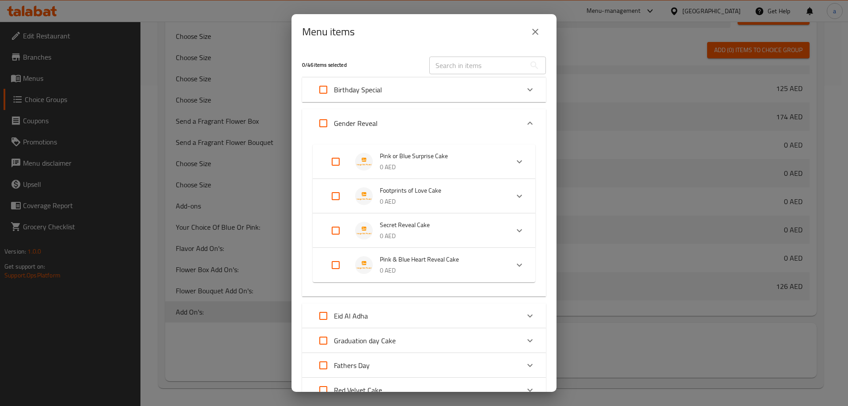
click at [320, 120] on input "Expand" at bounding box center [323, 123] width 21 height 21
click at [320, 338] on input "Expand" at bounding box center [323, 340] width 21 height 21
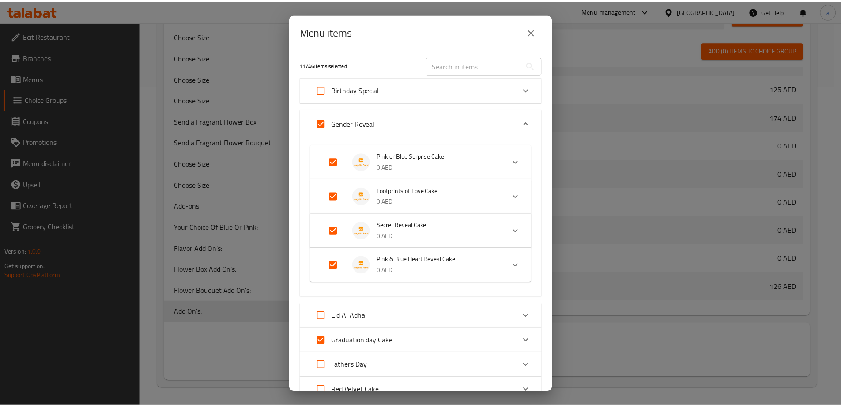
scroll to position [72, 0]
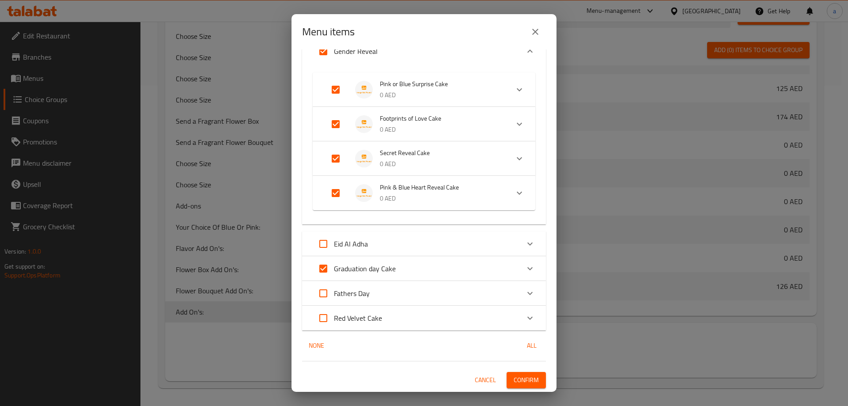
click at [329, 317] on input "Expand" at bounding box center [323, 317] width 21 height 21
click at [532, 382] on span "Confirm" at bounding box center [526, 380] width 25 height 11
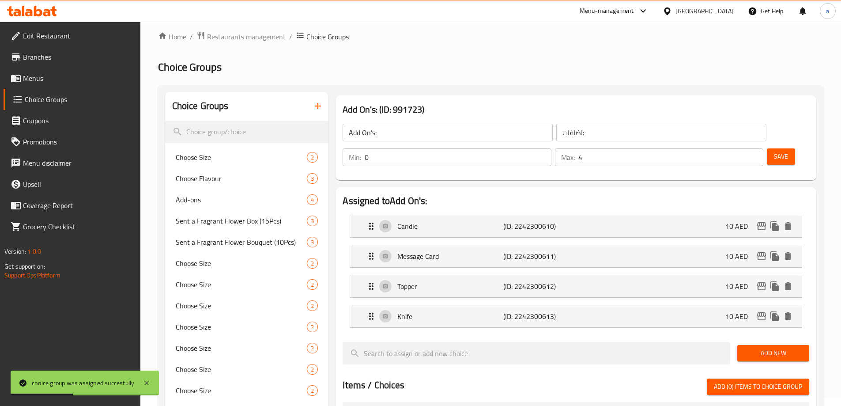
scroll to position [0, 0]
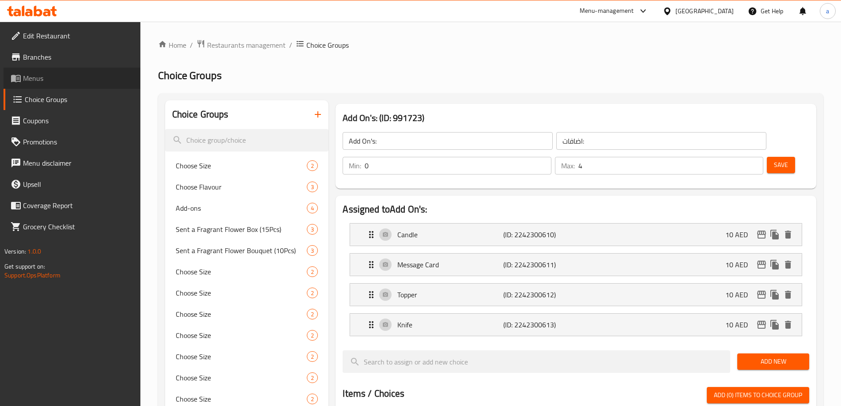
click at [49, 80] on span "Menus" at bounding box center [78, 78] width 110 height 11
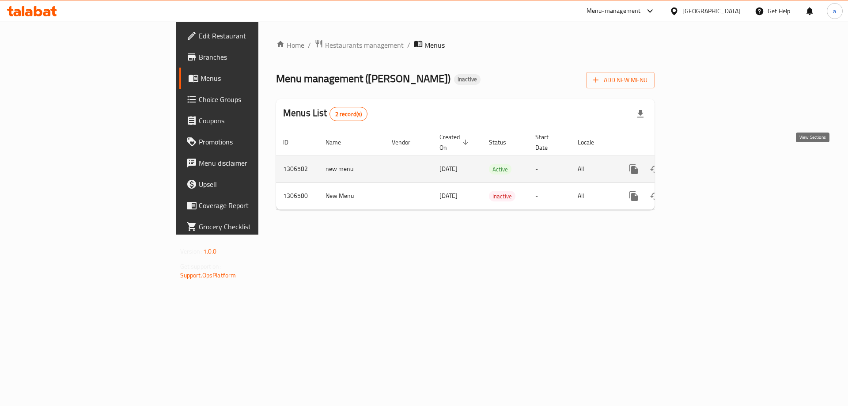
click at [708, 159] on link "enhanced table" at bounding box center [697, 169] width 21 height 21
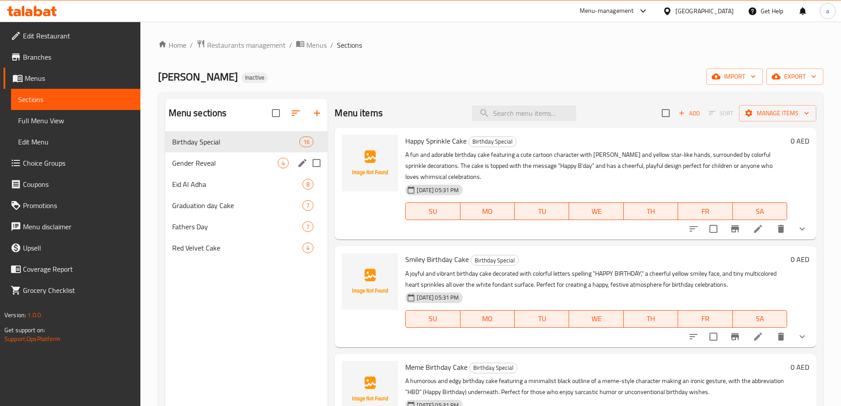
click at [235, 158] on span "Gender Reveal" at bounding box center [225, 163] width 106 height 11
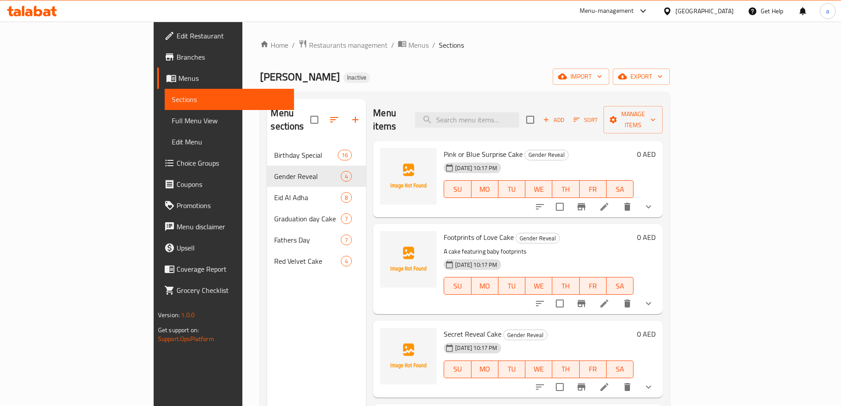
click at [172, 118] on span "Full Menu View" at bounding box center [229, 120] width 115 height 11
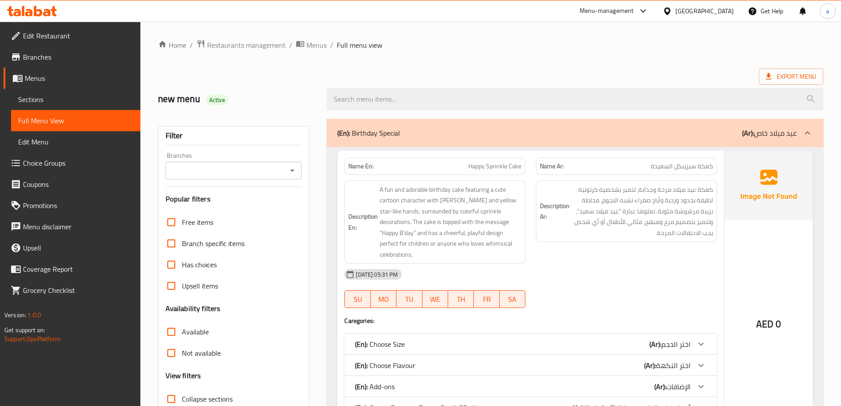
scroll to position [133, 0]
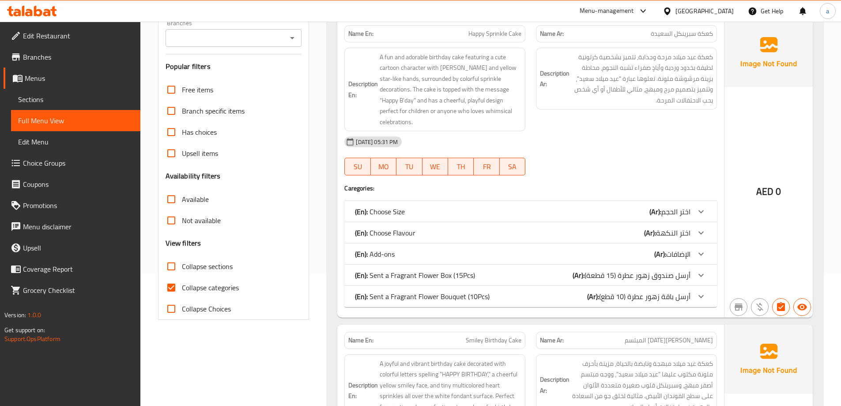
click at [195, 289] on span "Collapse categories" at bounding box center [210, 287] width 57 height 11
click at [182, 289] on input "Collapse categories" at bounding box center [171, 287] width 21 height 21
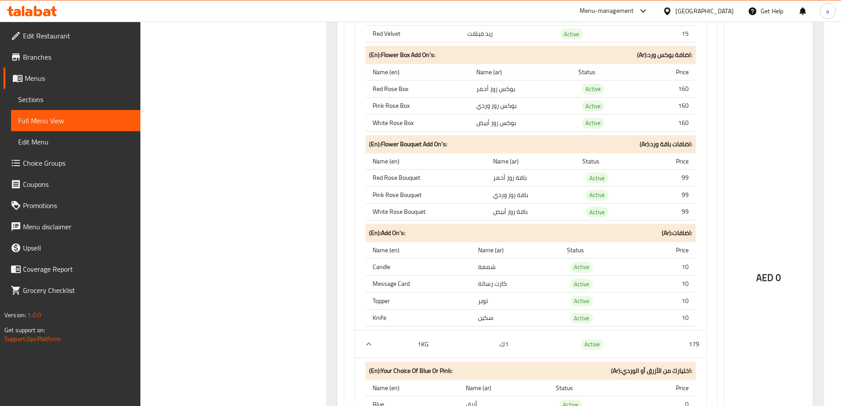
scroll to position [15282, 0]
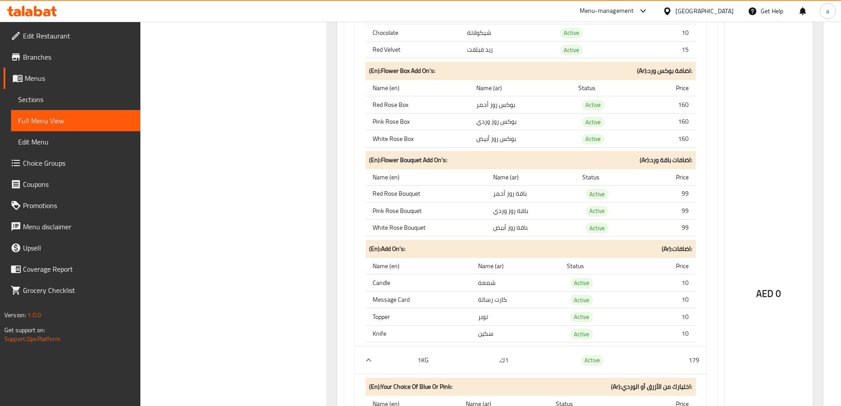
click at [55, 161] on span "Choice Groups" at bounding box center [78, 163] width 110 height 11
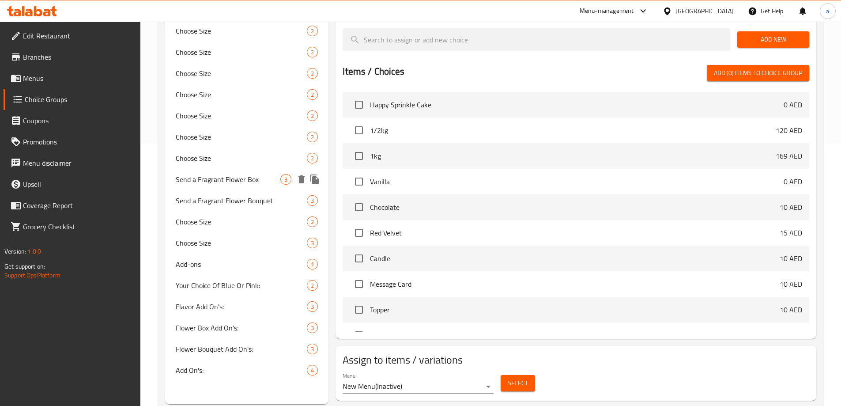
scroll to position [265, 0]
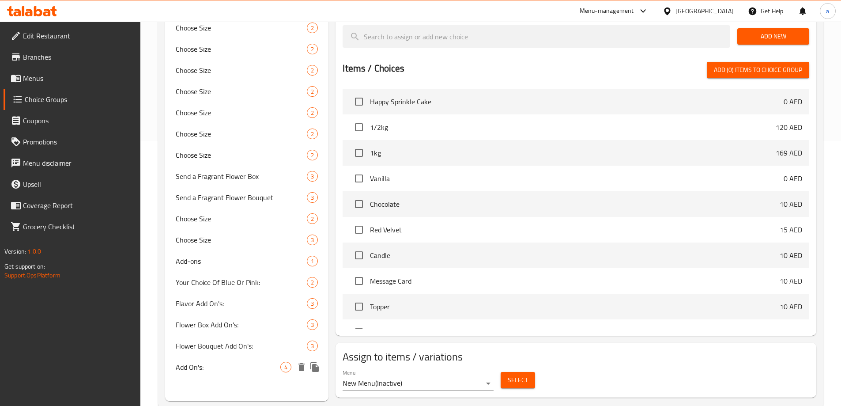
click at [211, 372] on div "Add On's: 4" at bounding box center [247, 366] width 164 height 21
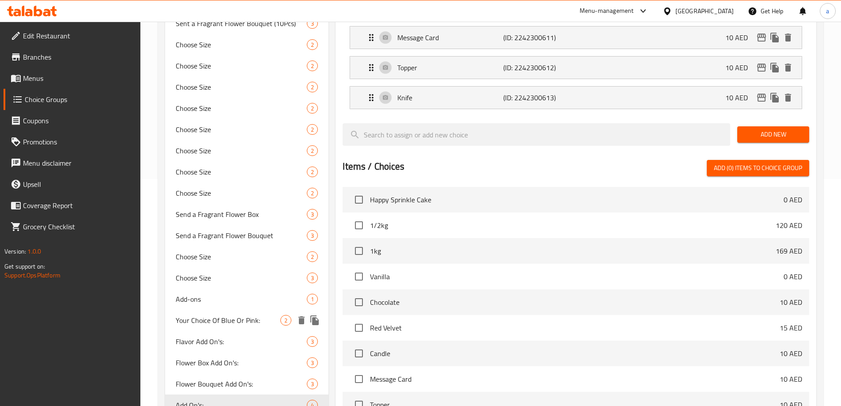
scroll to position [320, 0]
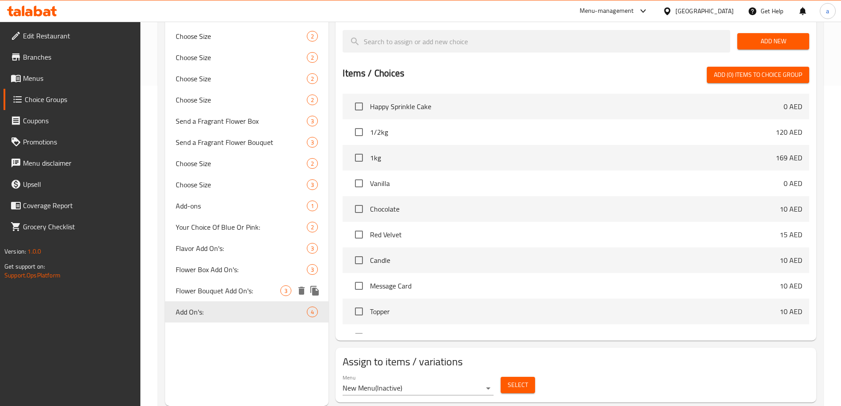
click at [230, 293] on span "Flower Bouquet Add On's:" at bounding box center [228, 290] width 105 height 11
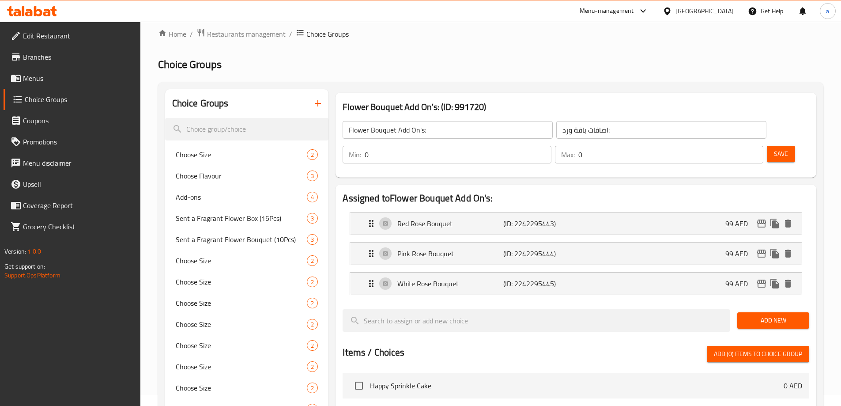
scroll to position [0, 0]
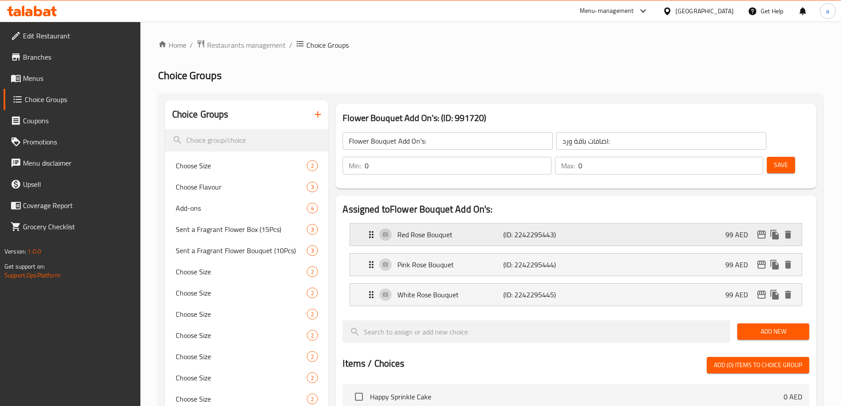
click at [507, 229] on p "(ID: 2242295443)" at bounding box center [539, 234] width 71 height 11
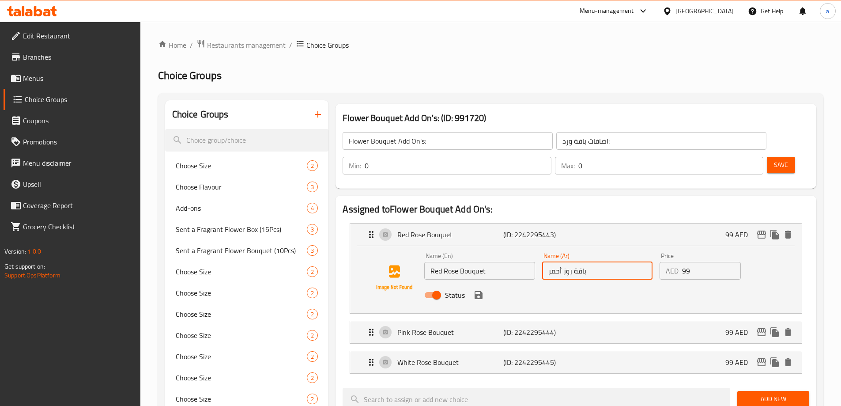
drag, startPoint x: 572, startPoint y: 248, endPoint x: 568, endPoint y: 248, distance: 4.4
click at [568, 262] on input "باقة روز أحمر" at bounding box center [597, 271] width 110 height 18
click at [573, 262] on input "باقة روز أحمر" at bounding box center [597, 271] width 110 height 18
drag, startPoint x: 572, startPoint y: 249, endPoint x: 564, endPoint y: 250, distance: 7.6
click at [564, 262] on input "باقة روز أحمر" at bounding box center [597, 271] width 110 height 18
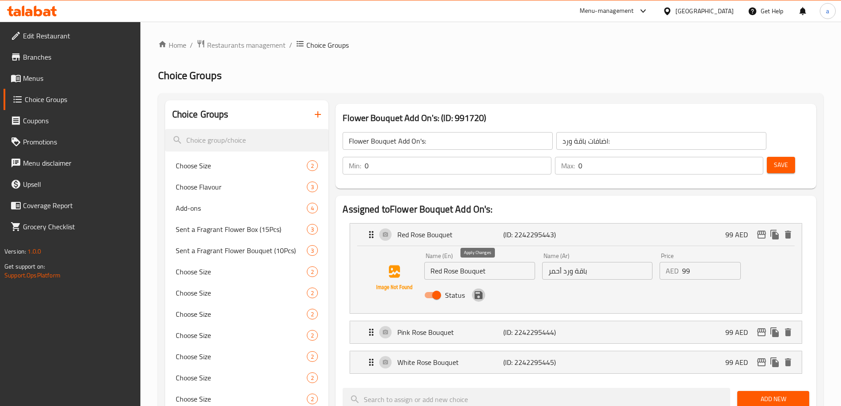
click at [479, 288] on button "save" at bounding box center [478, 294] width 13 height 13
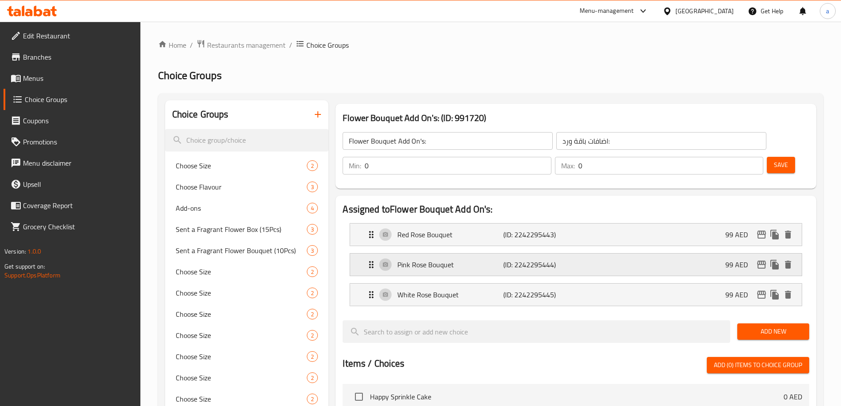
click at [486, 254] on div "Pink Rose Bouquet (ID: 2242295444) 99 AED" at bounding box center [578, 265] width 425 height 22
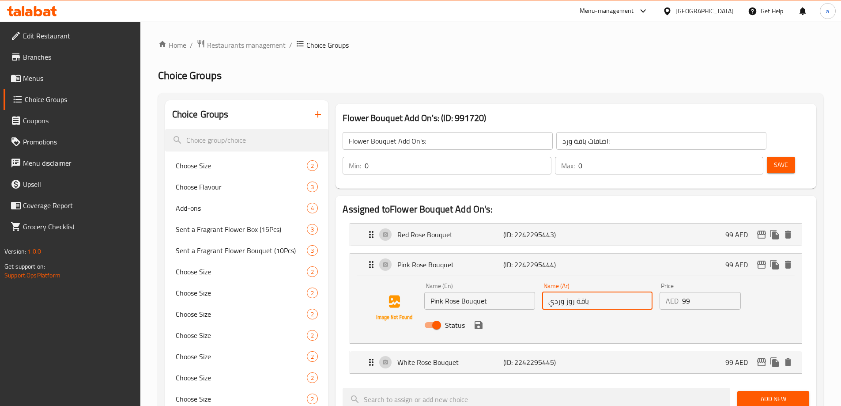
click at [572, 292] on input "باقة روز وردي" at bounding box center [597, 301] width 110 height 18
drag, startPoint x: 574, startPoint y: 278, endPoint x: 566, endPoint y: 278, distance: 8.0
click at [566, 292] on input "باقة روز وردي" at bounding box center [597, 301] width 110 height 18
click at [482, 320] on icon "save" at bounding box center [478, 325] width 11 height 11
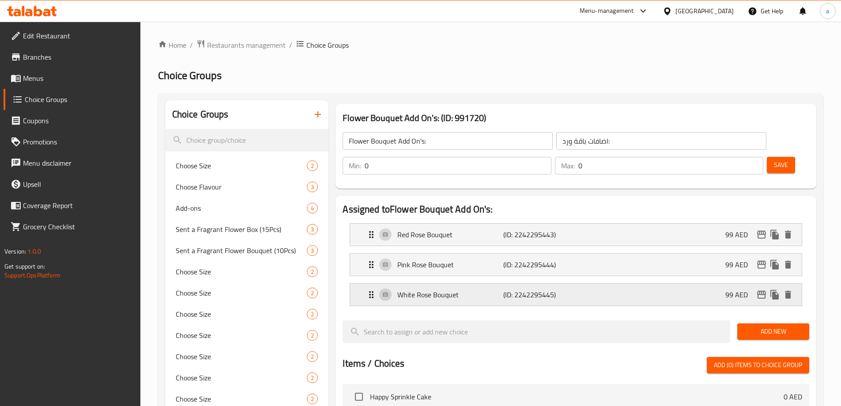
click at [495, 284] on div "[PERSON_NAME] Bouquet (ID: 2242295445) 99 AED" at bounding box center [578, 295] width 425 height 22
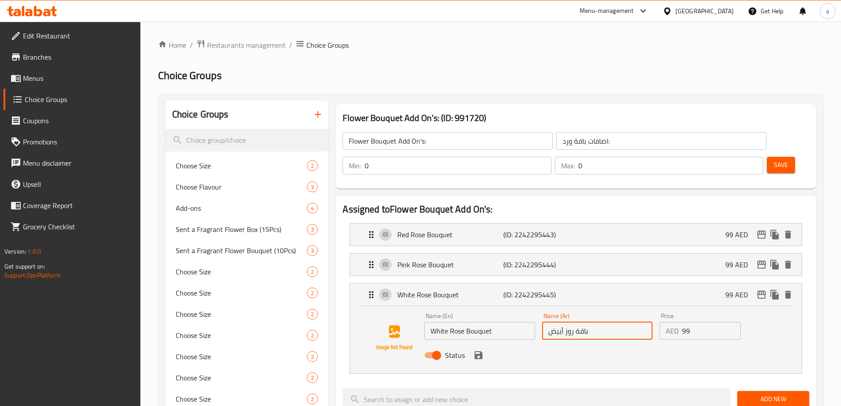
click at [572, 322] on input "باقة روز أبيض" at bounding box center [597, 331] width 110 height 18
drag, startPoint x: 573, startPoint y: 309, endPoint x: 565, endPoint y: 310, distance: 8.5
click at [565, 322] on input "باقة روز أبيض" at bounding box center [597, 331] width 110 height 18
click at [481, 351] on icon "save" at bounding box center [479, 355] width 8 height 8
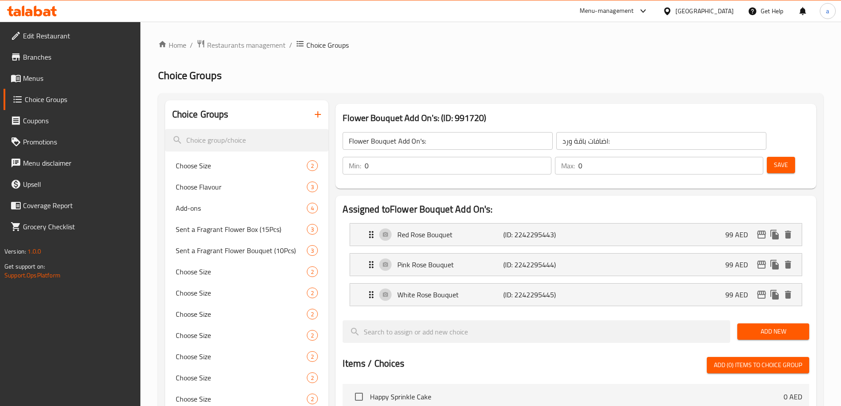
click at [774, 159] on span "Save" at bounding box center [781, 164] width 14 height 11
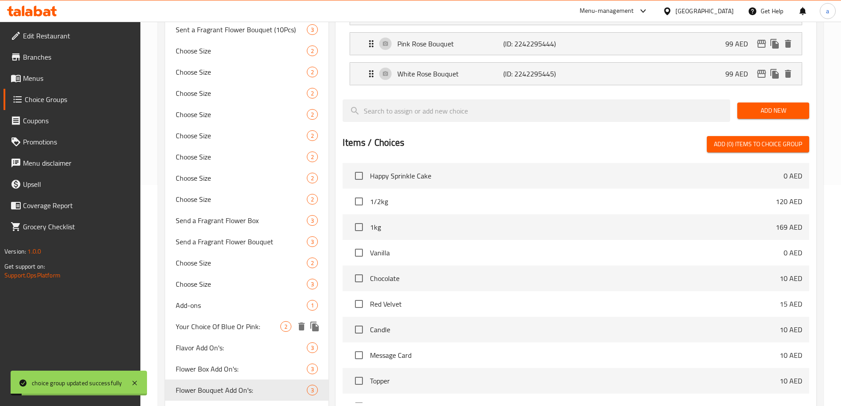
scroll to position [290, 0]
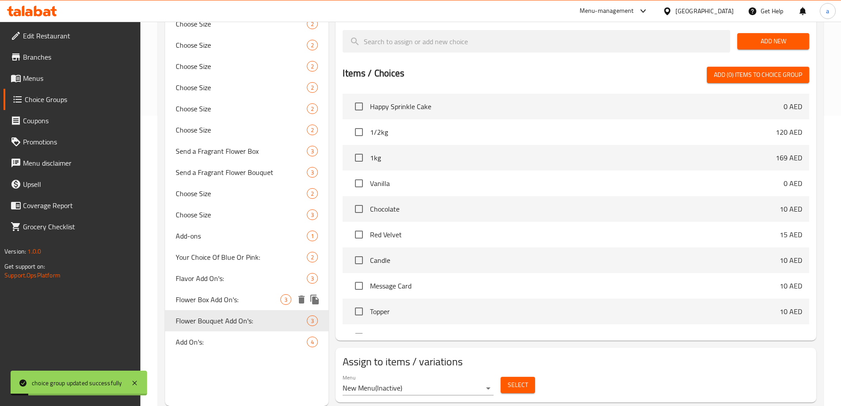
click at [233, 295] on span "Flower Box Add On's:" at bounding box center [228, 299] width 105 height 11
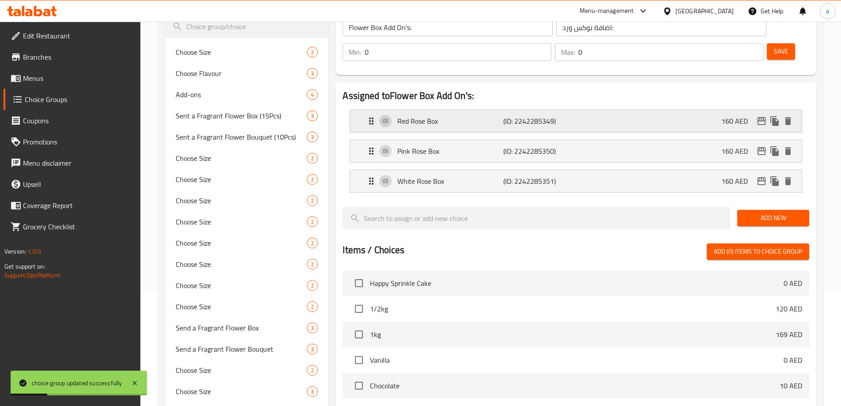
scroll to position [0, 0]
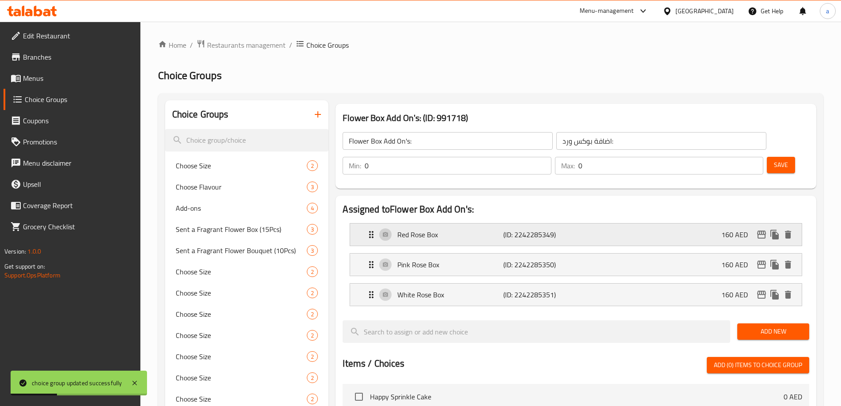
click at [543, 229] on p "(ID: 2242285349)" at bounding box center [539, 234] width 71 height 11
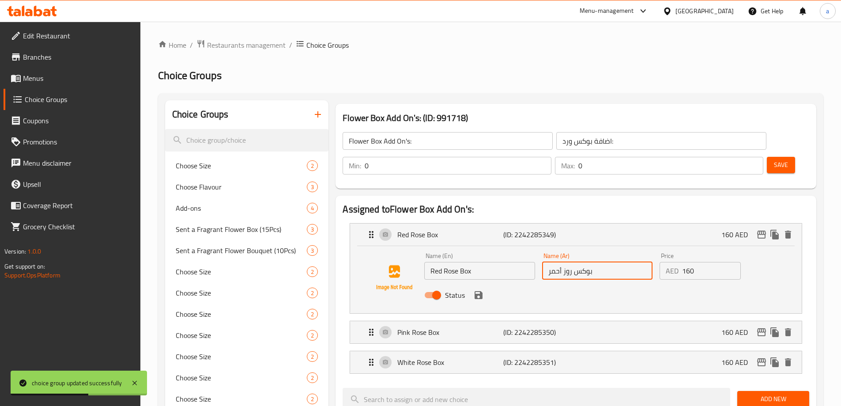
drag, startPoint x: 572, startPoint y: 248, endPoint x: 564, endPoint y: 251, distance: 9.1
click at [564, 262] on input "بوكس روز أحمر" at bounding box center [597, 271] width 110 height 18
click at [482, 291] on icon "save" at bounding box center [479, 295] width 8 height 8
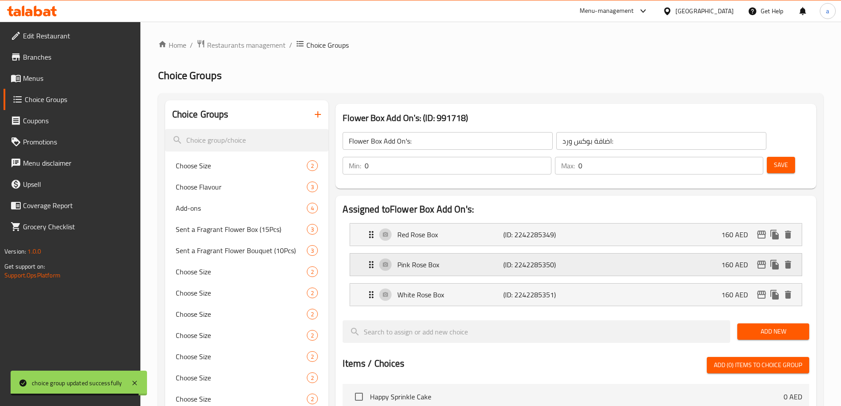
click at [485, 259] on p "Pink Rose Box" at bounding box center [451, 264] width 106 height 11
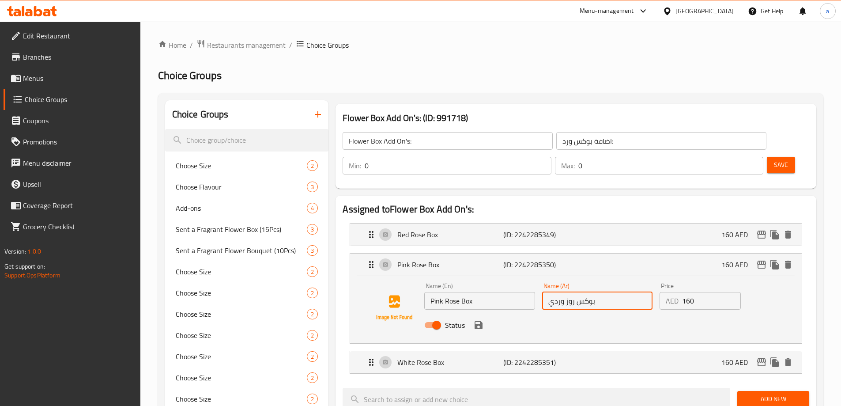
click at [574, 292] on input "بوكس روز وردي" at bounding box center [597, 301] width 110 height 18
click at [572, 292] on input "بوكس روز وردي" at bounding box center [597, 301] width 110 height 18
click at [477, 320] on icon "save" at bounding box center [478, 325] width 11 height 11
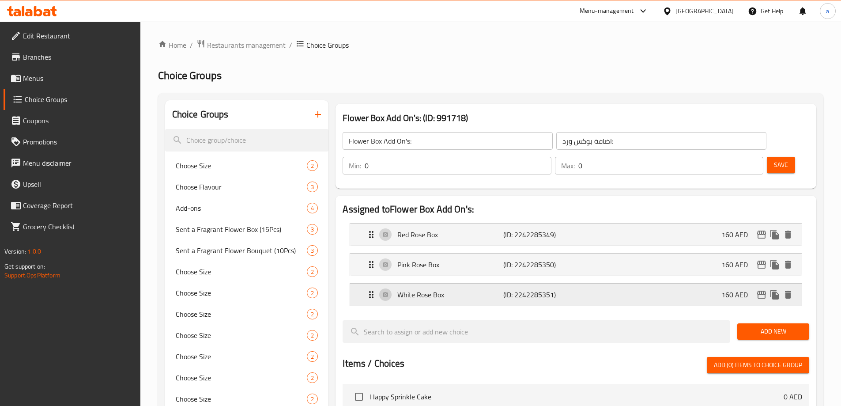
click at [501, 289] on p "White Rose Box" at bounding box center [451, 294] width 106 height 11
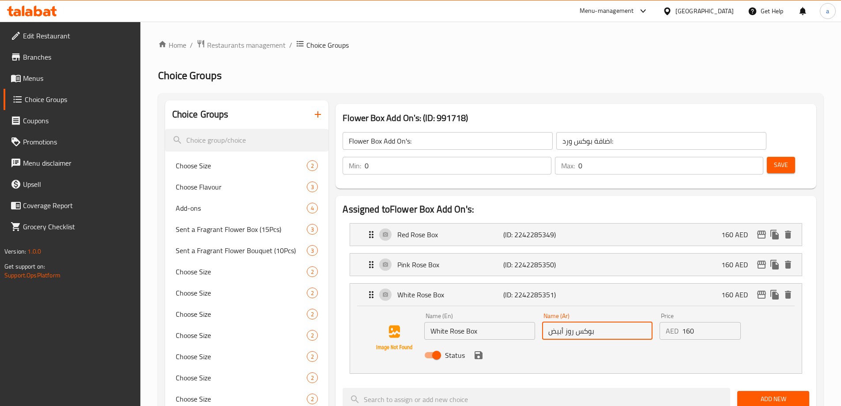
drag, startPoint x: 573, startPoint y: 310, endPoint x: 565, endPoint y: 311, distance: 8.1
click at [565, 322] on input "بوكس روز أبيض" at bounding box center [597, 331] width 110 height 18
click at [478, 350] on icon "save" at bounding box center [478, 355] width 11 height 11
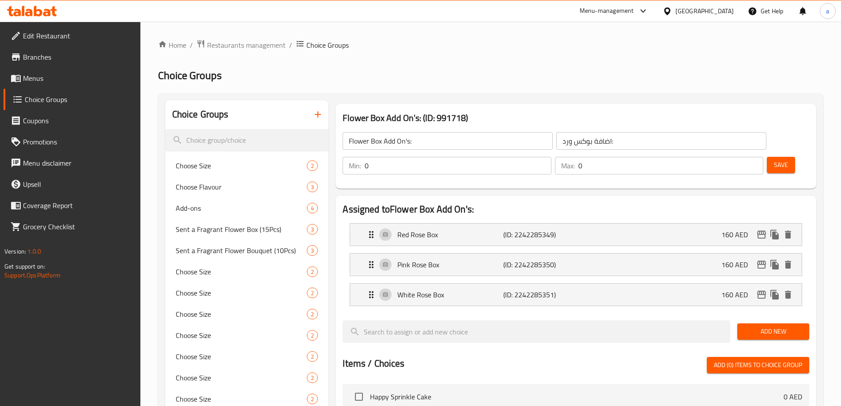
click at [774, 159] on span "Save" at bounding box center [781, 164] width 14 height 11
click at [777, 157] on button "Save" at bounding box center [781, 165] width 28 height 16
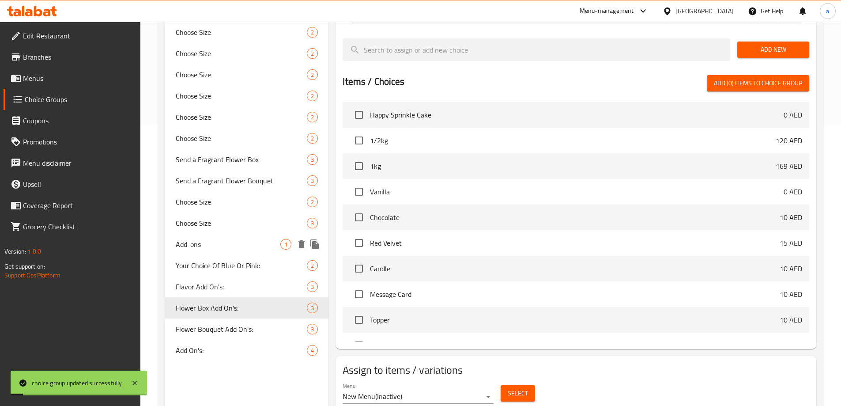
scroll to position [290, 0]
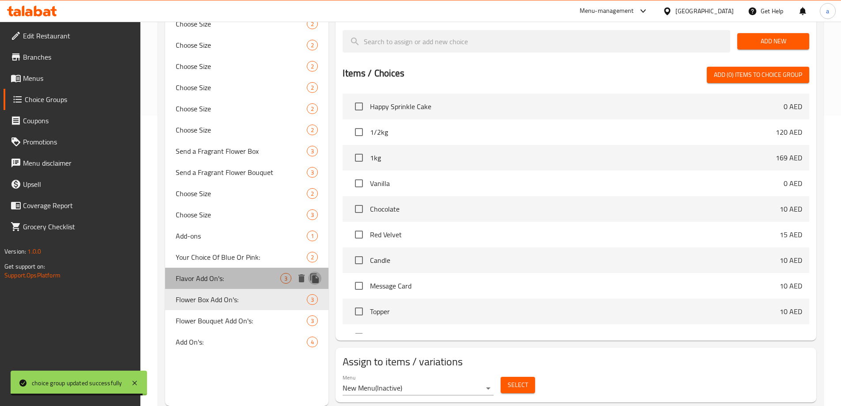
click at [318, 276] on icon "duplicate" at bounding box center [315, 278] width 11 height 11
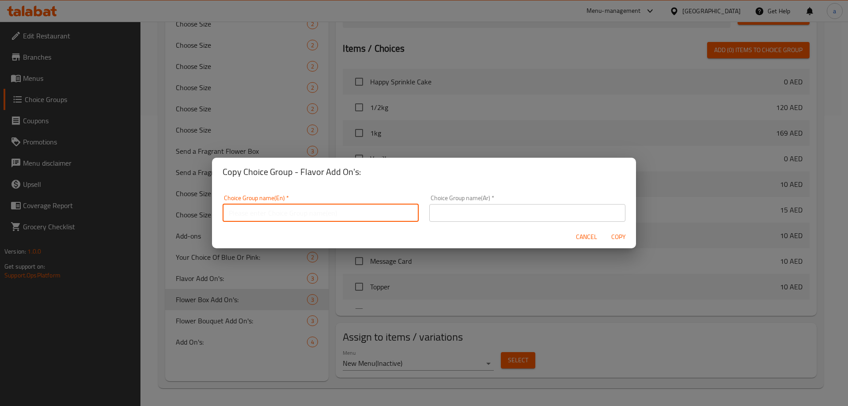
click at [299, 212] on input "text" at bounding box center [321, 213] width 196 height 18
click at [209, 303] on div "Copy Choice Group - Flavor Add On's: Choice Group name(En)   * Choice Group nam…" at bounding box center [424, 203] width 848 height 406
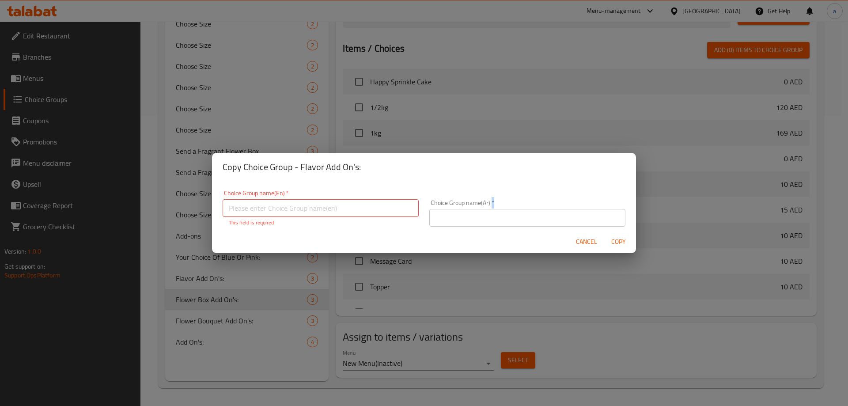
click at [209, 303] on div "Copy Choice Group - Flavor Add On's: Choice Group name(En)   * Choice Group nam…" at bounding box center [424, 203] width 848 height 406
click at [392, 134] on div "Copy Choice Group - Flavor Add On's: Choice Group name(En)   * Choice Group nam…" at bounding box center [424, 203] width 848 height 406
click at [587, 241] on span "Cancel" at bounding box center [586, 241] width 21 height 11
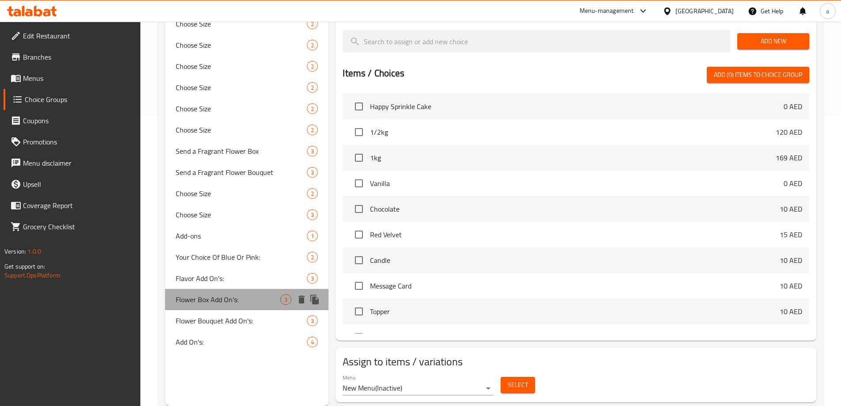
click at [223, 302] on span "Flower Box Add On's:" at bounding box center [228, 299] width 105 height 11
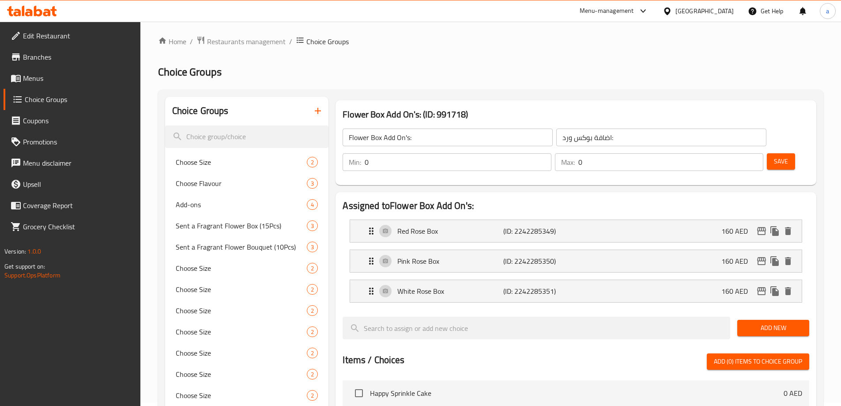
scroll to position [0, 0]
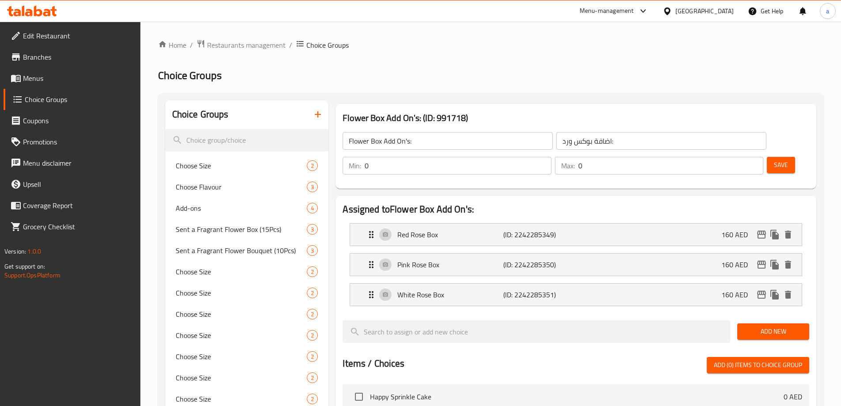
click at [419, 144] on input "Flower Box Add On's:" at bounding box center [448, 141] width 210 height 18
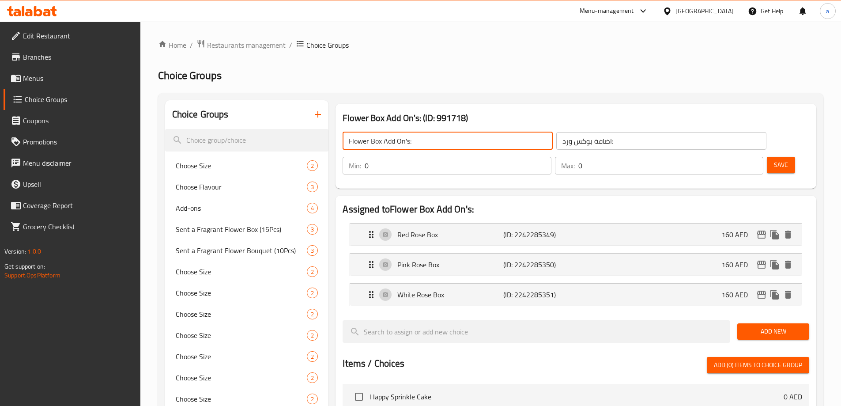
click at [419, 144] on input "Flower Box Add On's:" at bounding box center [448, 141] width 210 height 18
click at [560, 139] on input "اضافة بوكس ورد:" at bounding box center [662, 141] width 210 height 18
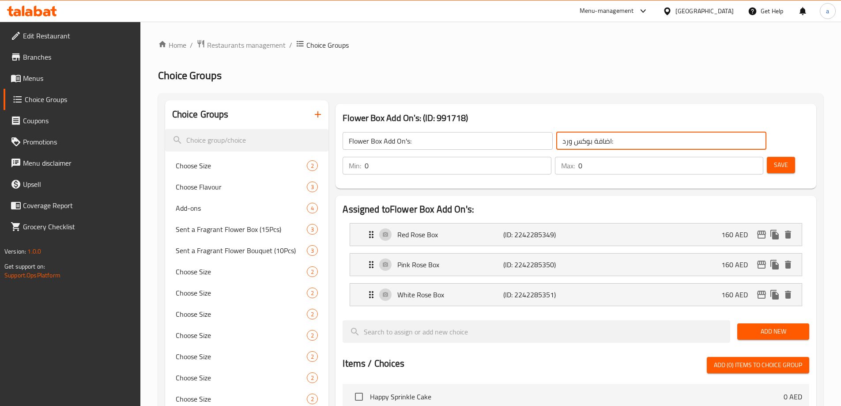
click at [560, 139] on input "اضافة بوكس ورد:" at bounding box center [662, 141] width 210 height 18
click at [507, 229] on p "(ID: 2242285349)" at bounding box center [539, 234] width 71 height 11
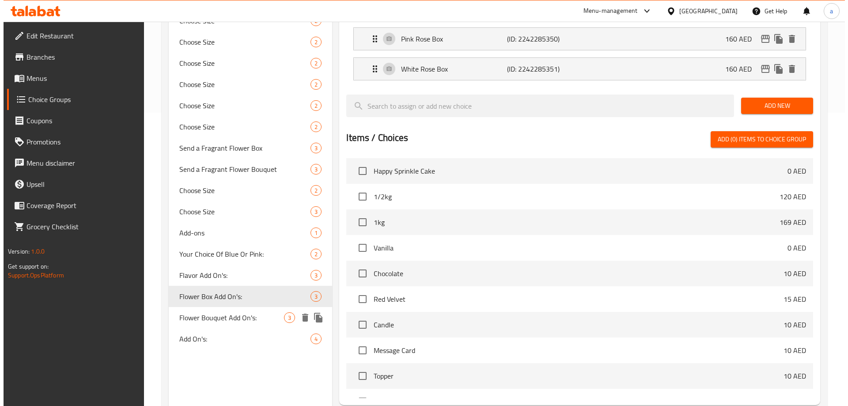
scroll to position [358, 0]
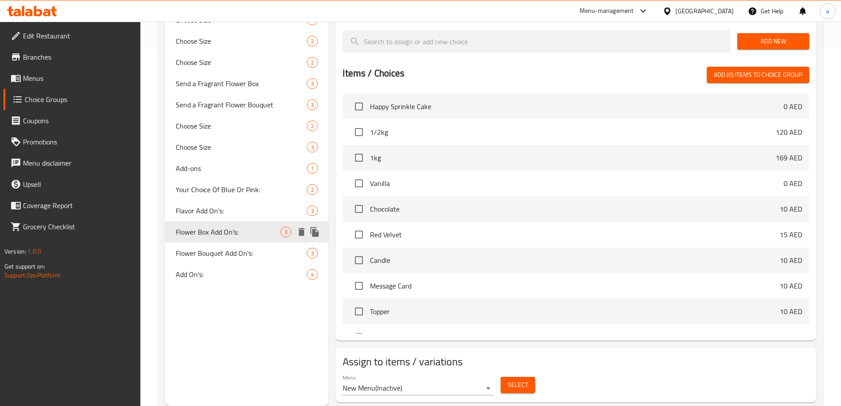
click at [317, 235] on icon "duplicate" at bounding box center [314, 232] width 8 height 10
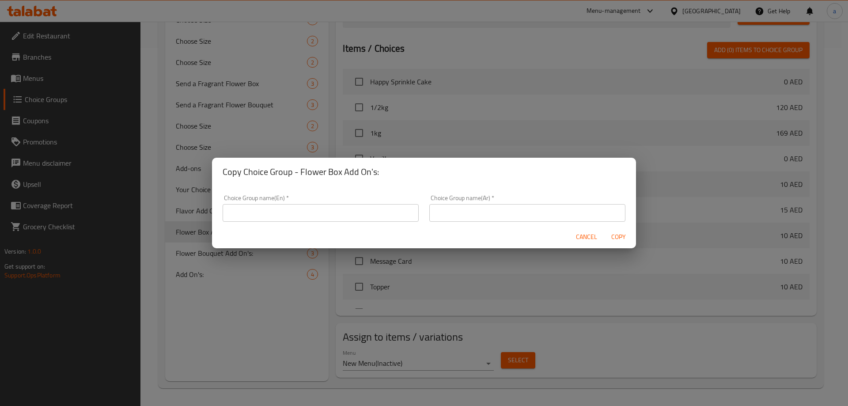
click at [317, 215] on input "text" at bounding box center [321, 213] width 196 height 18
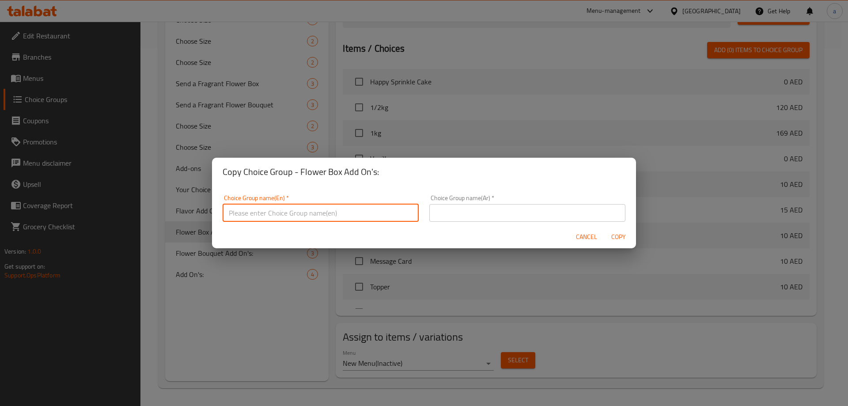
click at [481, 212] on input "text" at bounding box center [527, 213] width 196 height 18
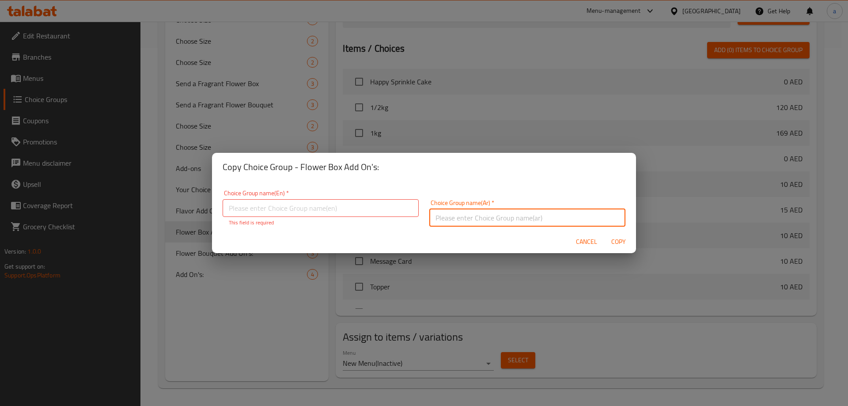
paste input "اضافة بوكس ورد:"
click at [480, 221] on input "اضافة بوكس ورد:" at bounding box center [527, 218] width 196 height 18
click at [481, 221] on input "اضافة بوكس ورد:" at bounding box center [527, 218] width 196 height 18
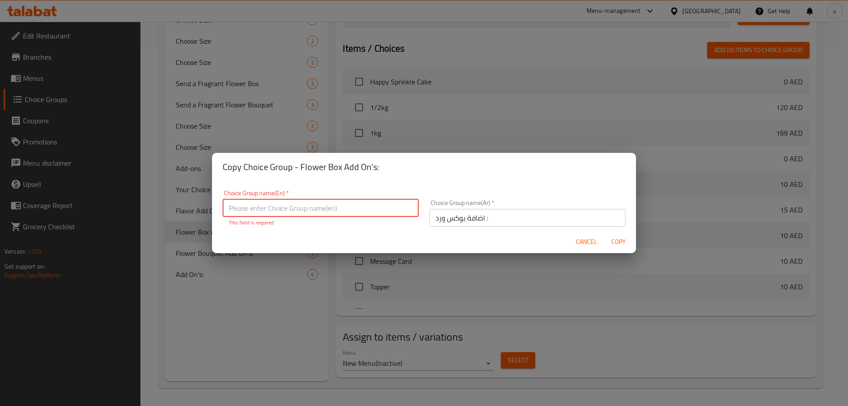
click at [373, 212] on input "text" at bounding box center [321, 208] width 196 height 18
paste input "Flower Box Add On's:"
click at [289, 209] on input "Flower Box Add On's:" at bounding box center [321, 208] width 196 height 18
click at [614, 241] on span "Copy" at bounding box center [618, 241] width 21 height 11
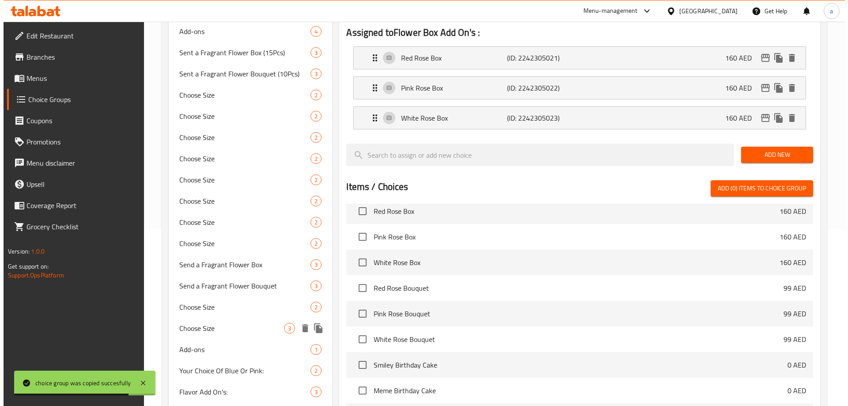
scroll to position [290, 0]
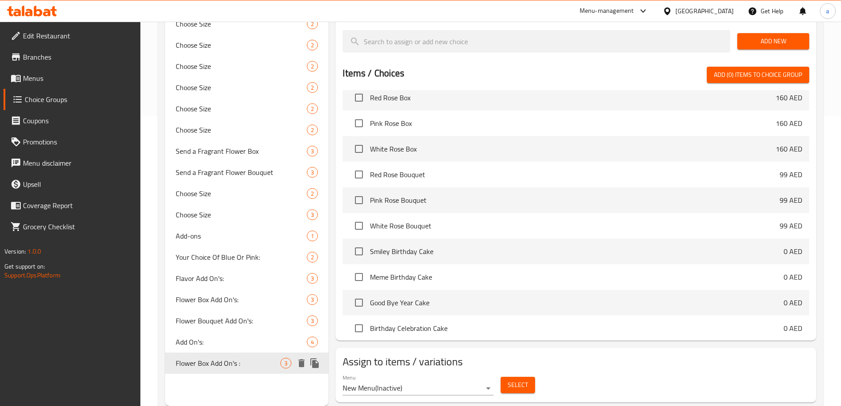
click at [299, 366] on icon "delete" at bounding box center [301, 363] width 11 height 11
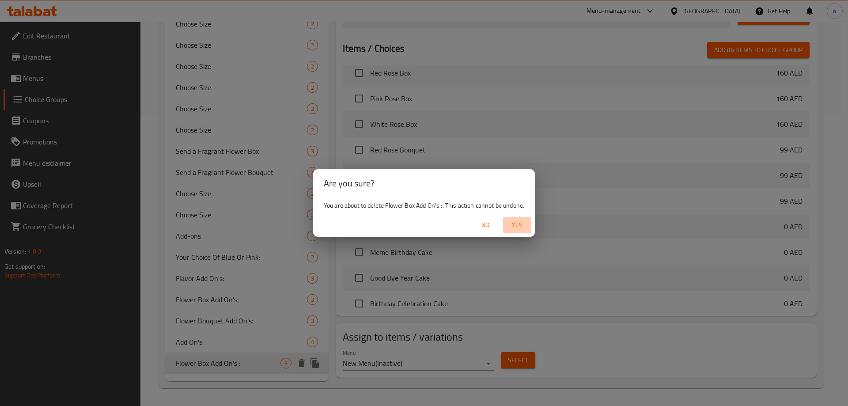
click at [520, 226] on span "Yes" at bounding box center [517, 225] width 21 height 11
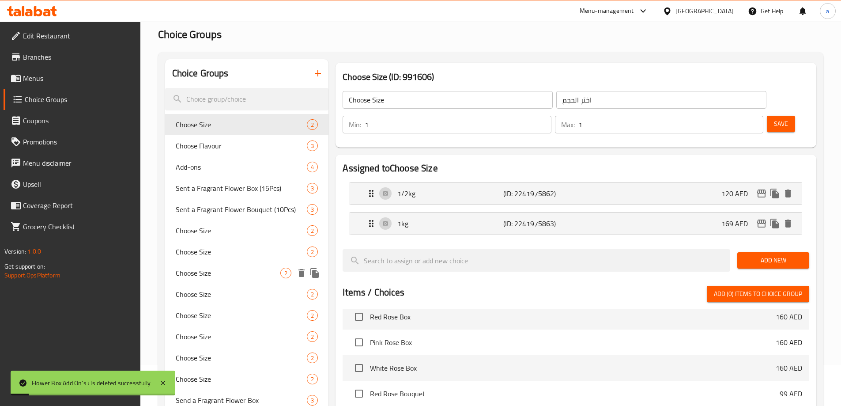
scroll to position [0, 0]
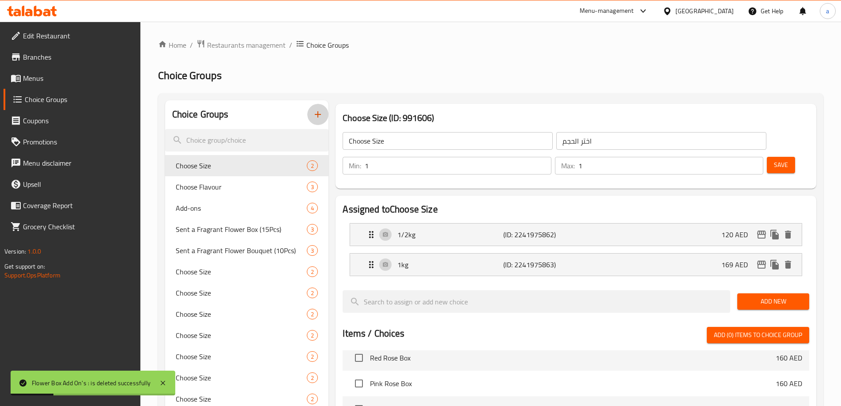
click at [320, 114] on icon "button" at bounding box center [318, 114] width 11 height 11
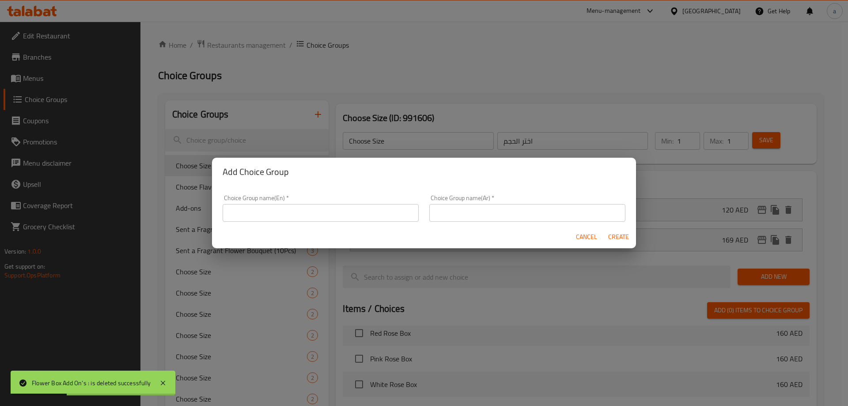
click at [318, 207] on input "text" at bounding box center [321, 213] width 196 height 18
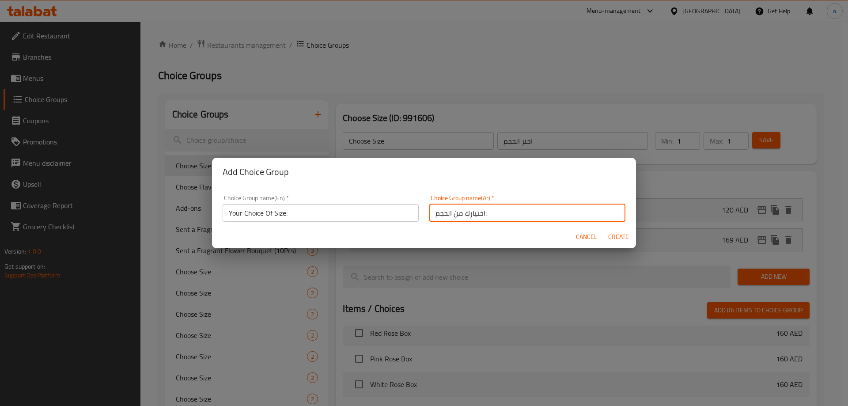
click at [625, 241] on span "Create" at bounding box center [618, 236] width 21 height 11
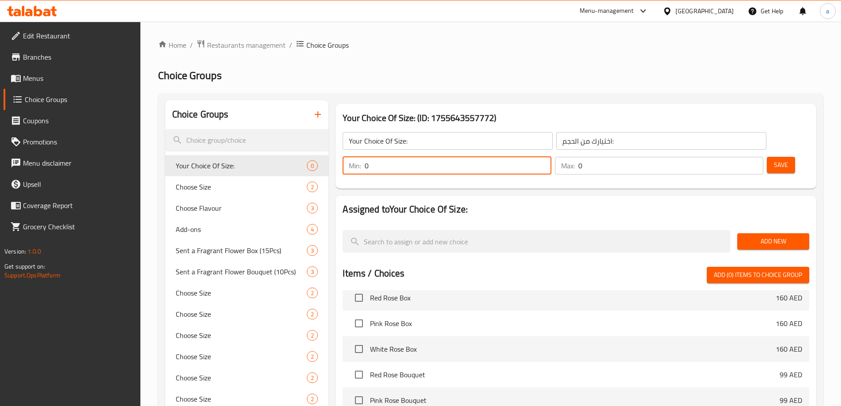
click at [551, 157] on div "Min: 0 ​" at bounding box center [447, 166] width 208 height 18
click at [767, 157] on button "Save" at bounding box center [781, 165] width 28 height 16
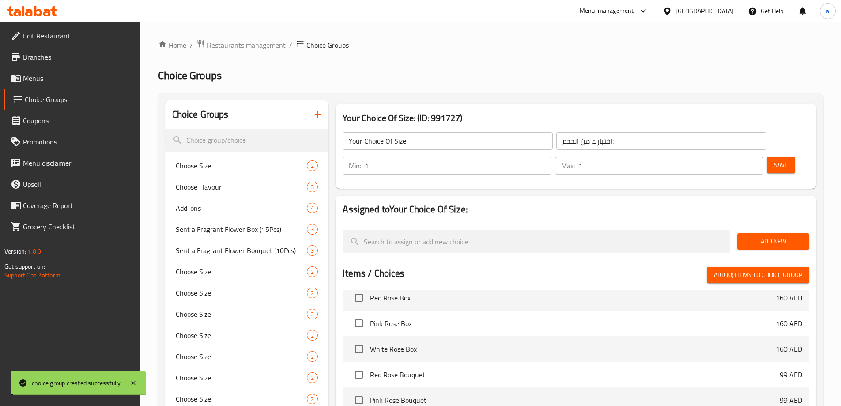
click at [772, 222] on div at bounding box center [420, 203] width 841 height 406
click at [766, 236] on span "Add New" at bounding box center [774, 241] width 58 height 11
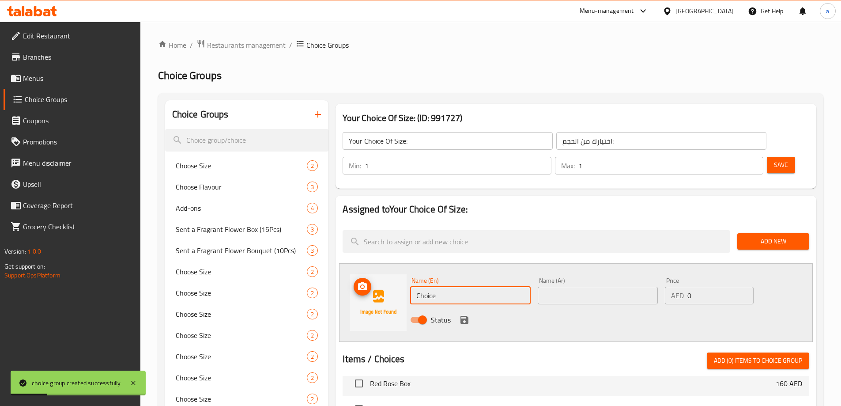
drag, startPoint x: 462, startPoint y: 274, endPoint x: 370, endPoint y: 276, distance: 92.8
click at [370, 276] on div "Name (En) Choice Name (En) Name (Ar) Name (Ar) Price AED 0 Price Status" at bounding box center [576, 302] width 474 height 79
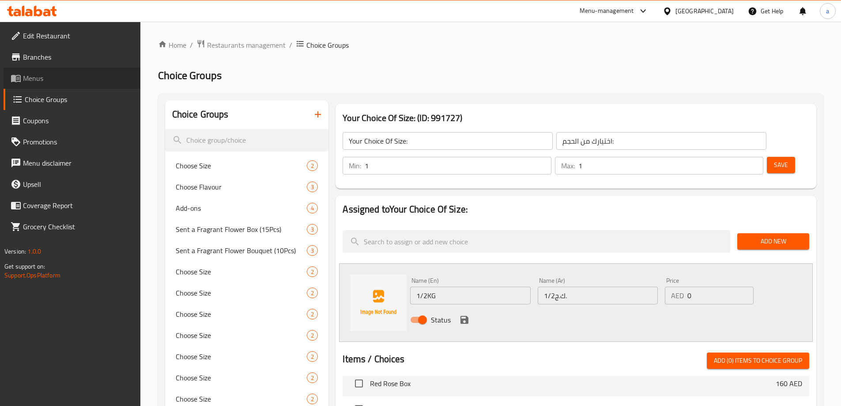
click at [60, 87] on link "Menus" at bounding box center [72, 78] width 137 height 21
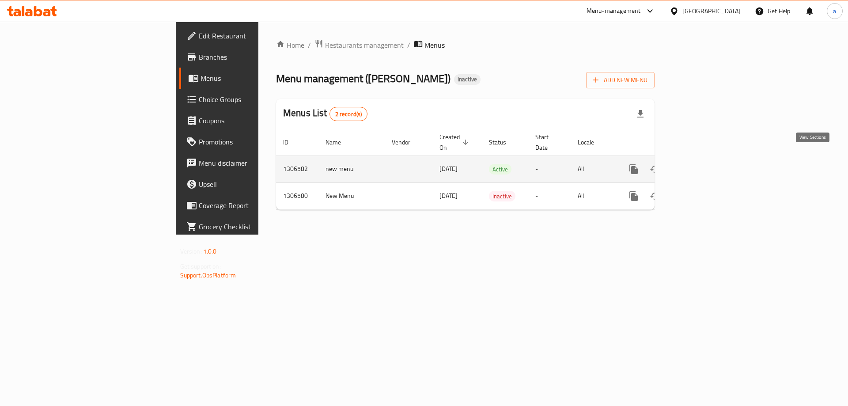
click at [703, 164] on icon "enhanced table" at bounding box center [697, 169] width 11 height 11
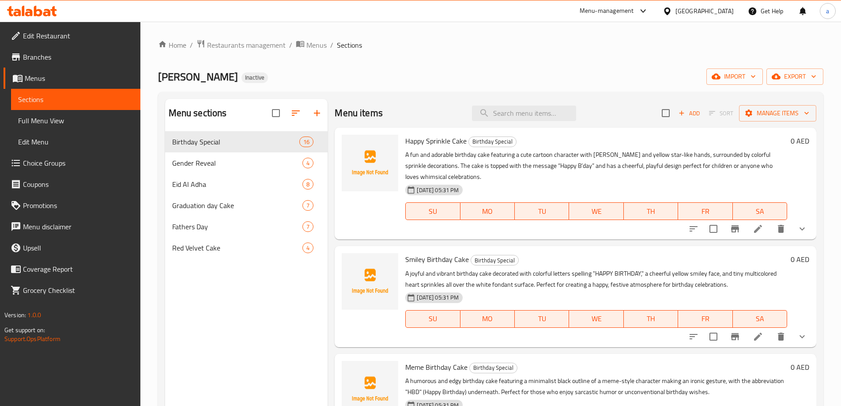
click at [61, 121] on span "Full Menu View" at bounding box center [75, 120] width 115 height 11
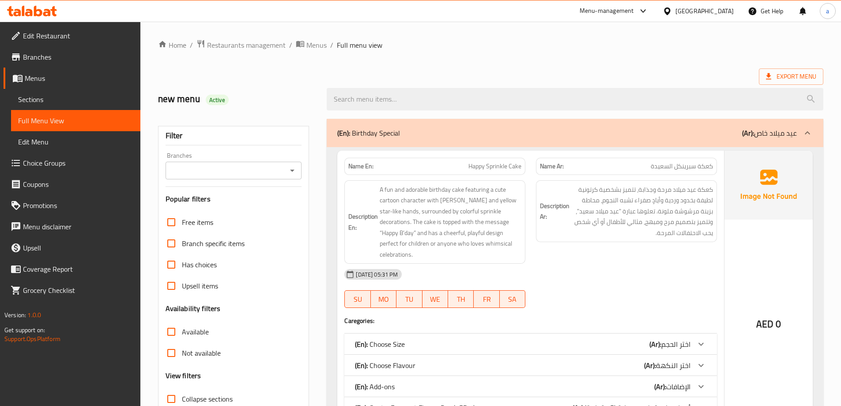
scroll to position [124, 0]
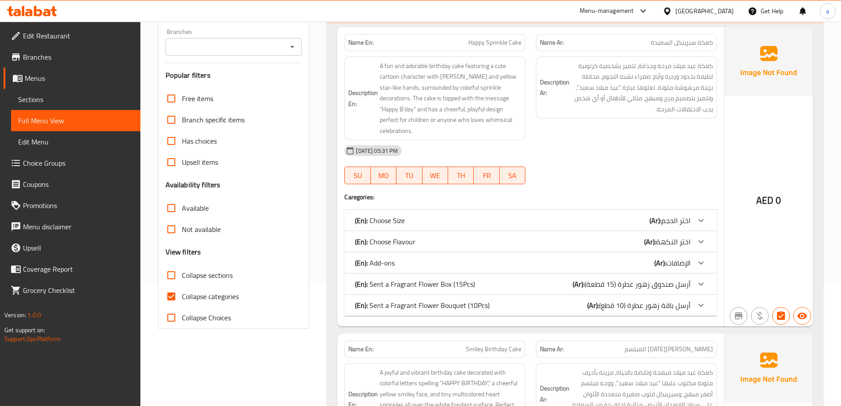
click at [194, 296] on span "Collapse categories" at bounding box center [210, 296] width 57 height 11
click at [182, 296] on input "Collapse categories" at bounding box center [171, 296] width 21 height 21
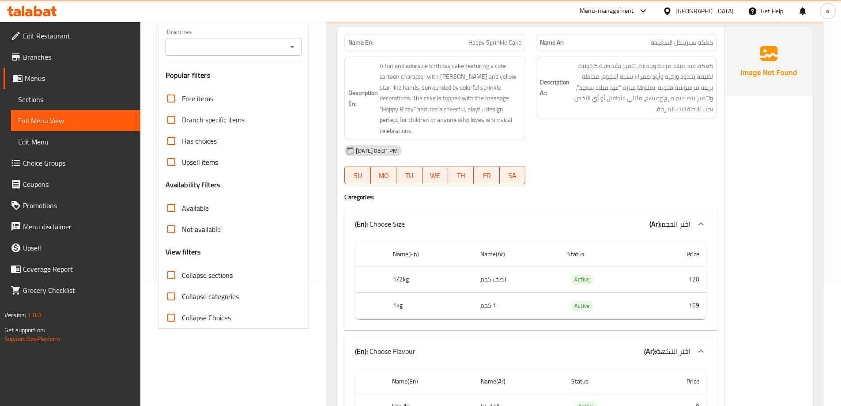
click at [170, 276] on input "Collapse sections" at bounding box center [171, 275] width 21 height 21
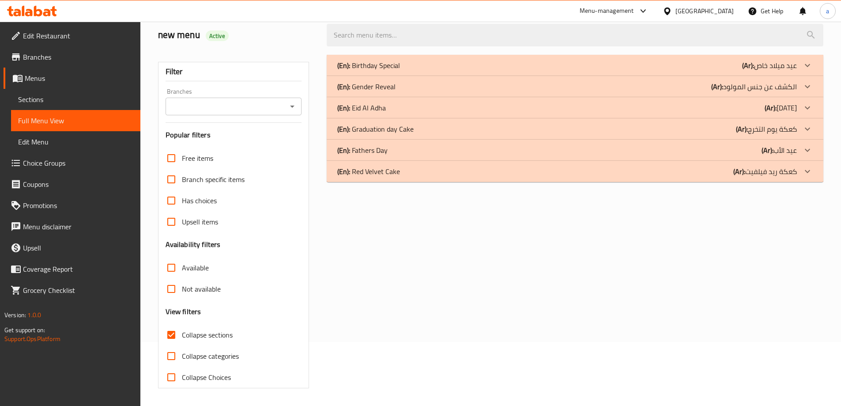
scroll to position [64, 0]
click at [170, 353] on input "Collapse categories" at bounding box center [171, 355] width 21 height 21
click at [358, 71] on p "(En): Red Velvet Cake" at bounding box center [368, 65] width 63 height 11
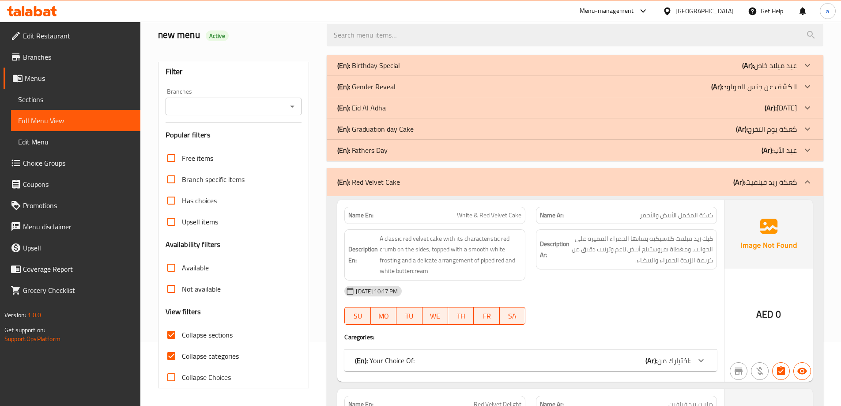
click at [369, 71] on p "(En): Graduation day Cake" at bounding box center [368, 65] width 63 height 11
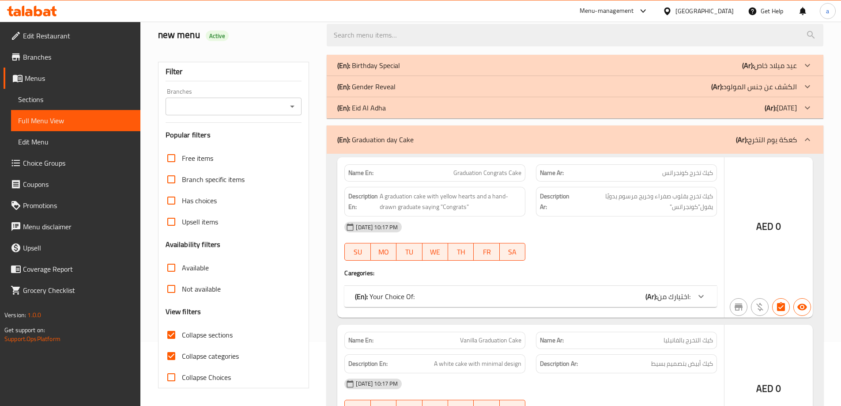
click at [385, 71] on p "(En): Gender Reveal" at bounding box center [368, 65] width 63 height 11
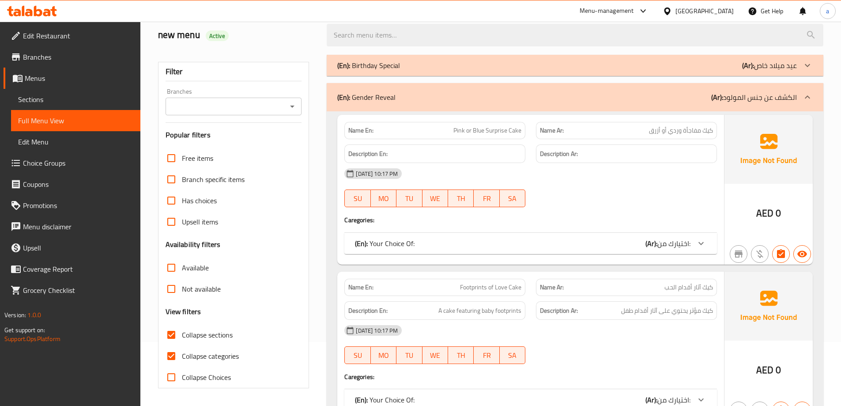
click at [699, 241] on icon at bounding box center [701, 243] width 11 height 11
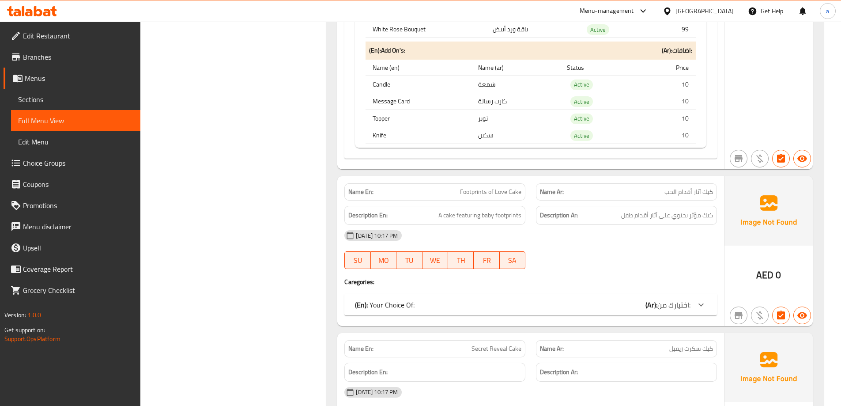
scroll to position [1257, 0]
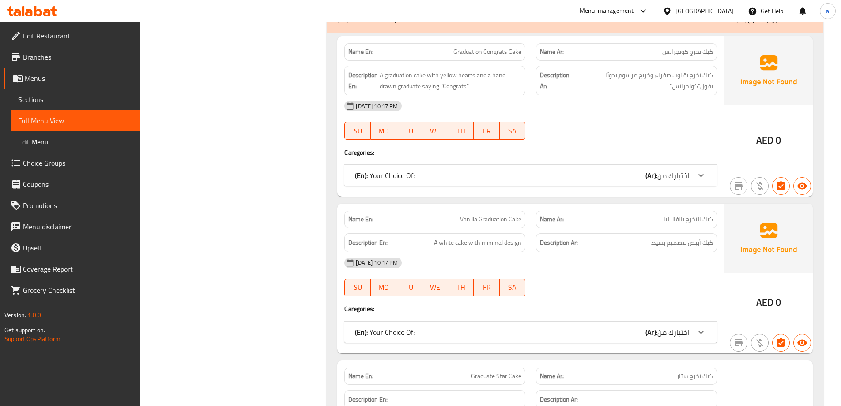
scroll to position [2714, 0]
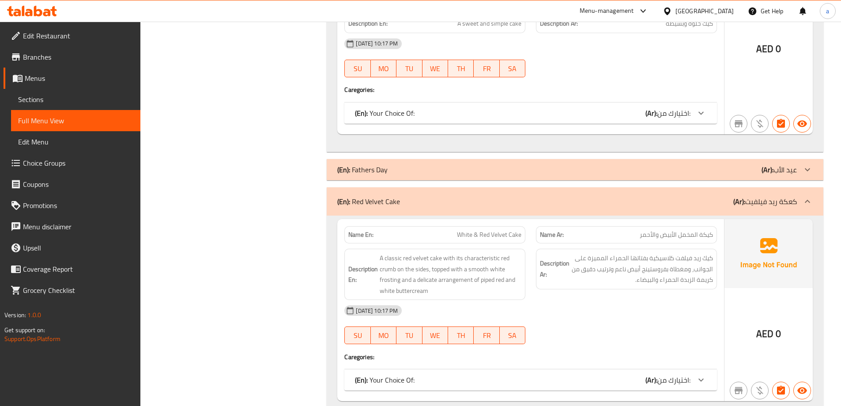
scroll to position [4702, 0]
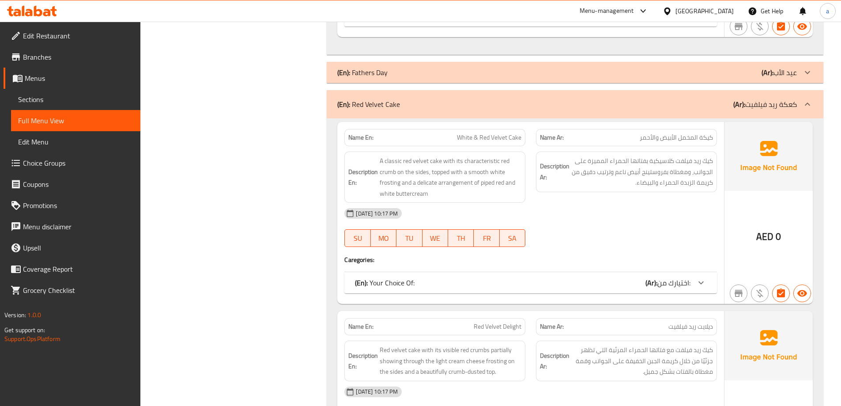
drag, startPoint x: 705, startPoint y: 283, endPoint x: 719, endPoint y: 260, distance: 27.6
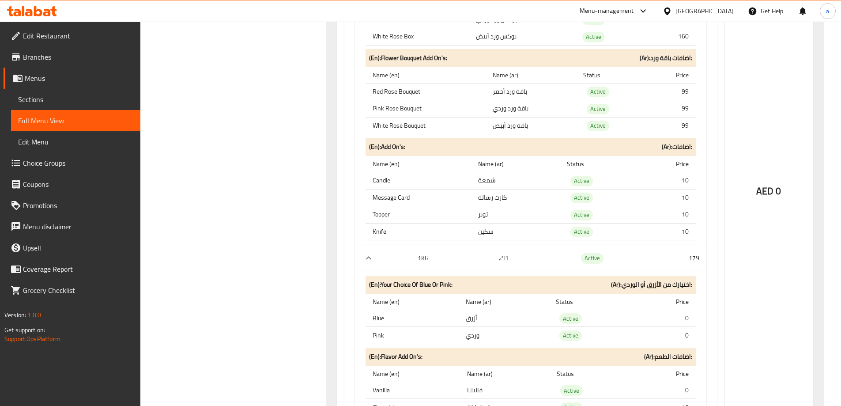
scroll to position [0, 0]
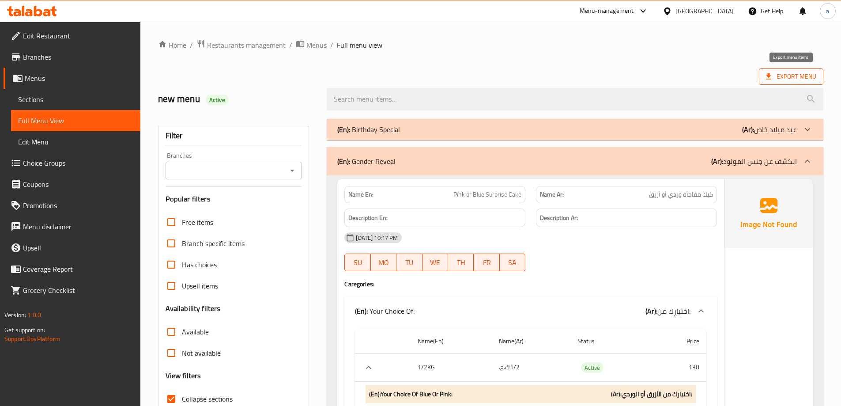
click at [772, 79] on icon at bounding box center [769, 76] width 9 height 9
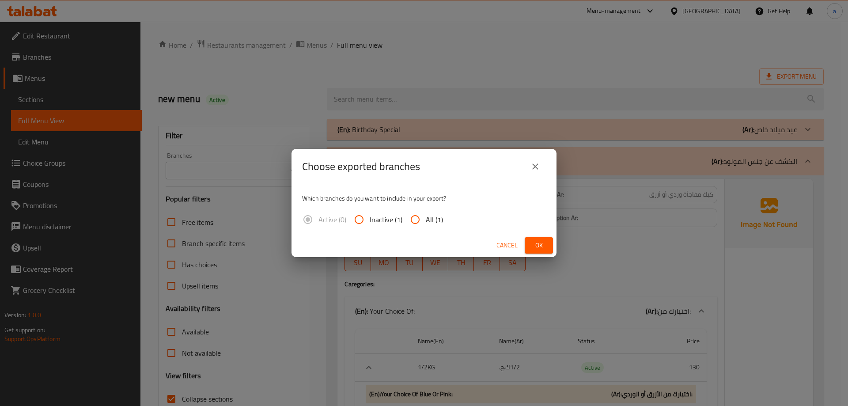
click at [418, 224] on input "All (1)" at bounding box center [415, 219] width 21 height 21
click at [530, 244] on button "Ok" at bounding box center [539, 245] width 28 height 16
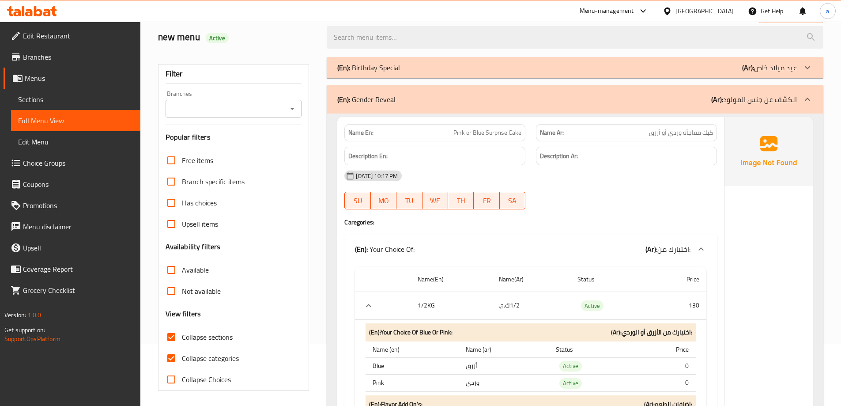
scroll to position [221, 0]
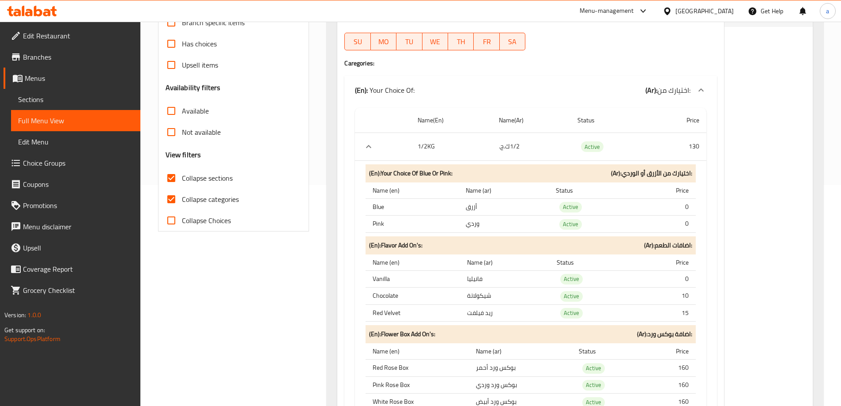
drag, startPoint x: 184, startPoint y: 201, endPoint x: 179, endPoint y: 193, distance: 9.3
click at [184, 201] on span "Collapse categories" at bounding box center [210, 199] width 57 height 11
click at [182, 201] on input "Collapse categories" at bounding box center [171, 199] width 21 height 21
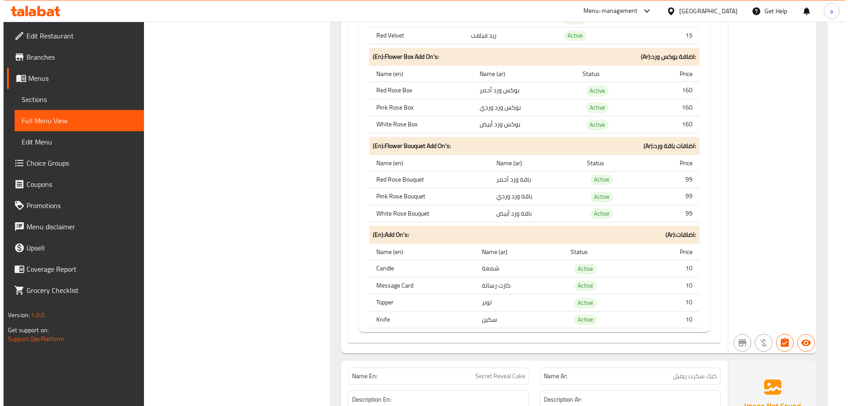
scroll to position [0, 0]
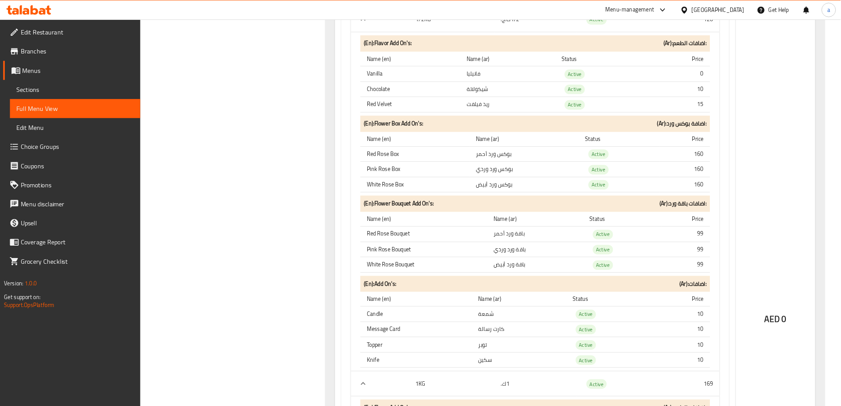
scroll to position [15074, 0]
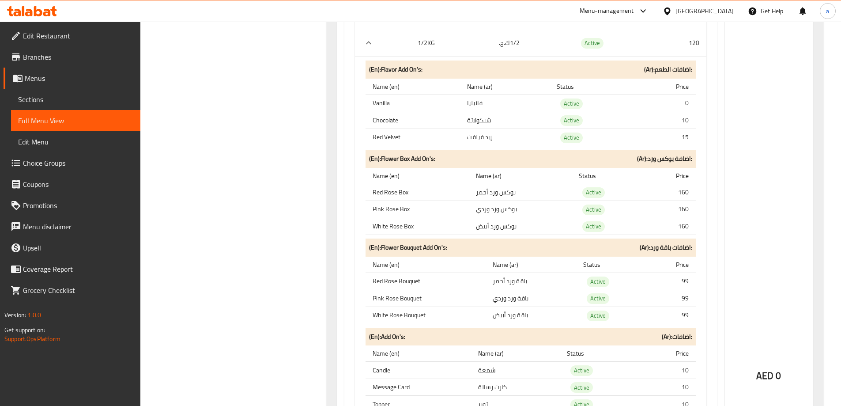
click at [56, 1] on div "Menu-management [GEOGRAPHIC_DATA] Get Help a" at bounding box center [420, 10] width 841 height 21
click at [48, 10] on icon at bounding box center [47, 13] width 8 height 8
